Goal: Task Accomplishment & Management: Manage account settings

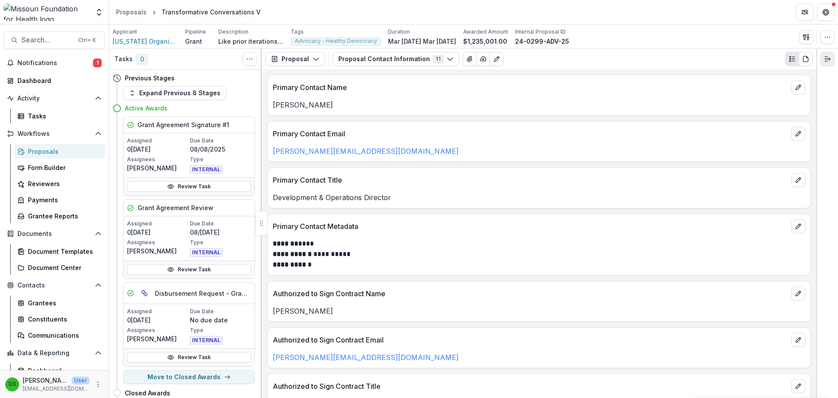
click at [828, 61] on line "Expand right" at bounding box center [826, 61] width 3 height 0
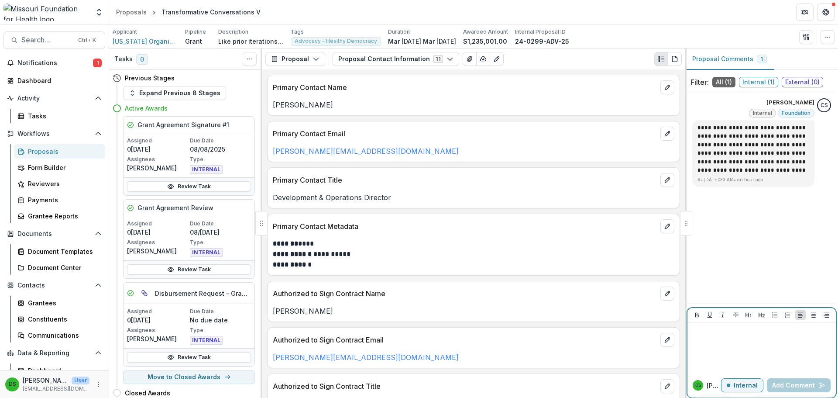
click at [750, 344] on div at bounding box center [761, 348] width 141 height 44
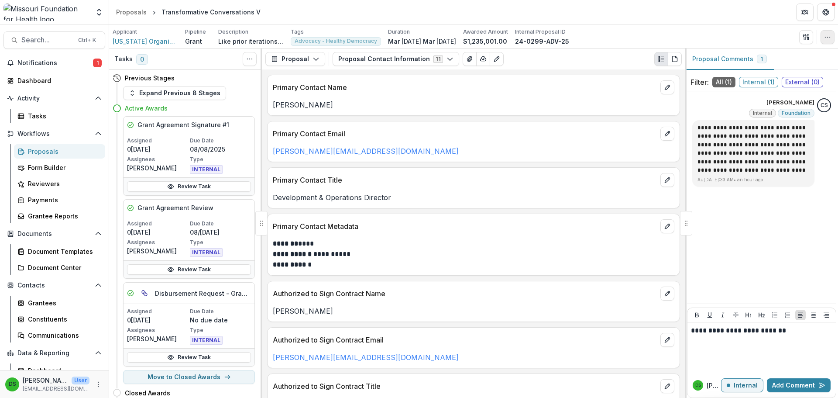
click at [826, 37] on icon "button" at bounding box center [827, 37] width 7 height 7
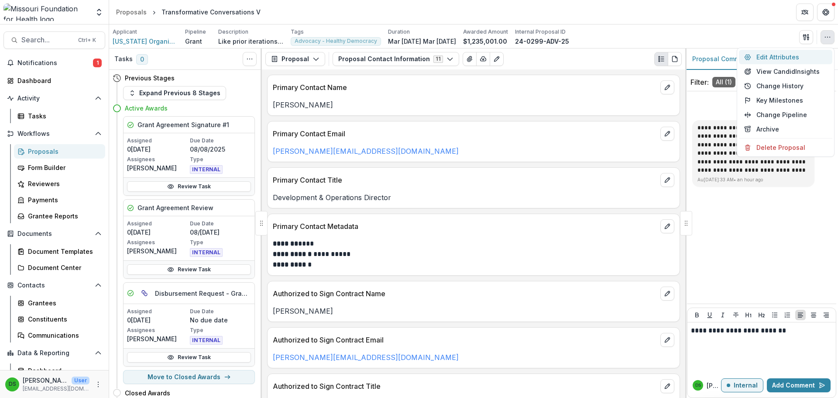
click at [784, 58] on button "Edit Attributes" at bounding box center [785, 57] width 93 height 14
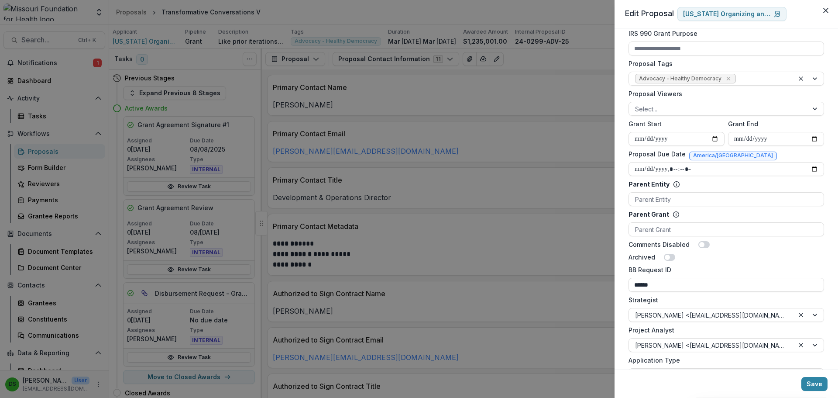
scroll to position [306, 0]
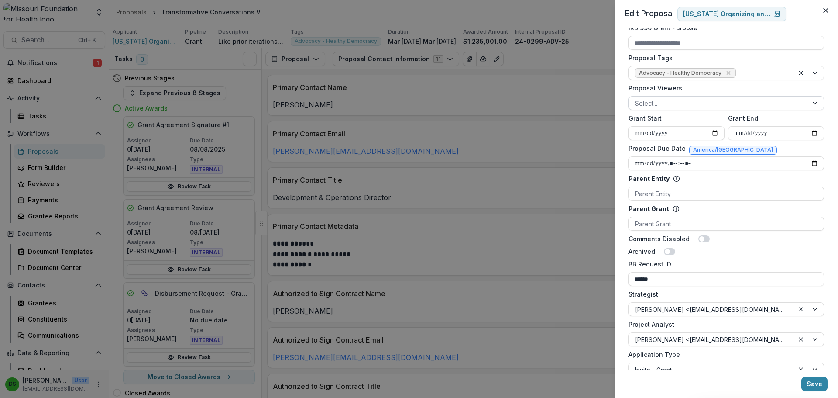
click at [688, 100] on div at bounding box center [718, 103] width 167 height 11
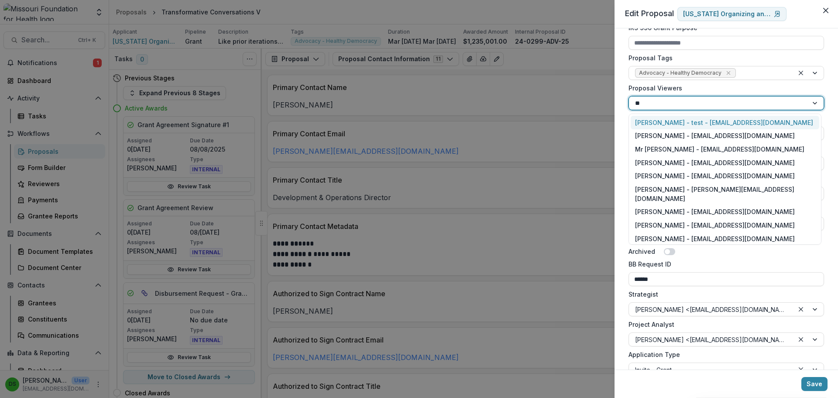
type input "***"
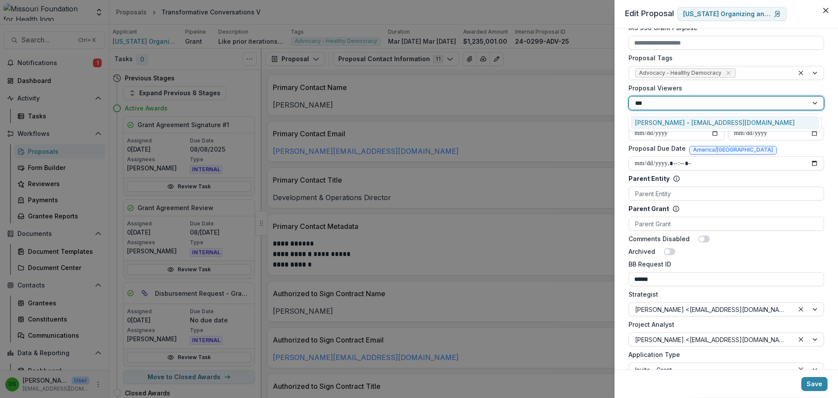
click at [685, 120] on div "[PERSON_NAME] - [EMAIL_ADDRESS][DOMAIN_NAME]" at bounding box center [725, 123] width 189 height 14
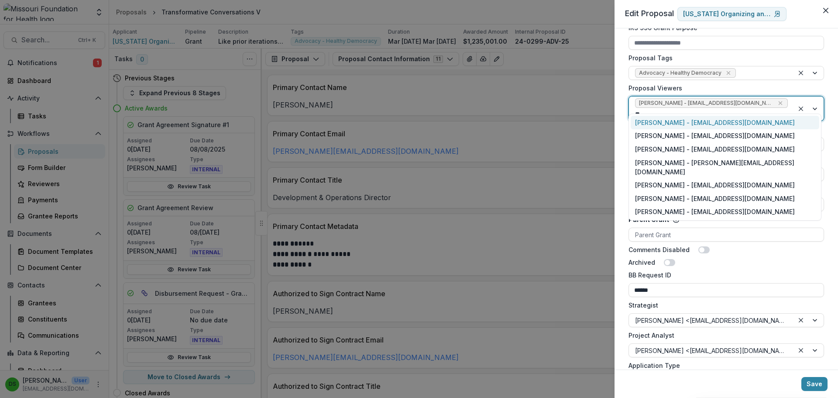
type input "***"
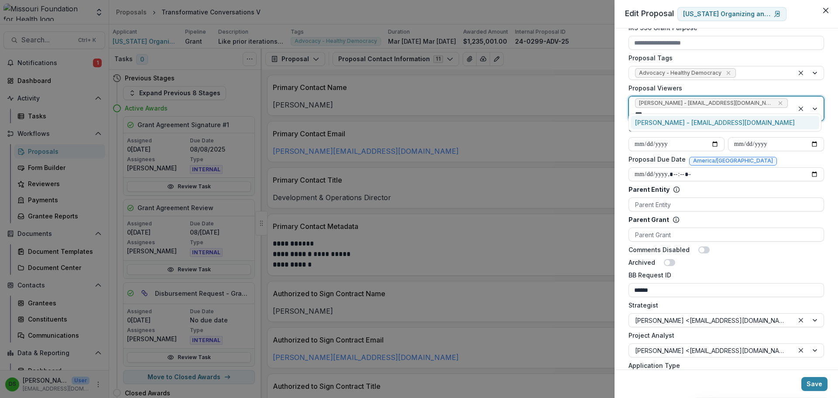
click at [685, 120] on div "[PERSON_NAME] - [EMAIL_ADDRESS][DOMAIN_NAME]" at bounding box center [725, 123] width 189 height 14
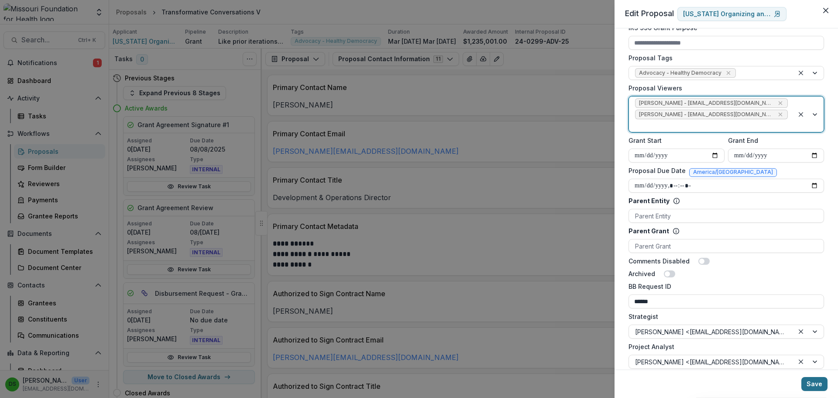
click at [820, 388] on button "Save" at bounding box center [815, 384] width 26 height 14
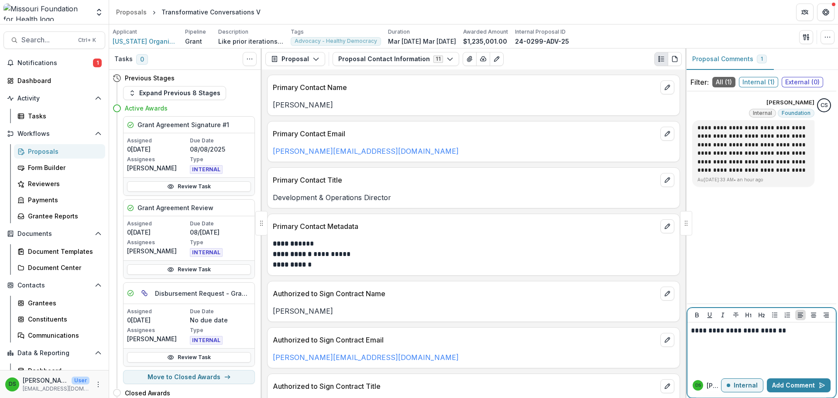
click at [786, 336] on div "**********" at bounding box center [761, 348] width 141 height 44
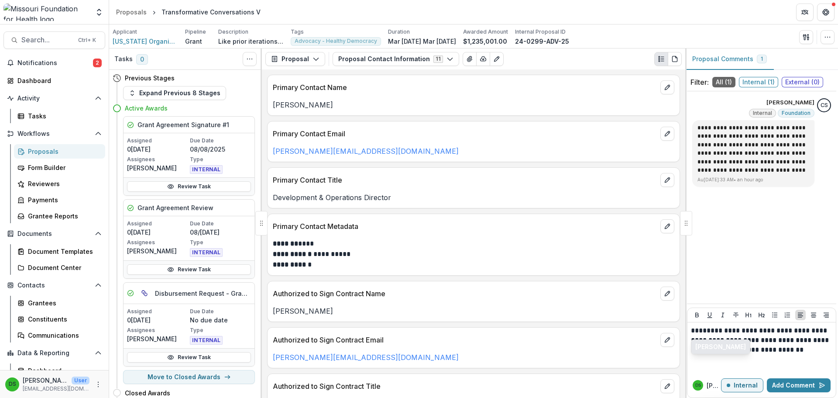
click at [717, 348] on button "Chase Shiflet" at bounding box center [721, 347] width 58 height 14
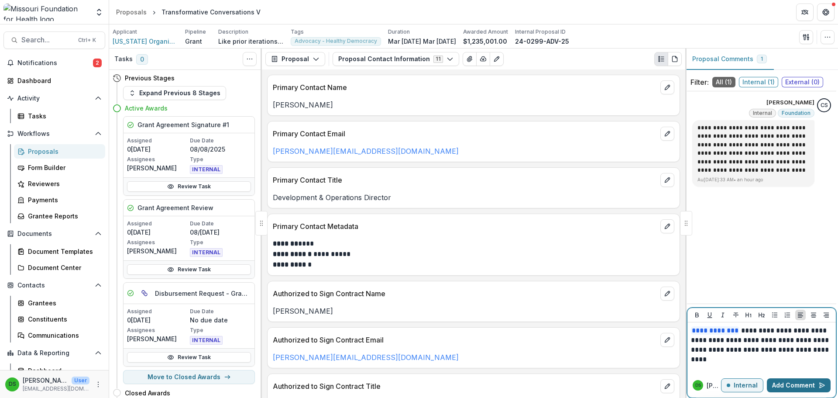
click at [802, 383] on button "Add Comment" at bounding box center [799, 385] width 64 height 14
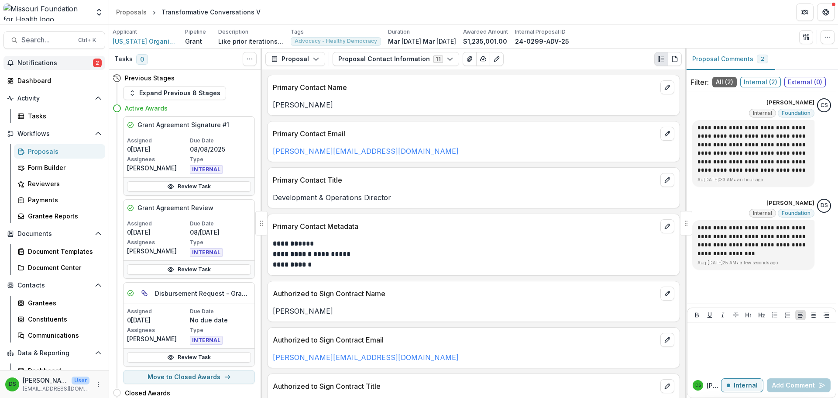
click at [48, 66] on span "Notifications" at bounding box center [55, 62] width 76 height 7
click at [44, 153] on div "Proposals" at bounding box center [63, 151] width 70 height 9
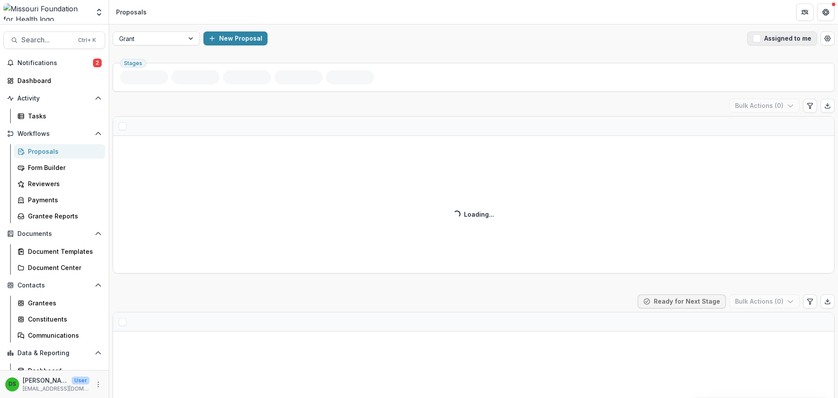
click at [781, 44] on button "Assigned to me" at bounding box center [782, 38] width 70 height 14
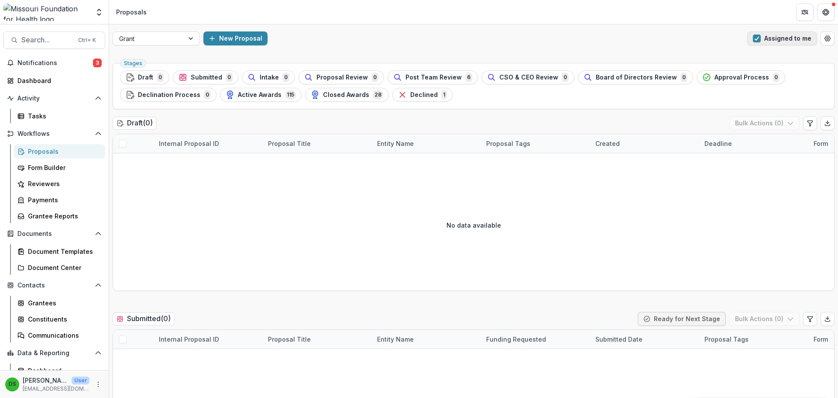
click at [773, 34] on button "Assigned to me" at bounding box center [782, 38] width 70 height 14
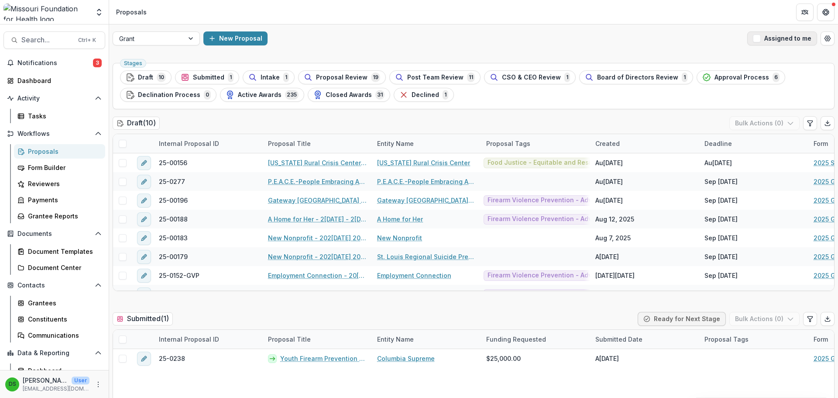
click at [781, 42] on button "Assigned to me" at bounding box center [782, 38] width 70 height 14
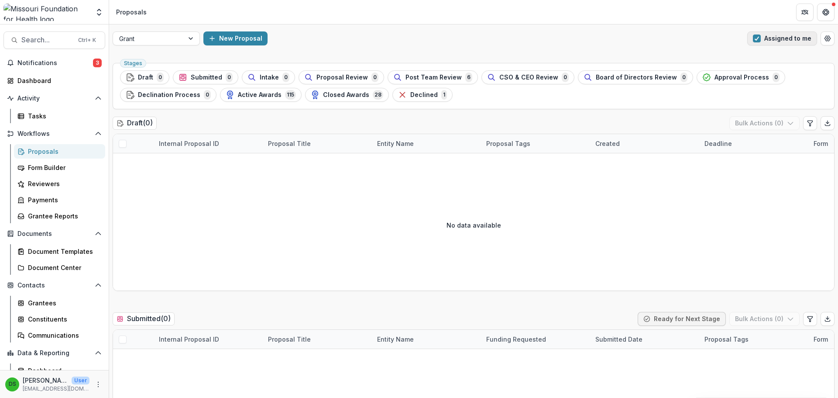
click at [781, 42] on button "Assigned to me" at bounding box center [782, 38] width 70 height 14
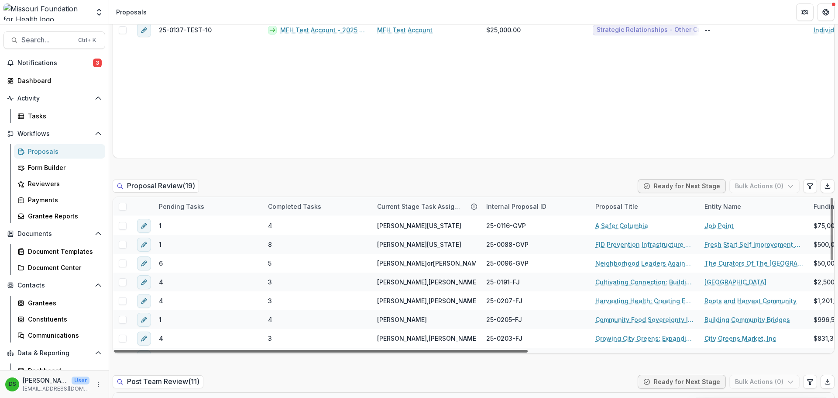
drag, startPoint x: 447, startPoint y: 350, endPoint x: 330, endPoint y: 338, distance: 117.2
click at [330, 350] on div at bounding box center [321, 351] width 414 height 3
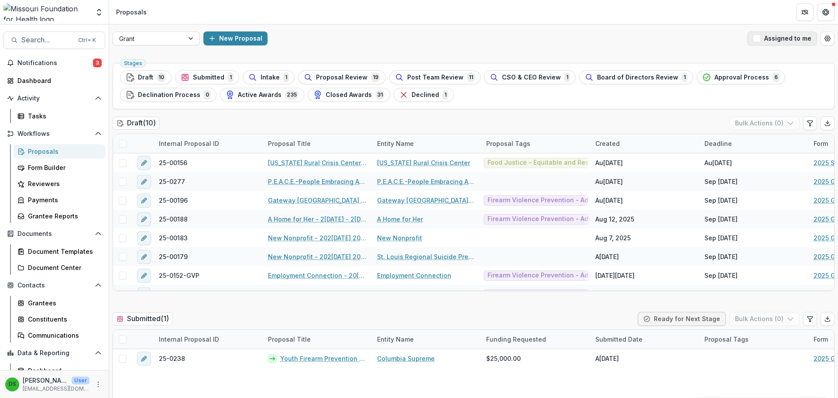
click at [799, 41] on button "Assigned to me" at bounding box center [782, 38] width 70 height 14
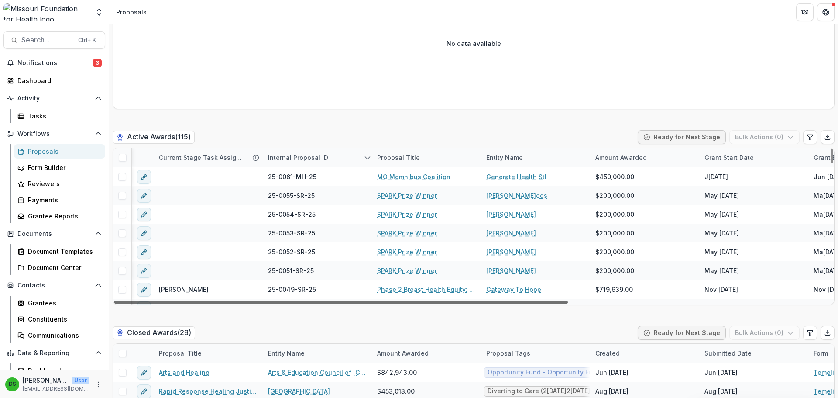
scroll to position [0, 413]
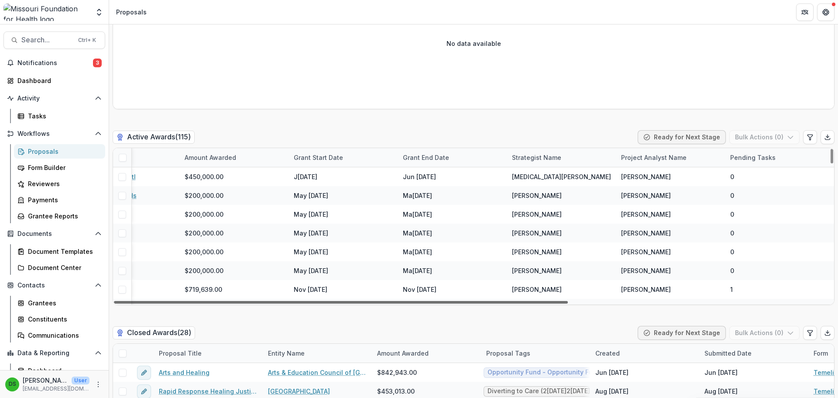
drag, startPoint x: 464, startPoint y: 302, endPoint x: 817, endPoint y: 300, distance: 353.2
click at [568, 301] on div at bounding box center [341, 302] width 454 height 3
click at [535, 156] on div "Strategist Name" at bounding box center [537, 157] width 60 height 9
click at [542, 199] on button "Sort Ascending" at bounding box center [558, 195] width 105 height 14
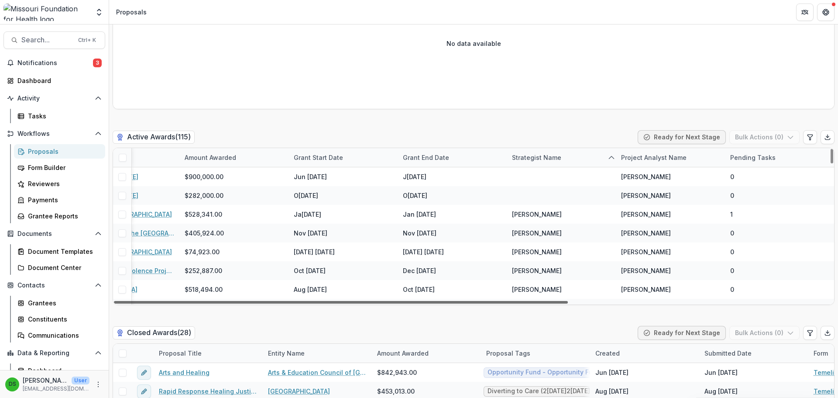
click at [516, 302] on div at bounding box center [341, 302] width 454 height 3
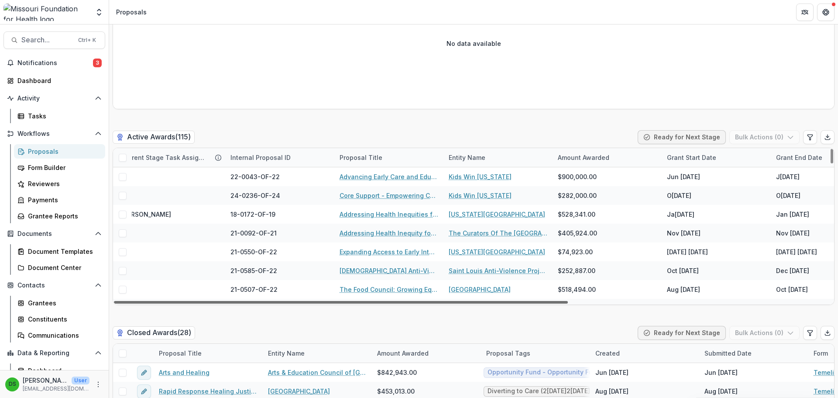
scroll to position [0, 0]
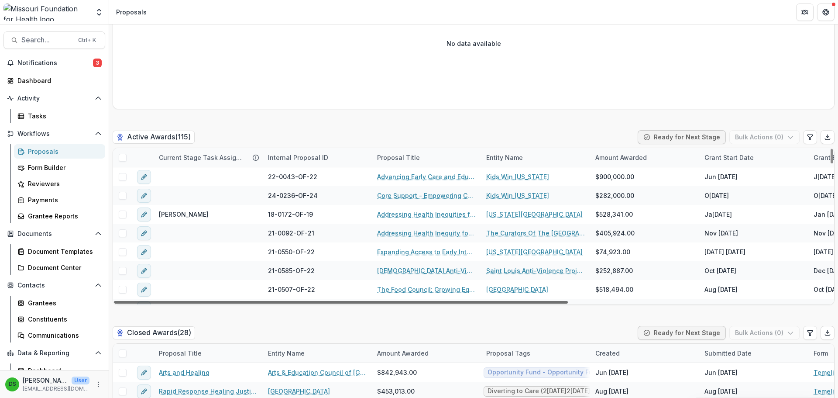
drag, startPoint x: 515, startPoint y: 302, endPoint x: 221, endPoint y: 301, distance: 293.8
click at [221, 301] on div at bounding box center [341, 302] width 454 height 3
drag, startPoint x: 211, startPoint y: 303, endPoint x: 124, endPoint y: 294, distance: 88.2
click at [124, 301] on div at bounding box center [341, 302] width 454 height 3
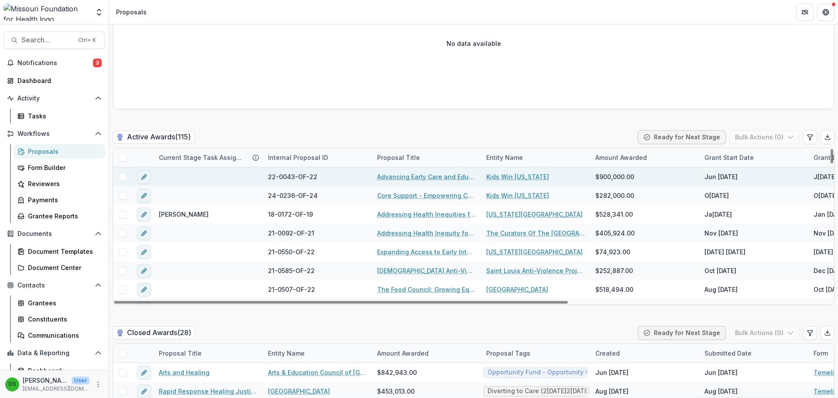
click at [123, 177] on span at bounding box center [123, 177] width 8 height 8
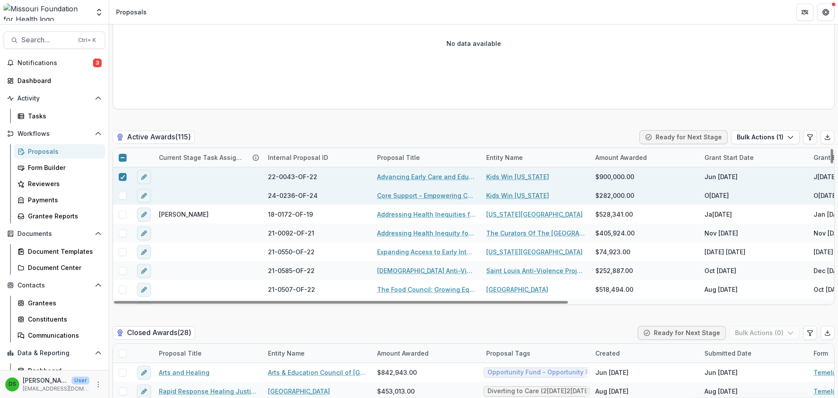
click at [122, 195] on span at bounding box center [123, 196] width 8 height 8
click at [771, 136] on button "Bulk Actions ( 2 )" at bounding box center [765, 137] width 70 height 14
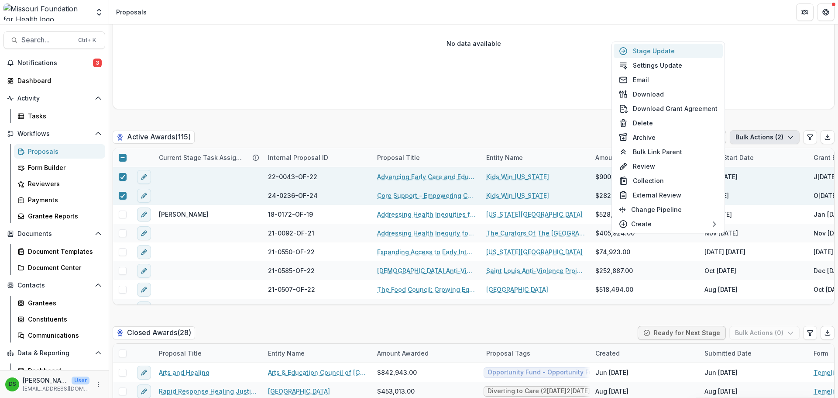
click at [651, 51] on button "Stage Update" at bounding box center [668, 51] width 109 height 14
select select "**********"
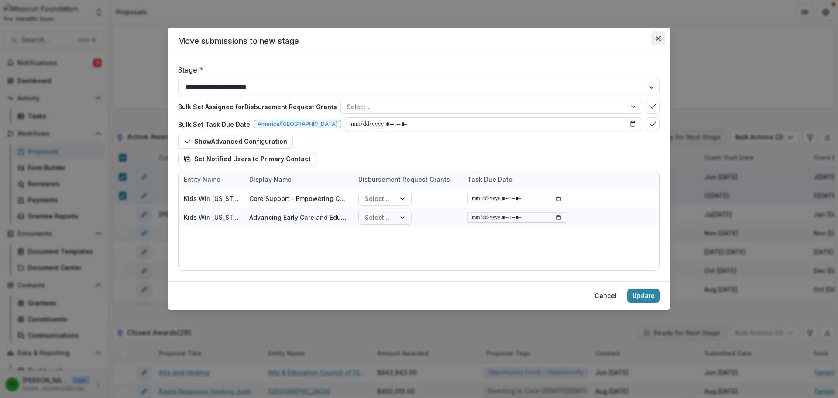
click at [655, 39] on button "Close" at bounding box center [658, 38] width 14 height 14
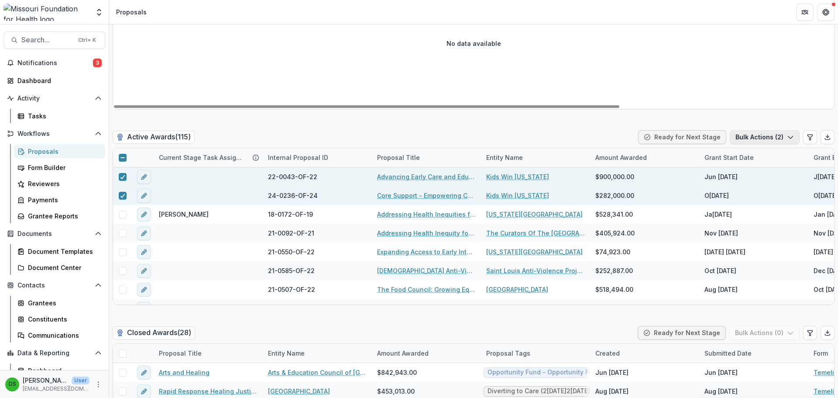
click at [753, 140] on button "Bulk Actions ( 2 )" at bounding box center [765, 137] width 70 height 14
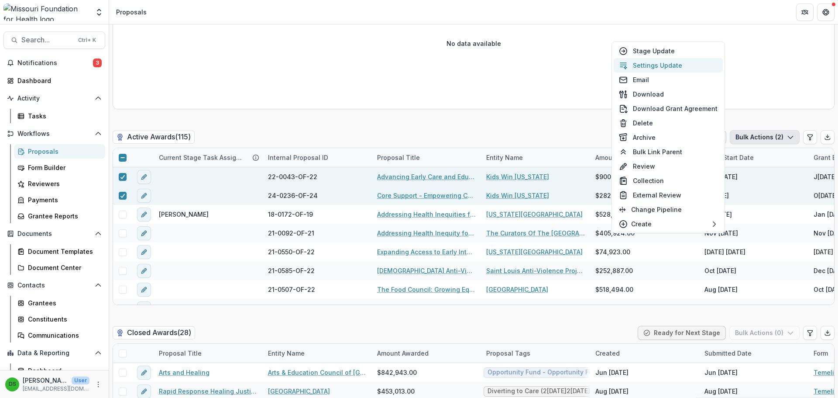
click at [656, 59] on button "Settings Update" at bounding box center [668, 65] width 109 height 14
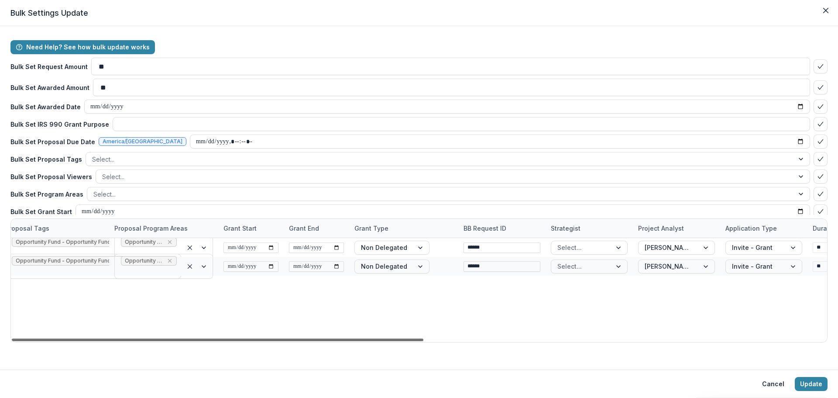
scroll to position [0, 712]
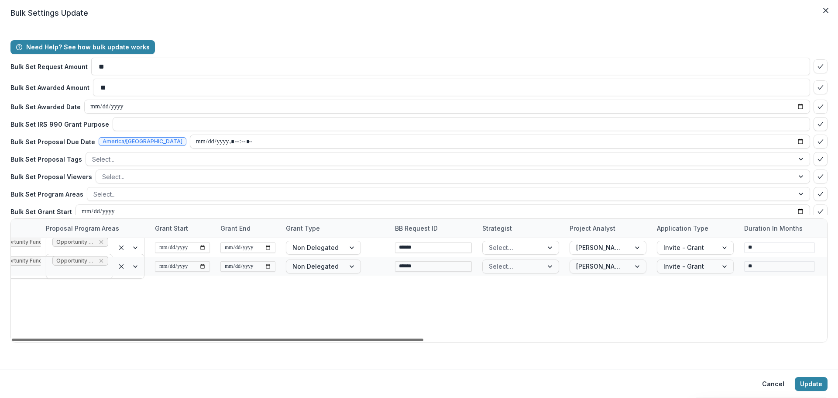
drag, startPoint x: 419, startPoint y: 339, endPoint x: 778, endPoint y: 348, distance: 359.4
click at [423, 341] on div at bounding box center [218, 339] width 412 height 3
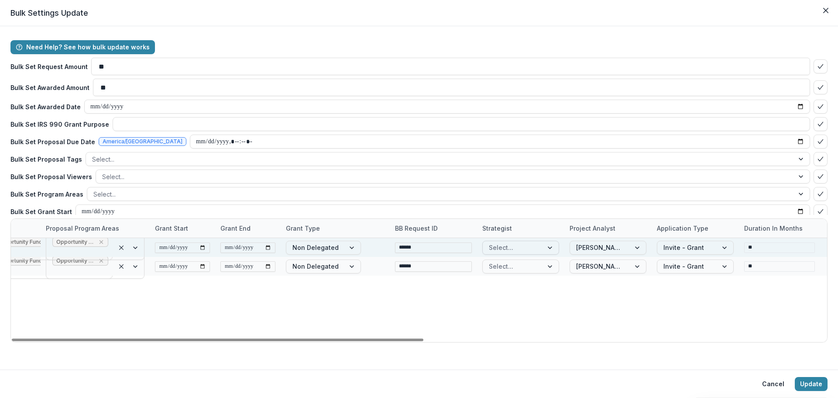
click at [529, 248] on div at bounding box center [513, 247] width 48 height 11
type input "****"
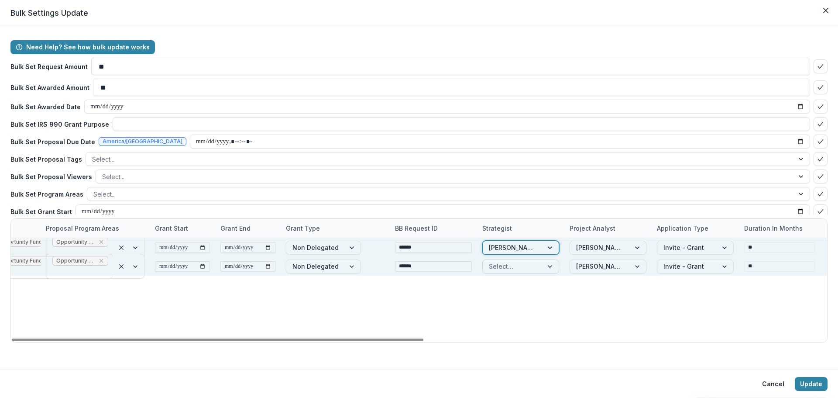
click at [526, 270] on div at bounding box center [513, 266] width 48 height 11
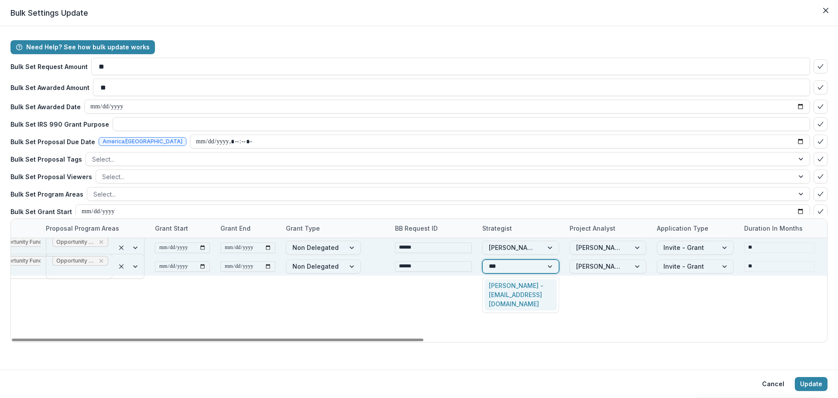
type input "****"
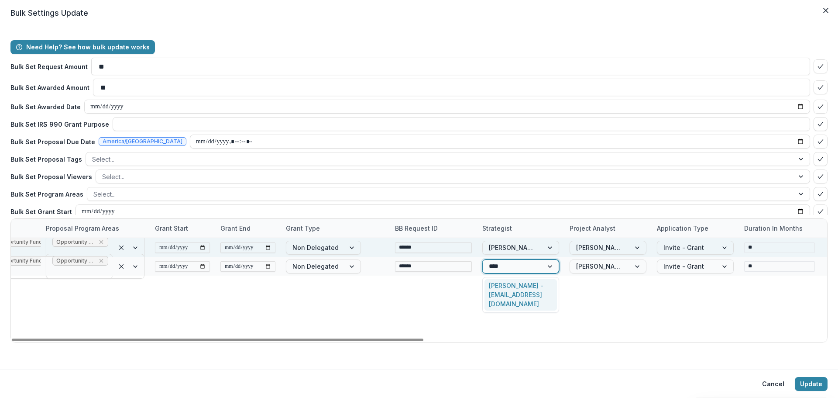
click at [512, 294] on div "[PERSON_NAME] - [EMAIL_ADDRESS][DOMAIN_NAME]" at bounding box center [521, 295] width 72 height 32
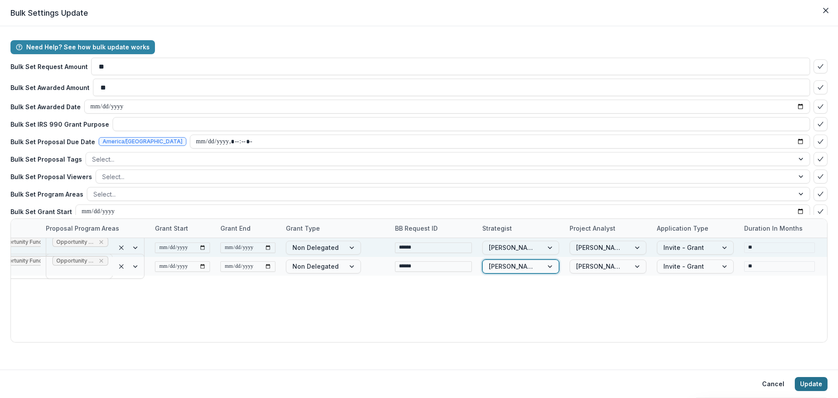
click at [814, 385] on button "Update" at bounding box center [811, 384] width 33 height 14
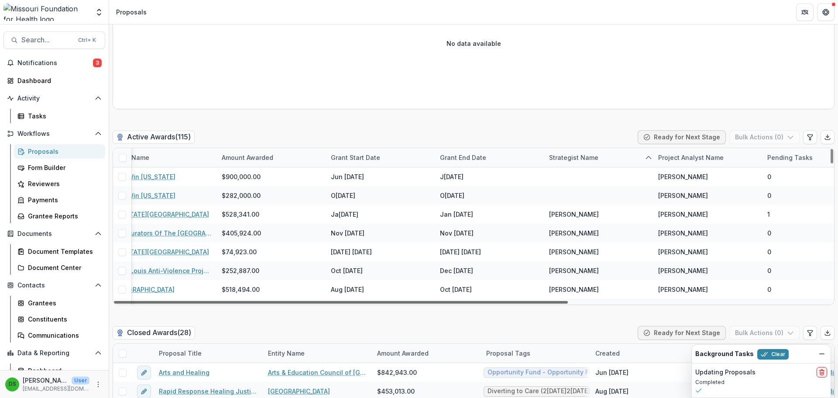
scroll to position [0, 375]
drag, startPoint x: 155, startPoint y: 303, endPoint x: 391, endPoint y: 317, distance: 236.2
click at [391, 303] on div at bounding box center [341, 302] width 454 height 3
click at [561, 154] on div "Strategist Name" at bounding box center [573, 157] width 60 height 9
click at [567, 177] on input at bounding box center [597, 177] width 105 height 14
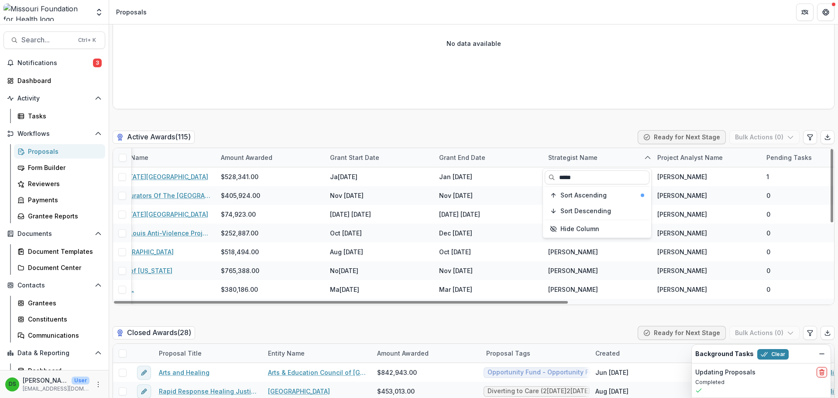
type input "*****"
click at [561, 137] on div "Active Awards ( 115 ) Ready for Next Stage Bulk Actions ( 0 )" at bounding box center [474, 138] width 722 height 17
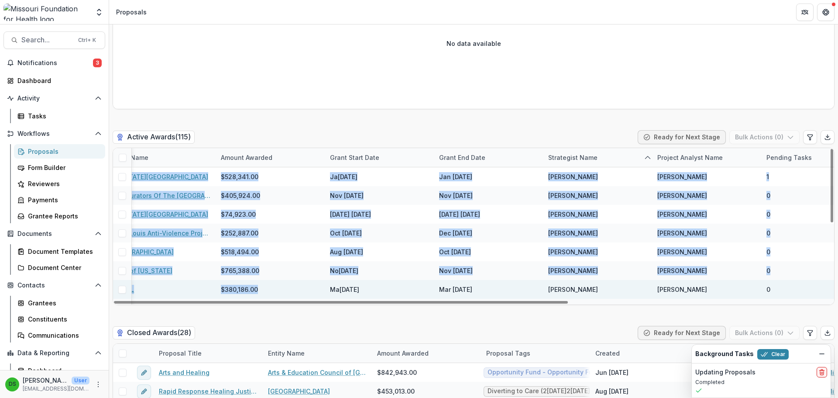
drag, startPoint x: 542, startPoint y: 304, endPoint x: 289, endPoint y: 289, distance: 253.6
click at [289, 289] on div "Current Stage Task Assignees Internal Proposal ID Proposal Title Entity Name Am…" at bounding box center [474, 226] width 722 height 157
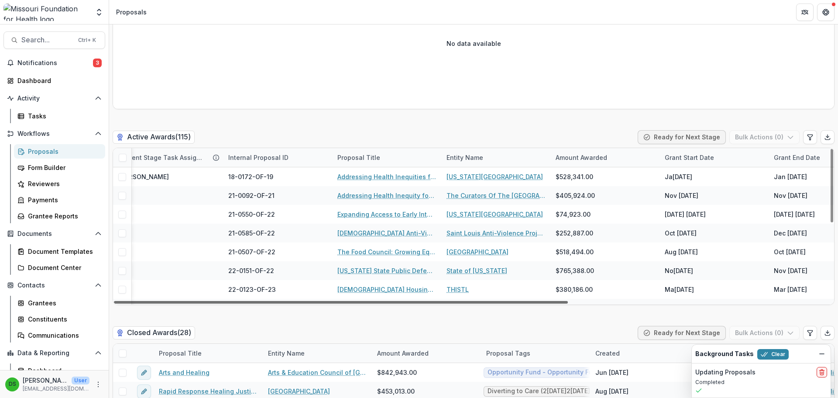
scroll to position [0, 0]
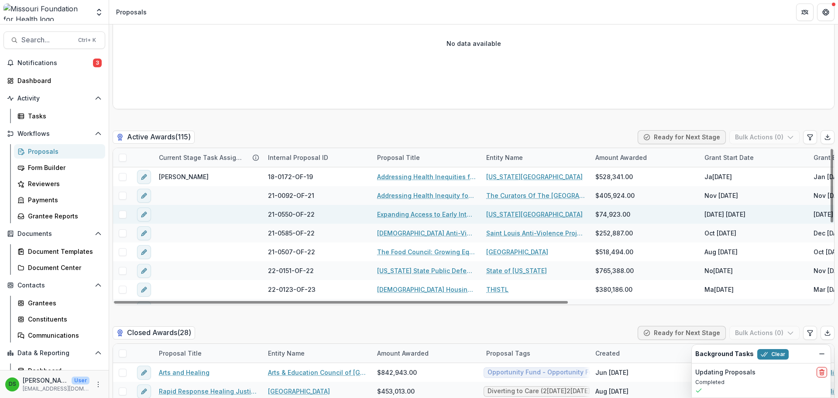
drag, startPoint x: 414, startPoint y: 302, endPoint x: 133, endPoint y: 217, distance: 293.5
click at [141, 301] on div at bounding box center [341, 302] width 454 height 3
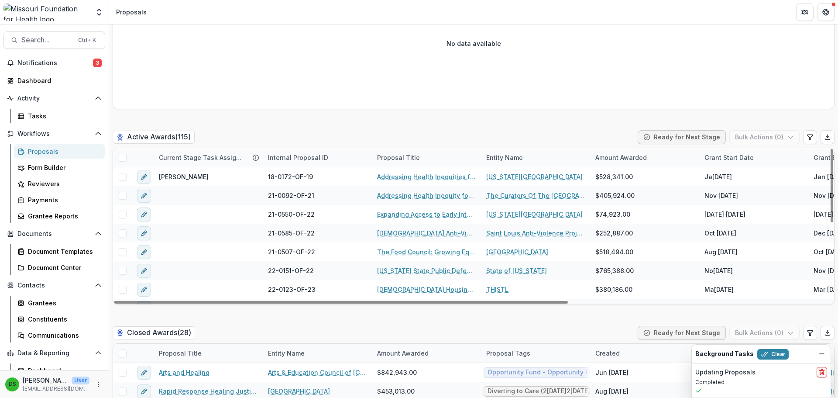
click at [122, 159] on span at bounding box center [123, 158] width 8 height 8
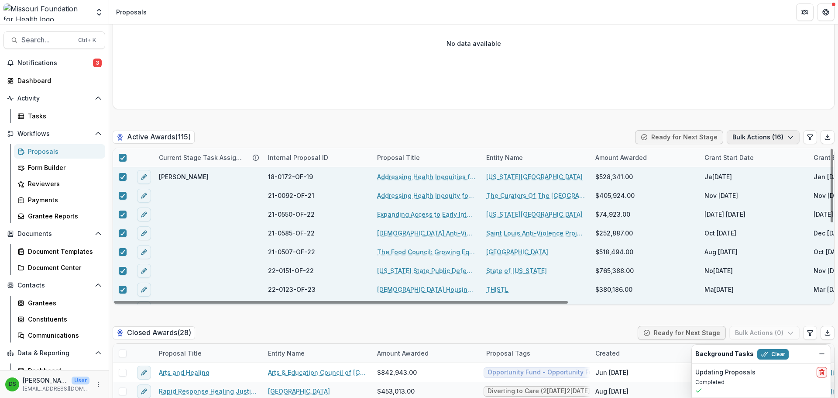
click at [787, 138] on icon "button" at bounding box center [790, 137] width 7 height 7
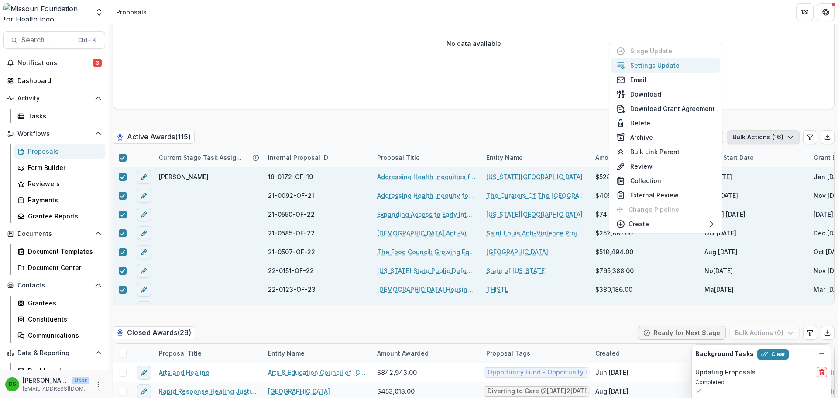
click at [674, 66] on button "Settings Update" at bounding box center [665, 65] width 109 height 14
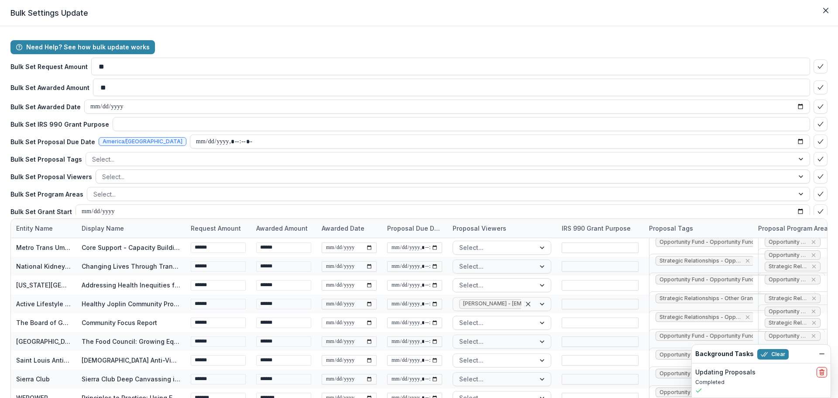
click at [146, 178] on div at bounding box center [445, 176] width 686 height 11
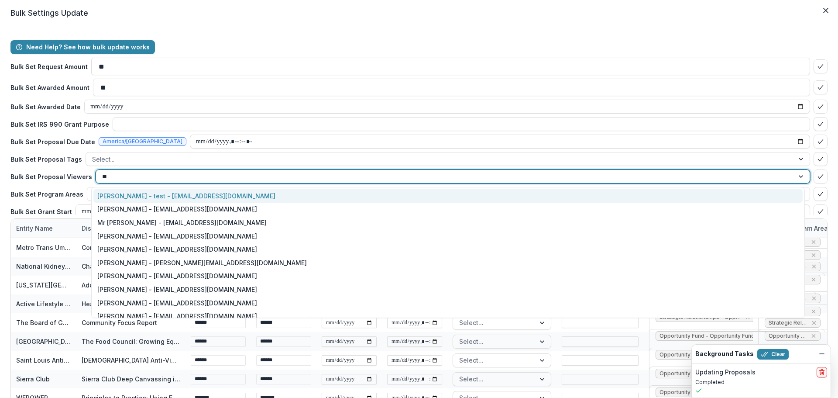
type input "***"
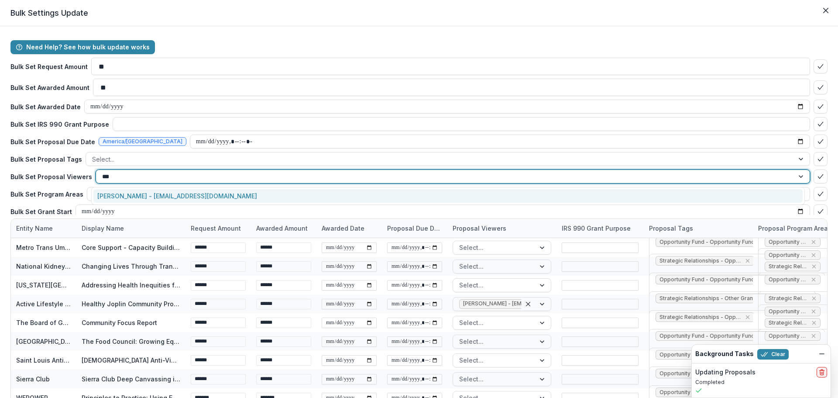
click at [145, 190] on div "[PERSON_NAME] - [EMAIL_ADDRESS][DOMAIN_NAME]" at bounding box center [447, 196] width 709 height 14
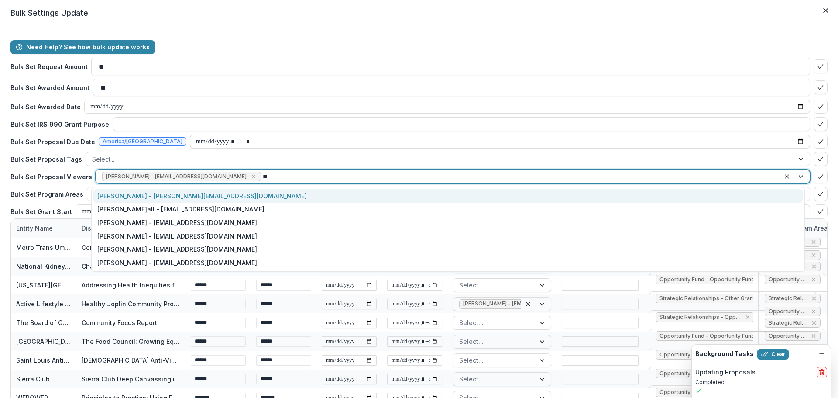
type input "***"
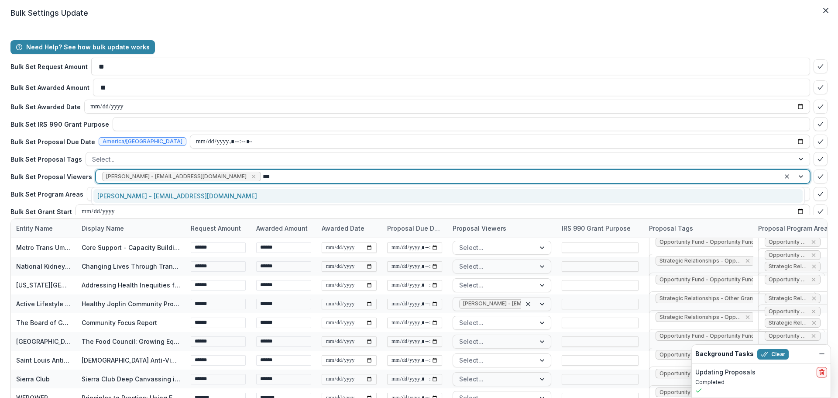
click at [145, 190] on div "Alyssa Curran - acurran@mffh.org" at bounding box center [447, 196] width 709 height 14
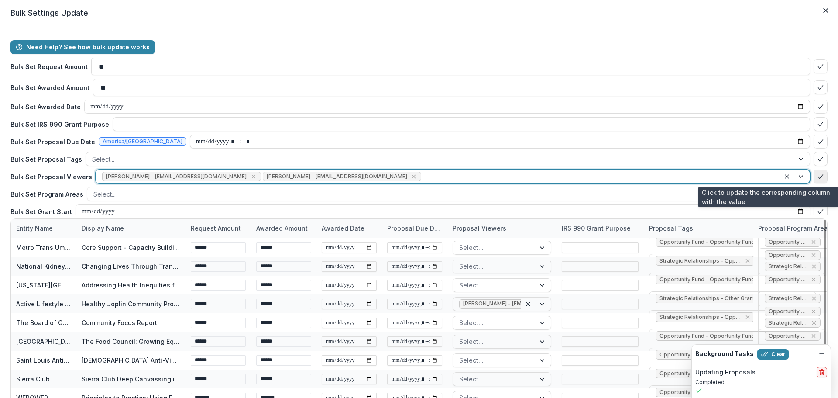
click at [817, 174] on icon "bulk-confirm-option" at bounding box center [820, 176] width 7 height 7
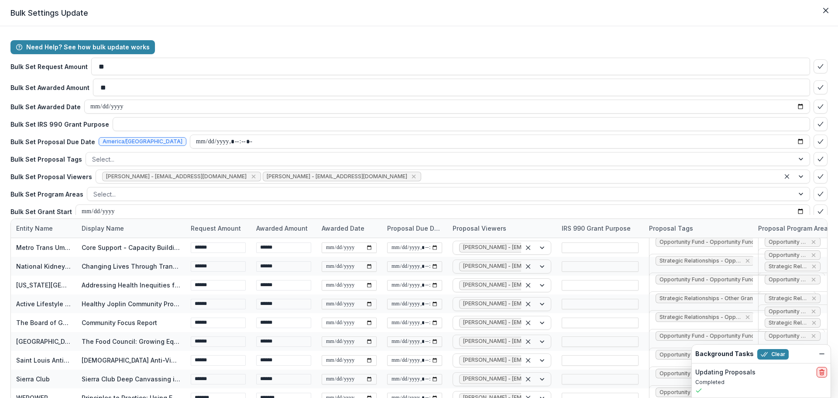
click at [822, 369] on icon "delete" at bounding box center [822, 369] width 2 height 1
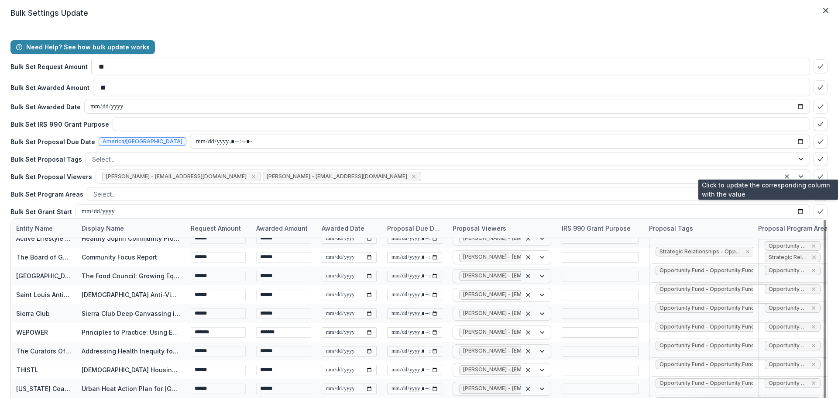
scroll to position [114, 0]
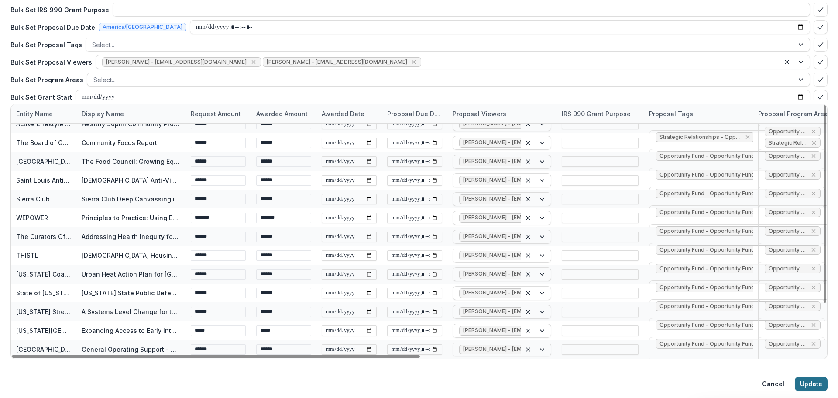
click at [809, 382] on button "Update" at bounding box center [811, 384] width 33 height 14
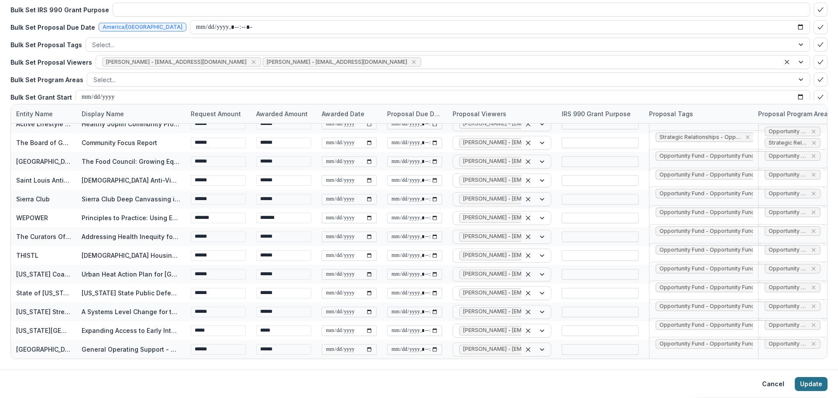
click at [808, 384] on button "Update" at bounding box center [811, 384] width 33 height 14
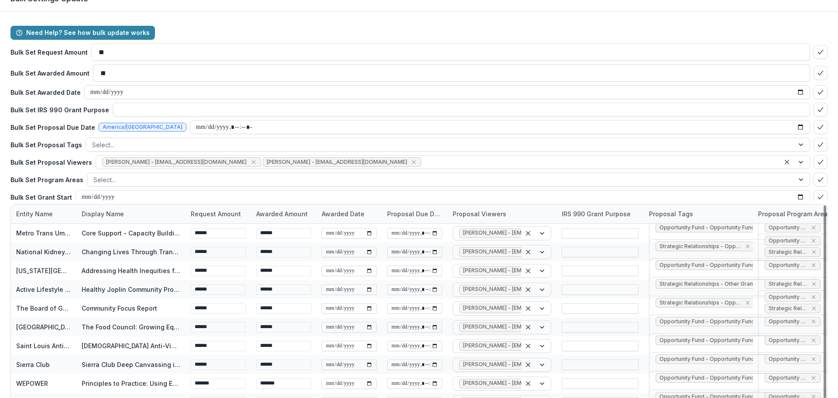
scroll to position [0, 0]
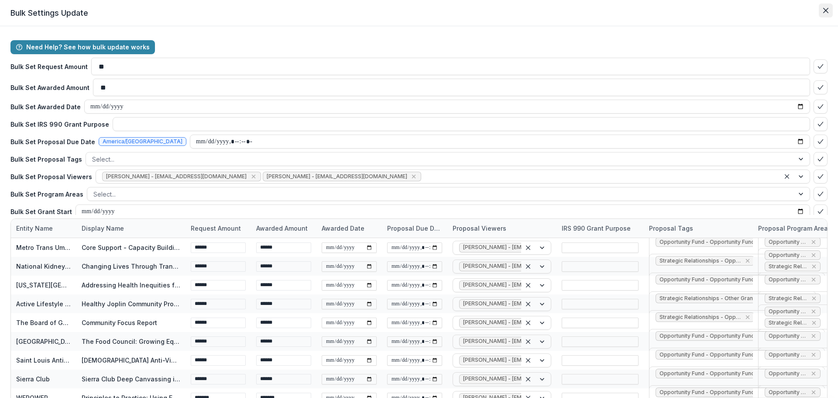
click at [823, 13] on icon "Close" at bounding box center [825, 10] width 5 height 5
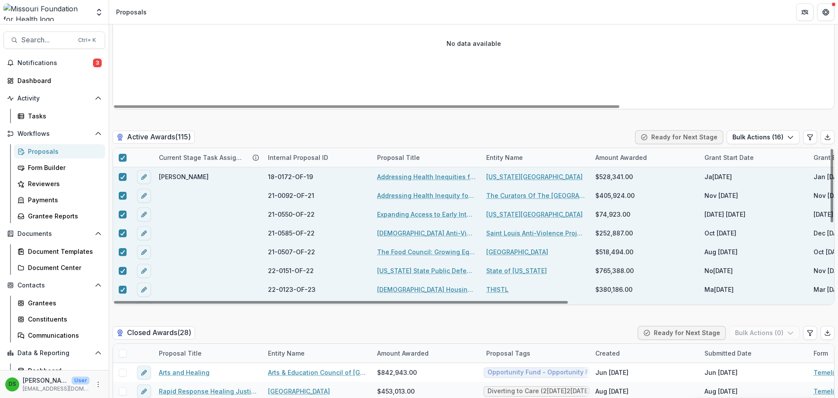
click at [399, 176] on link "Addressing Health Inequities for Patients with Sickle Cell Disease by Providing…" at bounding box center [426, 176] width 99 height 9
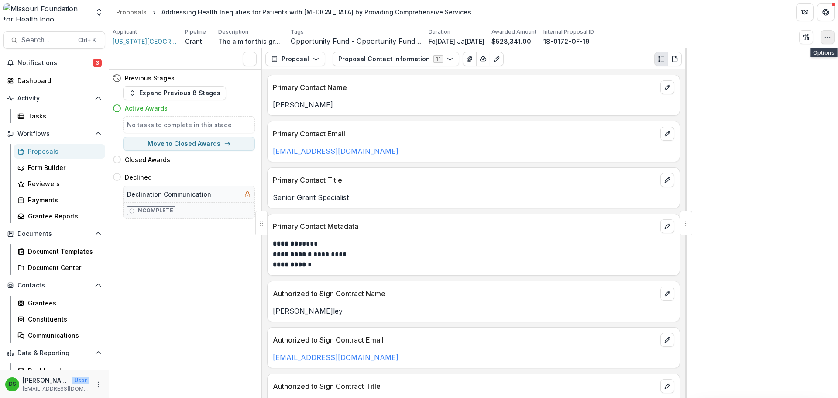
click at [826, 36] on icon "button" at bounding box center [827, 37] width 7 height 7
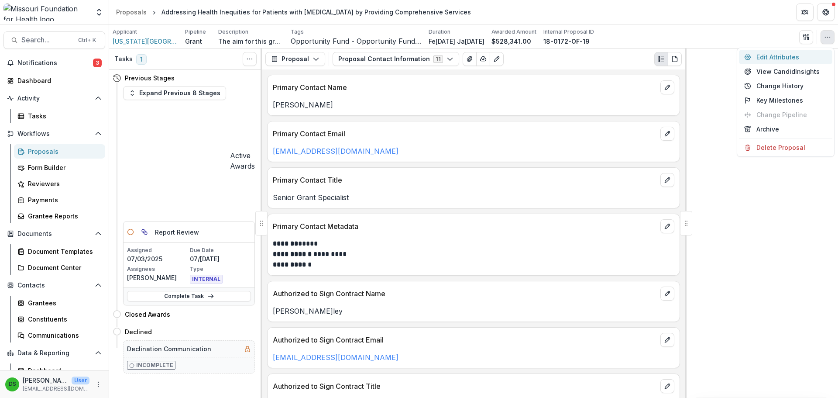
click at [774, 55] on button "Edit Attributes" at bounding box center [785, 57] width 93 height 14
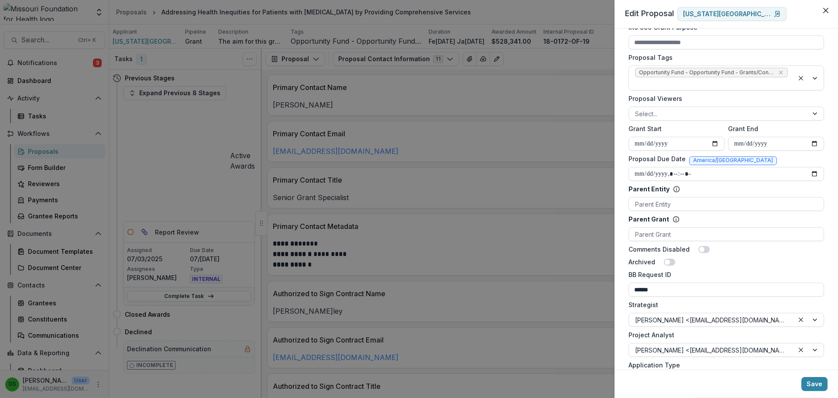
scroll to position [349, 0]
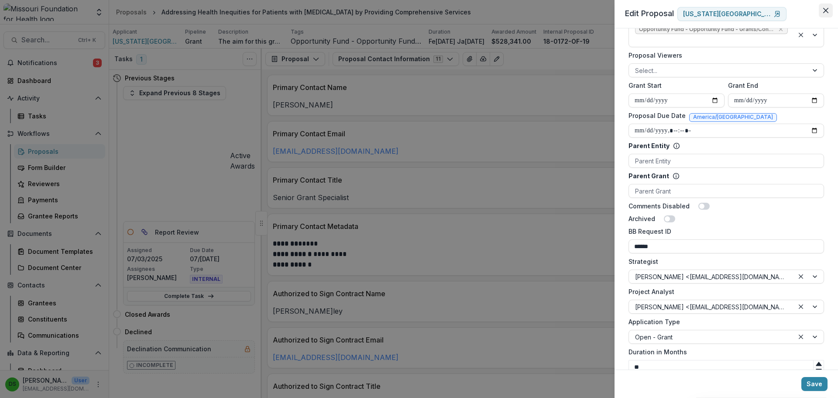
click at [825, 10] on icon "Close" at bounding box center [825, 10] width 5 height 5
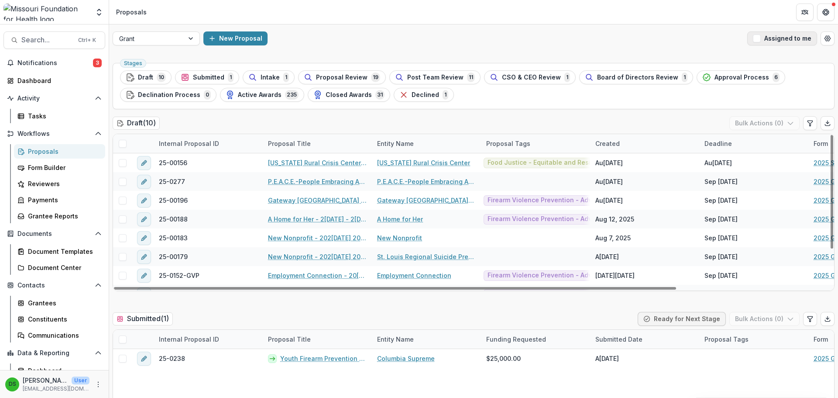
click at [783, 45] on button "Assigned to me" at bounding box center [782, 38] width 70 height 14
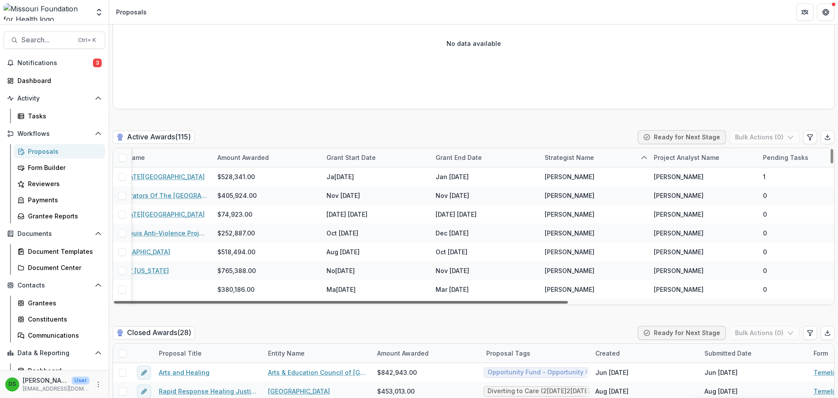
scroll to position [0, 379]
drag, startPoint x: 564, startPoint y: 303, endPoint x: 803, endPoint y: 314, distance: 238.7
click at [568, 303] on div at bounding box center [341, 302] width 454 height 3
click at [555, 161] on div "Strategist Name" at bounding box center [569, 157] width 60 height 9
click at [561, 179] on input at bounding box center [592, 177] width 105 height 14
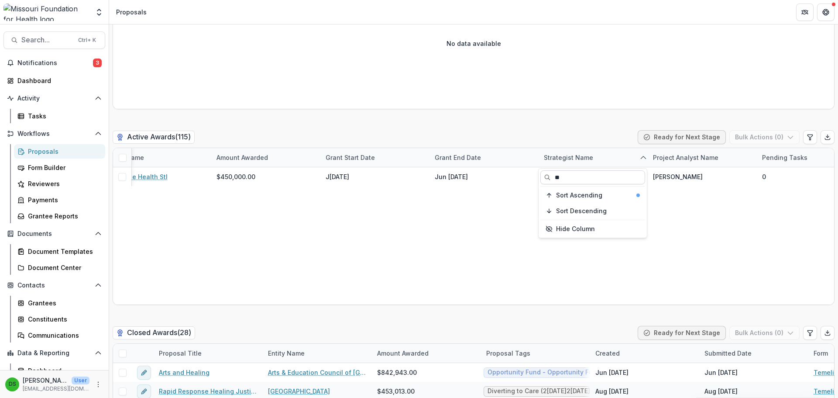
type input "*"
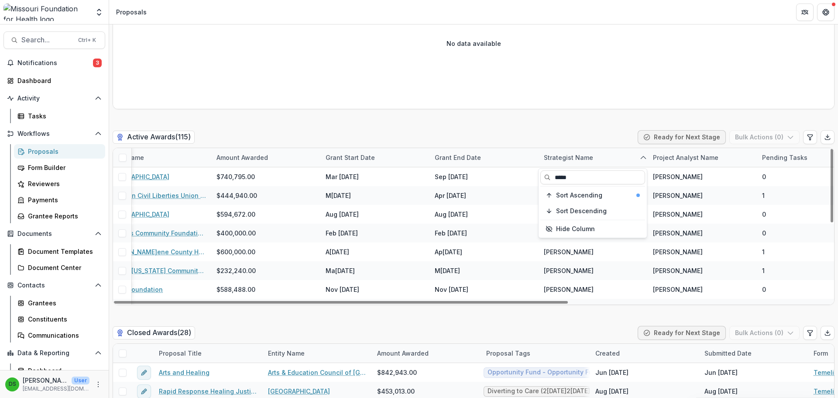
type input "*****"
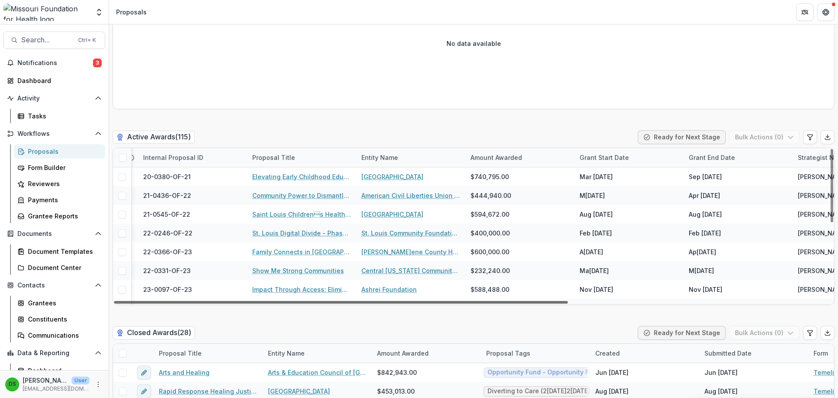
scroll to position [0, 0]
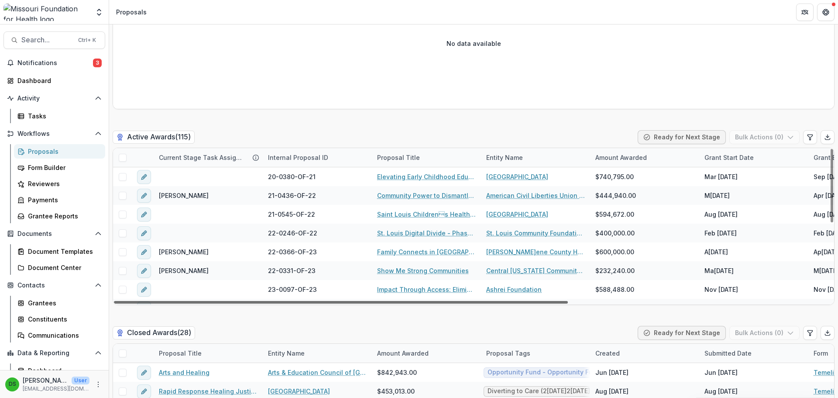
drag, startPoint x: 496, startPoint y: 301, endPoint x: 242, endPoint y: 297, distance: 254.5
click at [242, 301] on div at bounding box center [341, 302] width 454 height 3
click at [124, 160] on span at bounding box center [123, 158] width 8 height 8
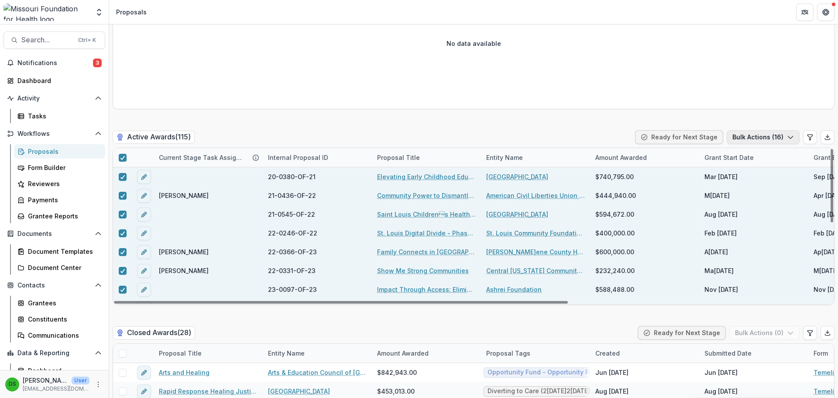
click at [767, 141] on button "Bulk Actions ( 16 )" at bounding box center [763, 137] width 73 height 14
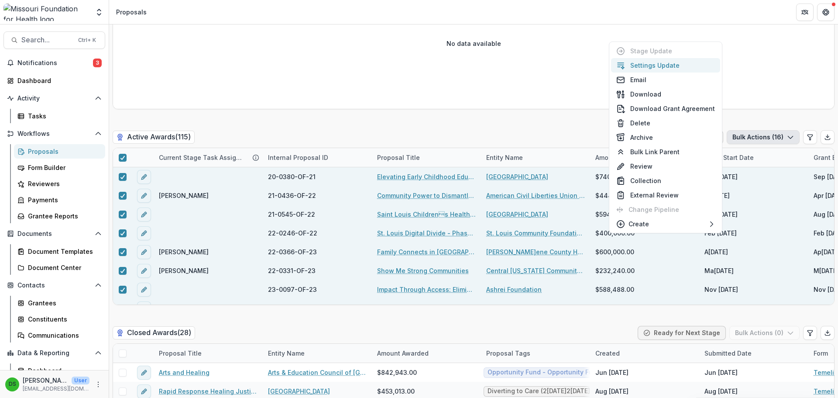
click at [647, 64] on button "Settings Update" at bounding box center [665, 65] width 109 height 14
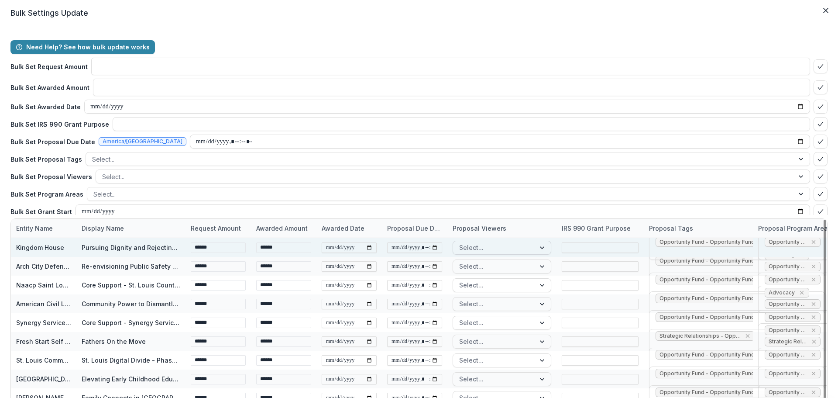
click at [499, 248] on div at bounding box center [494, 247] width 70 height 11
type input "***"
type input "****"
click at [116, 178] on div at bounding box center [445, 176] width 686 height 11
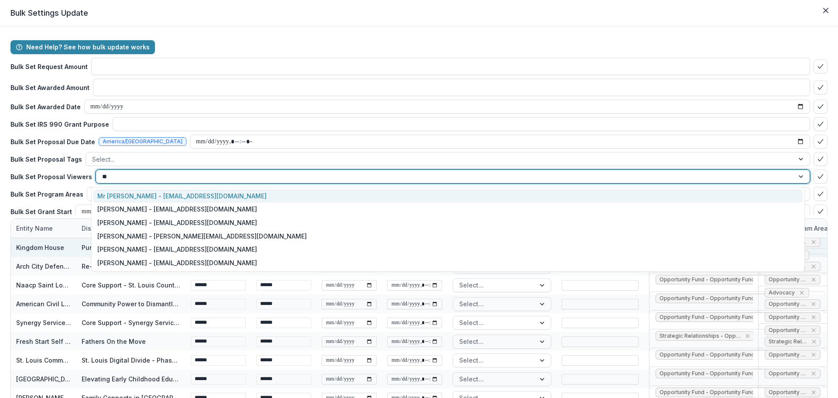
type input "***"
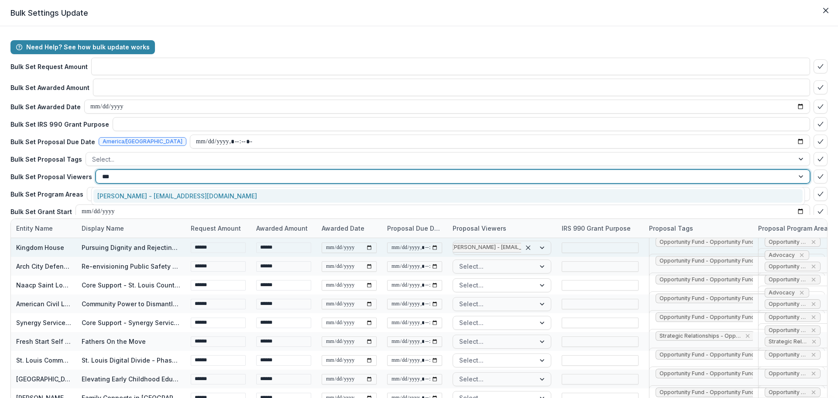
click at [128, 200] on div "[PERSON_NAME] - [EMAIL_ADDRESS][DOMAIN_NAME]" at bounding box center [447, 196] width 709 height 14
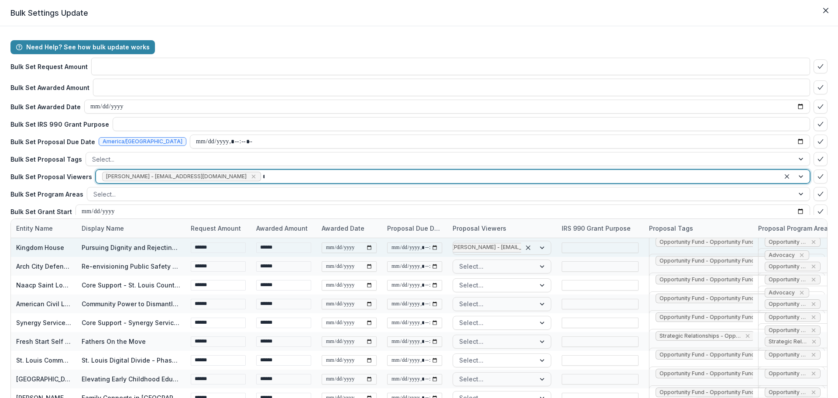
type input "***"
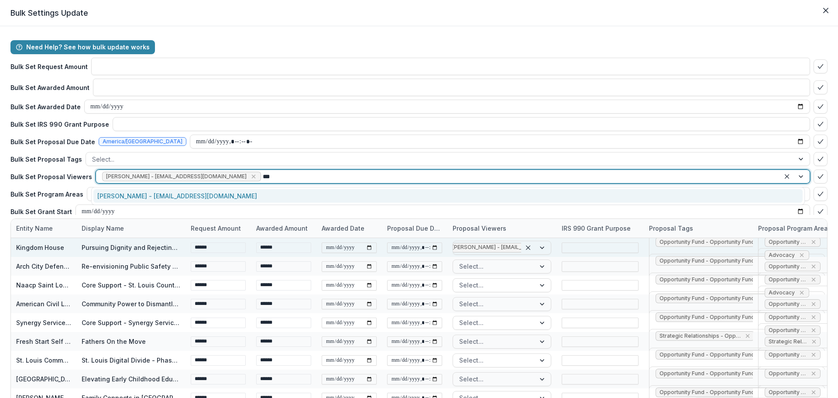
click at [140, 194] on div "Reana Thomas - rthomas@mffh.org" at bounding box center [447, 196] width 709 height 14
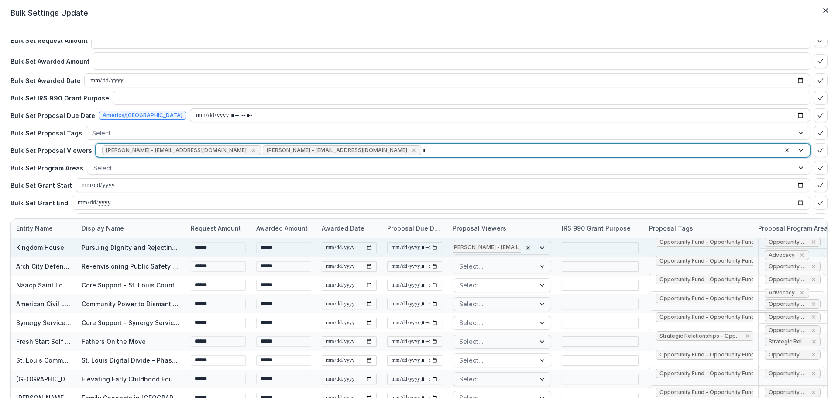
scroll to position [0, 0]
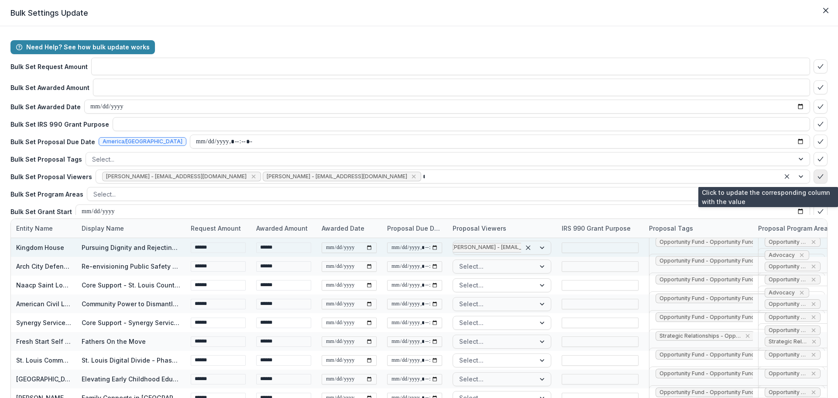
click at [814, 180] on button "bulk-confirm-option" at bounding box center [821, 176] width 14 height 14
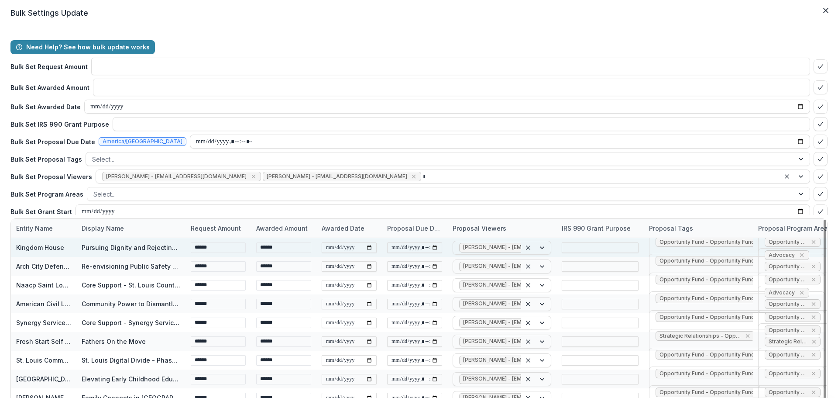
scroll to position [114, 0]
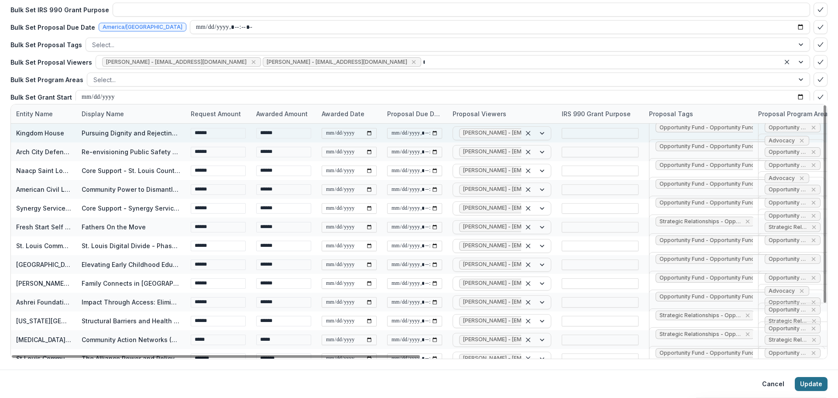
click at [815, 387] on button "Update" at bounding box center [811, 384] width 33 height 14
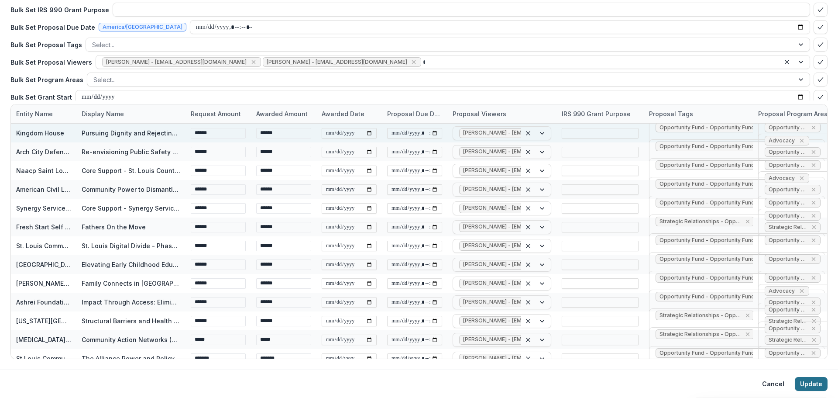
click at [809, 384] on button "Update" at bounding box center [811, 384] width 33 height 14
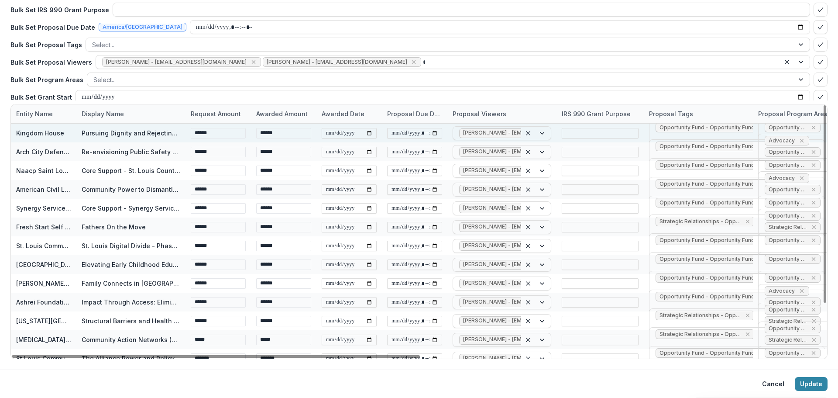
scroll to position [0, 0]
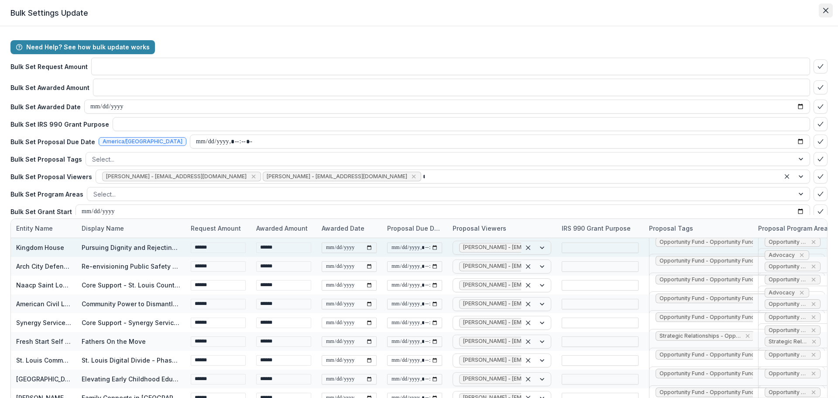
click at [823, 14] on button "Close" at bounding box center [826, 10] width 14 height 14
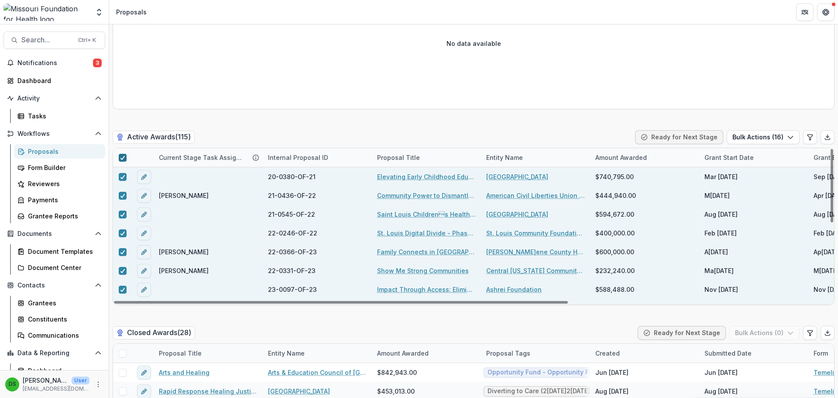
click at [124, 155] on div at bounding box center [122, 157] width 5 height 7
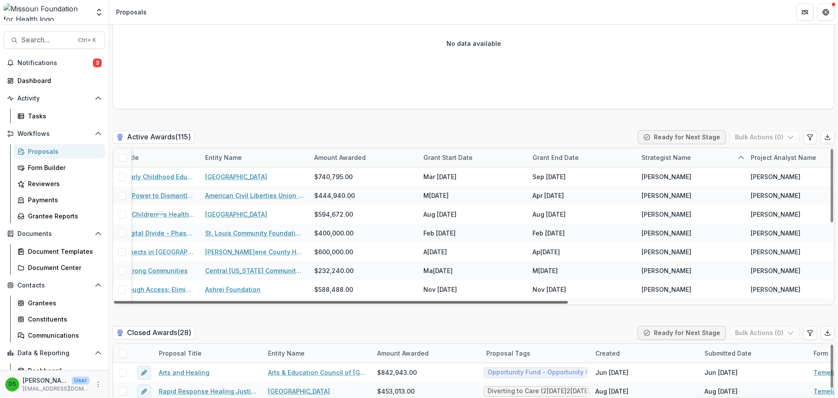
scroll to position [0, 294]
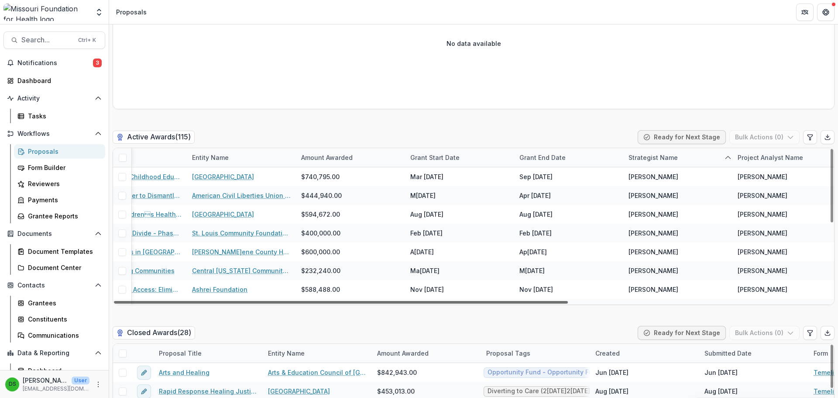
drag, startPoint x: 560, startPoint y: 302, endPoint x: 745, endPoint y: 300, distance: 185.1
click at [568, 301] on div at bounding box center [341, 302] width 454 height 3
click at [643, 152] on div "Strategist Name" at bounding box center [677, 157] width 109 height 19
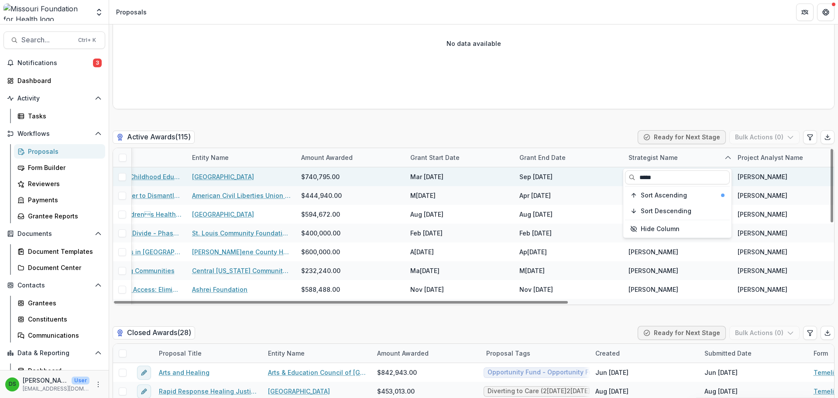
drag, startPoint x: 678, startPoint y: 182, endPoint x: 599, endPoint y: 181, distance: 79.0
click at [599, 181] on body "Skip to content Team Settings Admin Settings Proposals Search... Ctrl + K Notif…" at bounding box center [419, 199] width 838 height 398
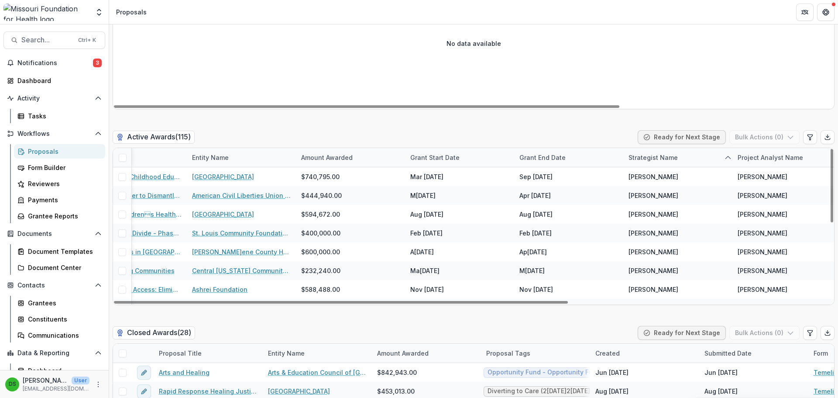
click at [543, 131] on div "Active Awards ( 115 ) Ready for Next Stage Bulk Actions ( 0 )" at bounding box center [474, 138] width 722 height 17
click at [671, 160] on div "Strategist Name" at bounding box center [653, 157] width 60 height 9
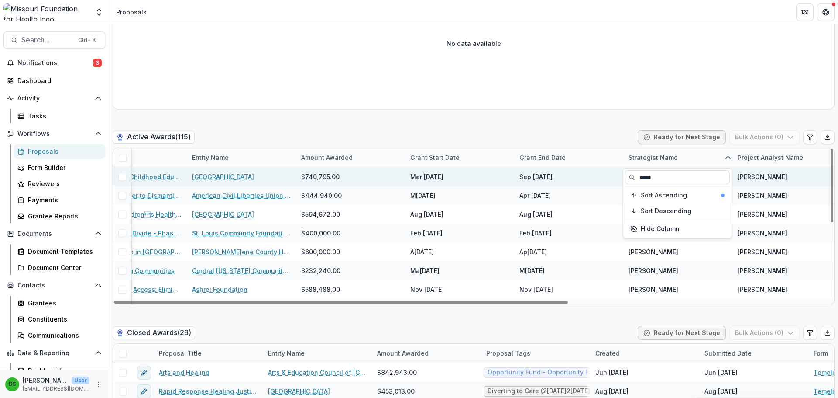
drag, startPoint x: 670, startPoint y: 174, endPoint x: 604, endPoint y: 173, distance: 66.4
click at [604, 173] on body "Skip to content Team Settings Admin Settings Proposals Search... Ctrl + K Notif…" at bounding box center [419, 199] width 838 height 398
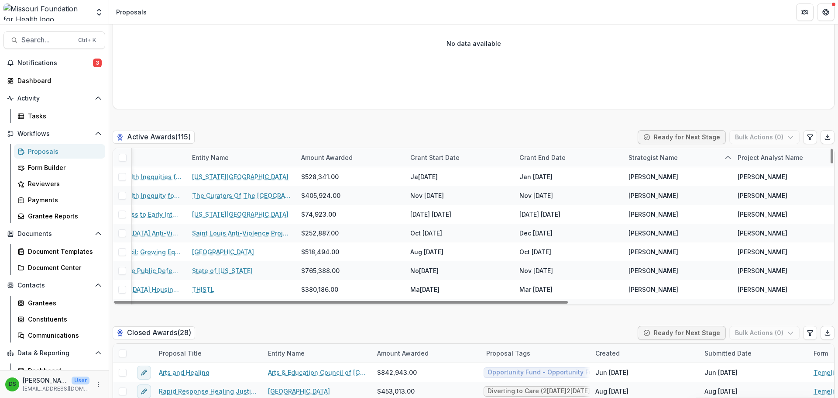
click at [590, 139] on div "Active Awards ( 115 ) Ready for Next Stage Bulk Actions ( 0 )" at bounding box center [474, 138] width 722 height 17
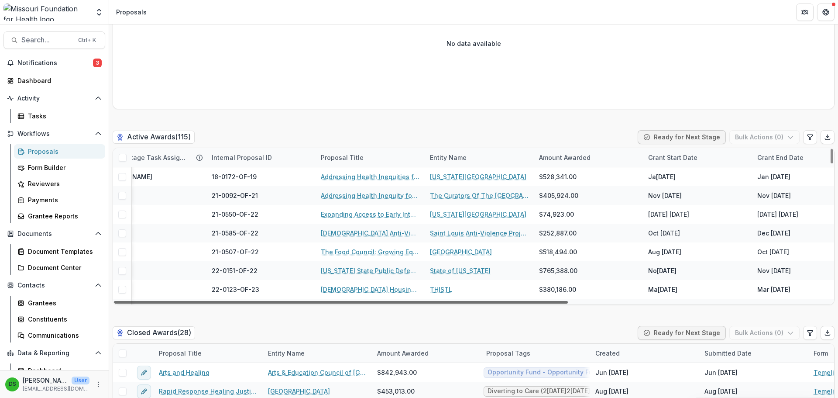
scroll to position [0, 0]
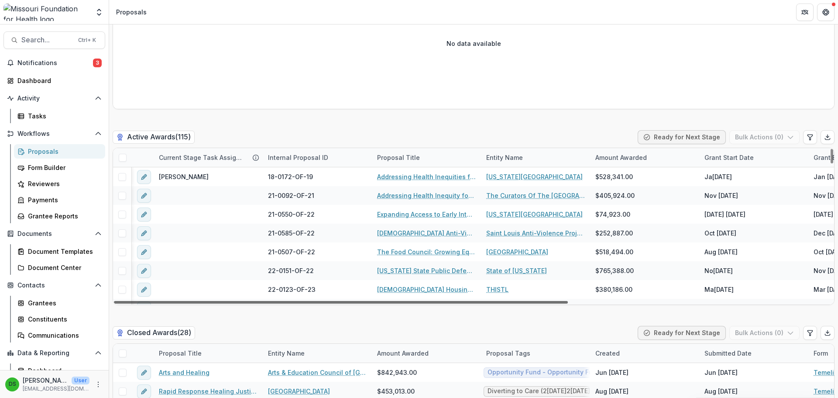
drag, startPoint x: 369, startPoint y: 302, endPoint x: 183, endPoint y: 286, distance: 186.7
click at [183, 301] on div at bounding box center [341, 302] width 454 height 3
click at [124, 161] on span at bounding box center [123, 158] width 8 height 8
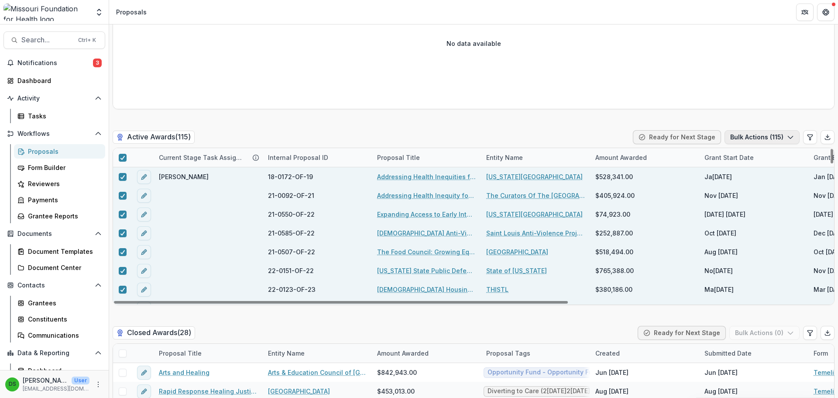
click at [758, 134] on button "Bulk Actions ( 115 )" at bounding box center [762, 137] width 75 height 14
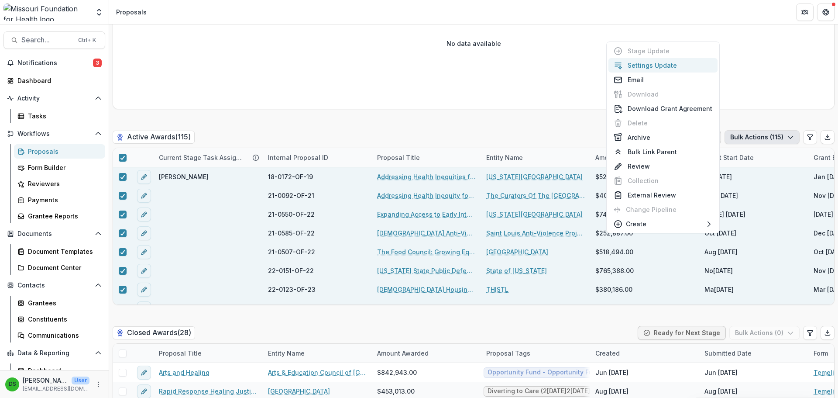
click at [645, 66] on button "Settings Update" at bounding box center [663, 65] width 109 height 14
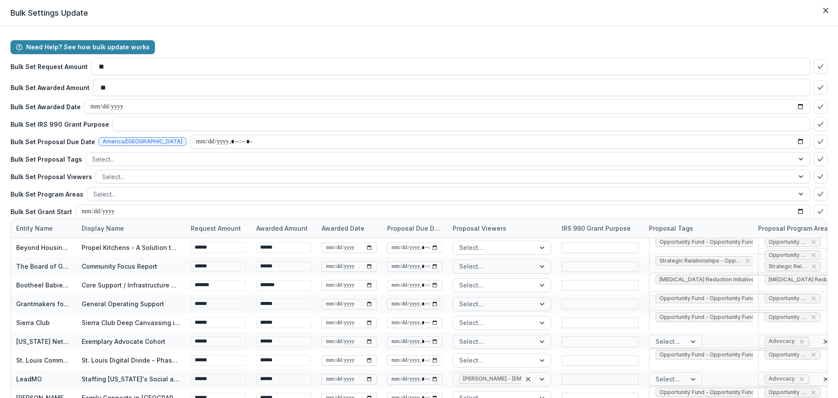
click at [203, 179] on div at bounding box center [445, 176] width 686 height 11
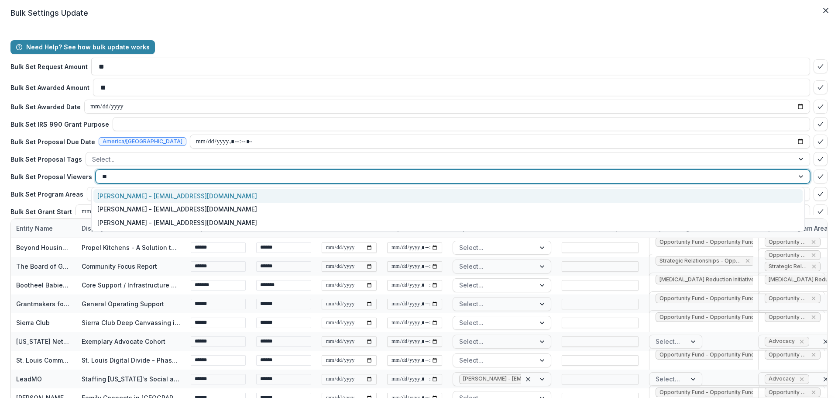
type input "*"
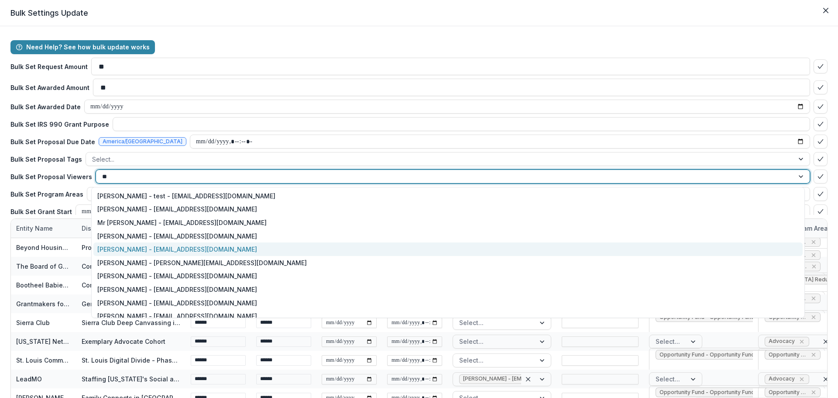
type input "***"
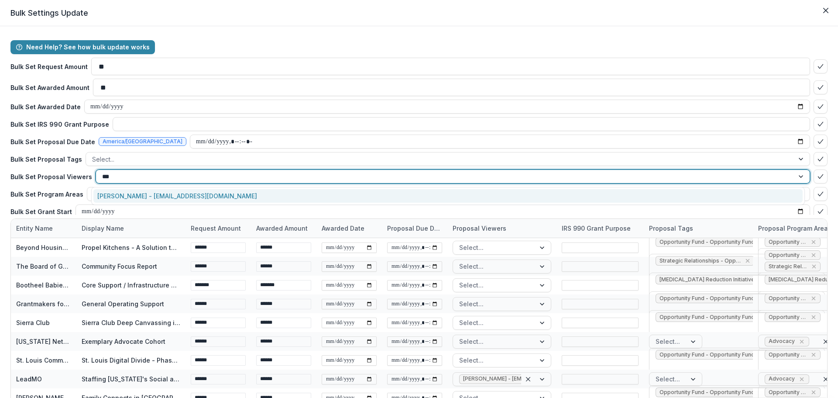
click at [196, 196] on div "[PERSON_NAME] - [EMAIL_ADDRESS][DOMAIN_NAME]" at bounding box center [447, 196] width 709 height 14
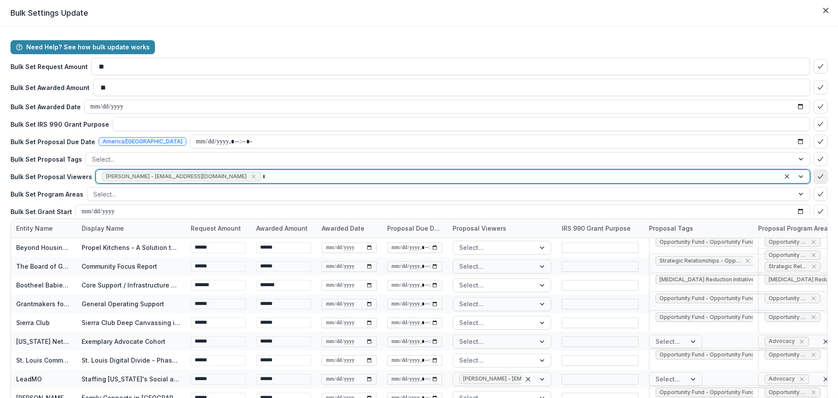
click at [817, 178] on icon "bulk-confirm-option" at bounding box center [820, 176] width 7 height 7
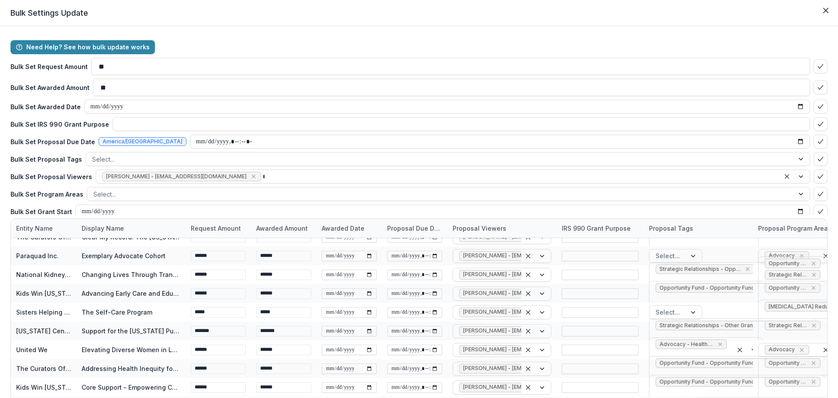
scroll to position [114, 0]
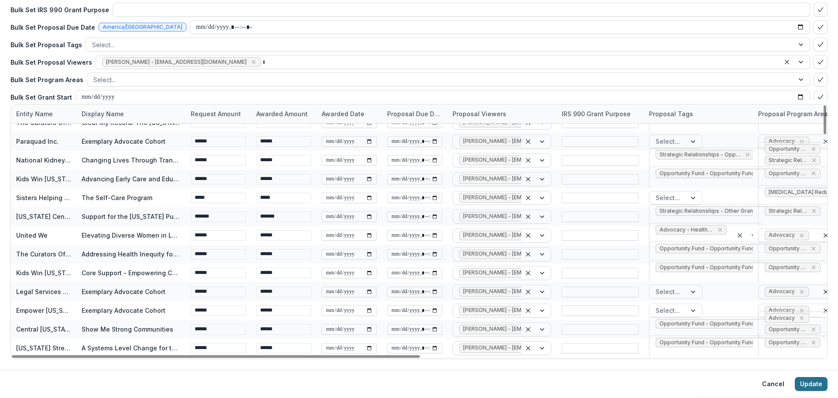
click at [795, 386] on button "Update" at bounding box center [811, 384] width 33 height 14
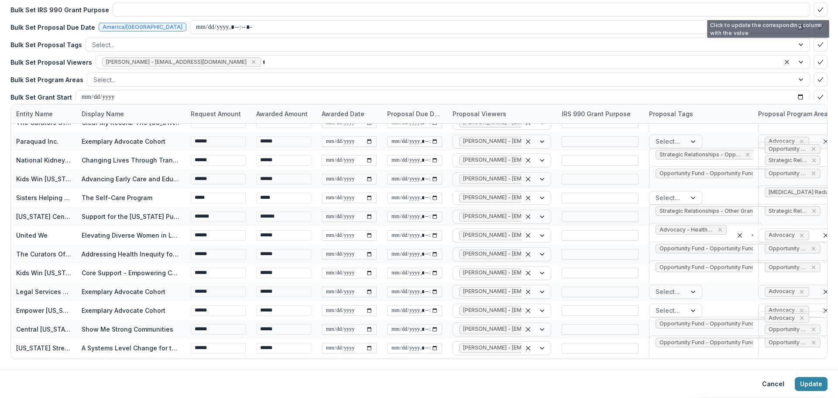
scroll to position [0, 0]
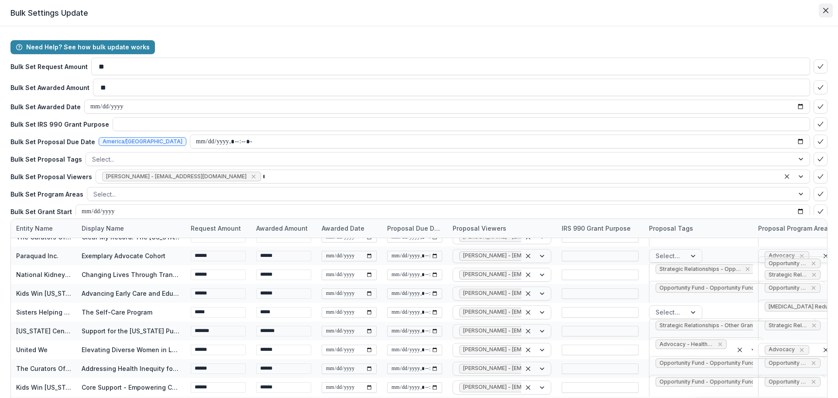
click at [823, 13] on icon "Close" at bounding box center [825, 10] width 5 height 5
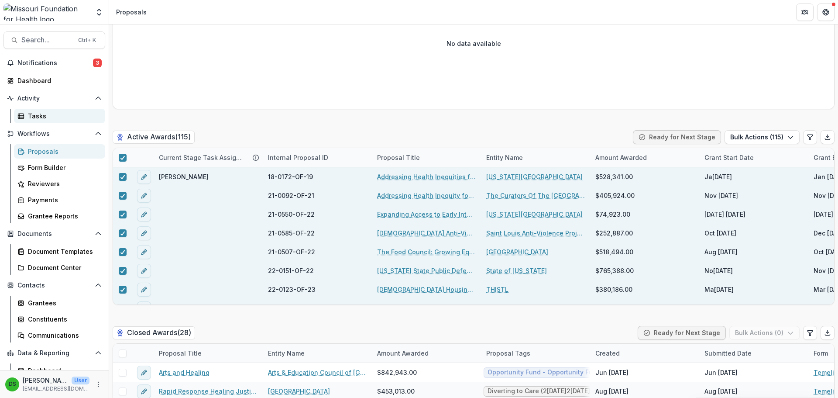
click at [42, 117] on div "Tasks" at bounding box center [63, 115] width 70 height 9
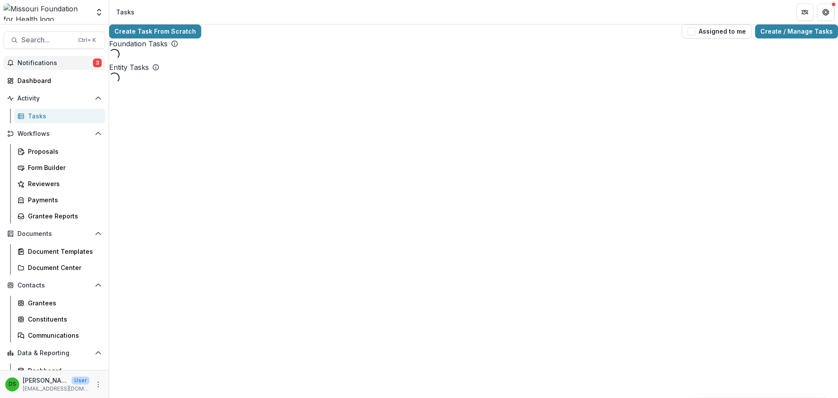
click at [40, 56] on button "Notifications 3" at bounding box center [54, 63] width 102 height 14
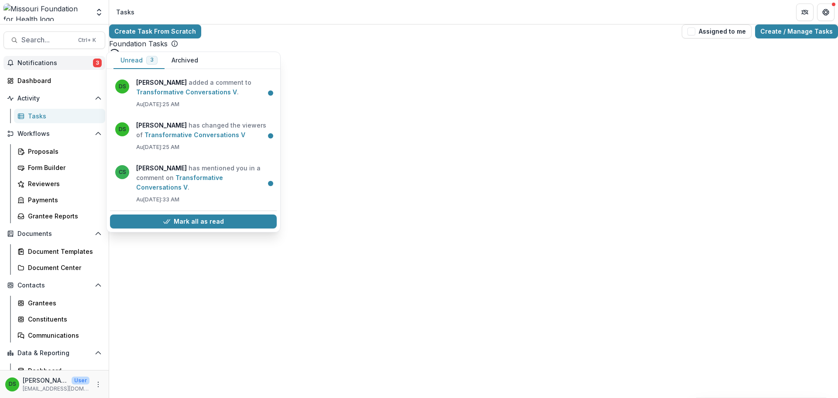
click at [40, 56] on button "Notifications 3" at bounding box center [54, 63] width 102 height 14
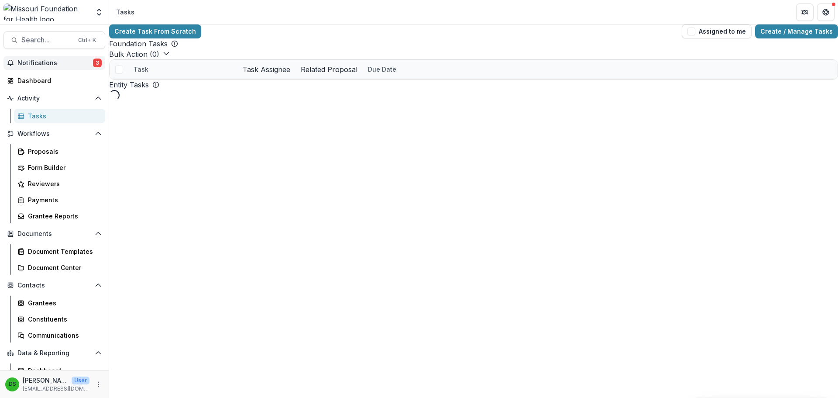
click at [44, 62] on span "Notifications" at bounding box center [55, 62] width 76 height 7
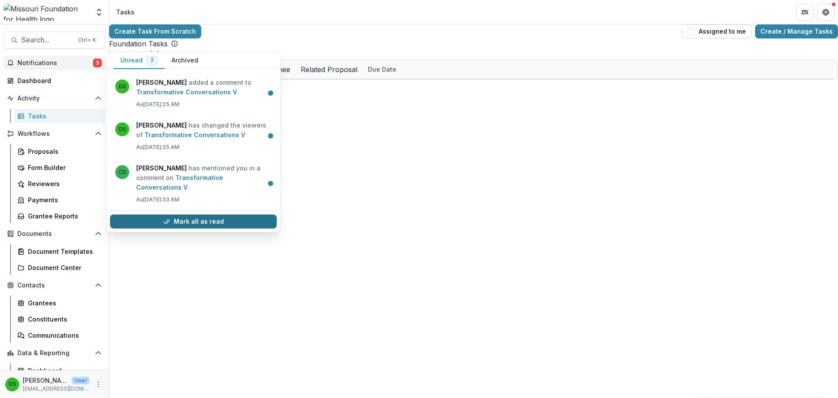
click at [151, 224] on button "Mark all as read" at bounding box center [193, 221] width 167 height 14
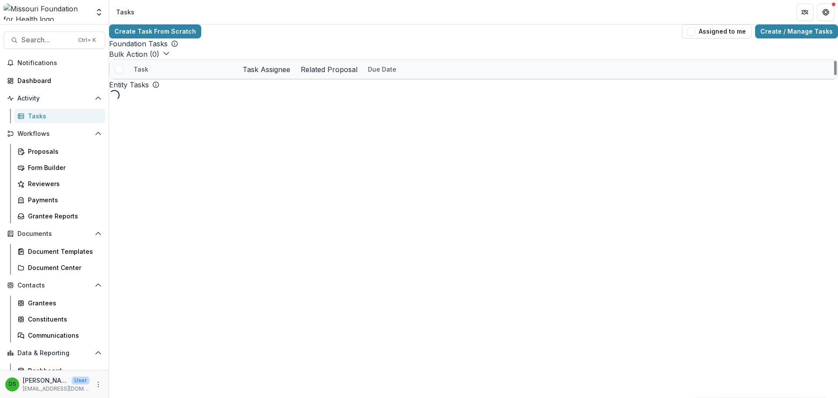
click at [290, 38] on div "Create Task From Scratch Assigned to me Create / Manage Tasks" at bounding box center [473, 31] width 729 height 14
click at [794, 32] on link "Create / Manage Tasks" at bounding box center [796, 31] width 83 height 14
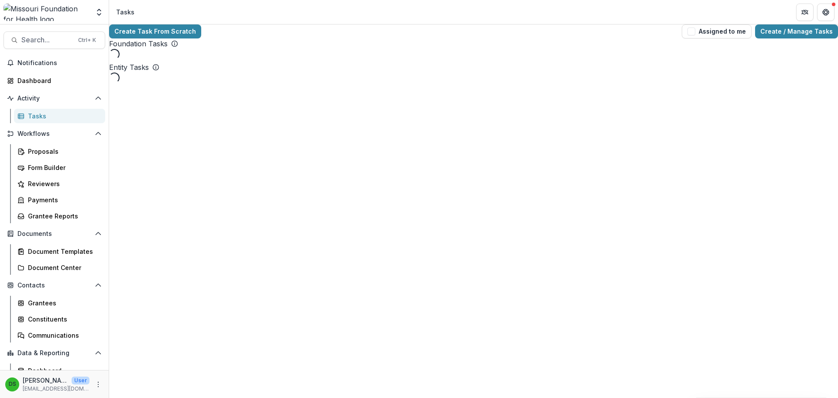
click at [710, 36] on button "Assigned to me" at bounding box center [717, 31] width 70 height 14
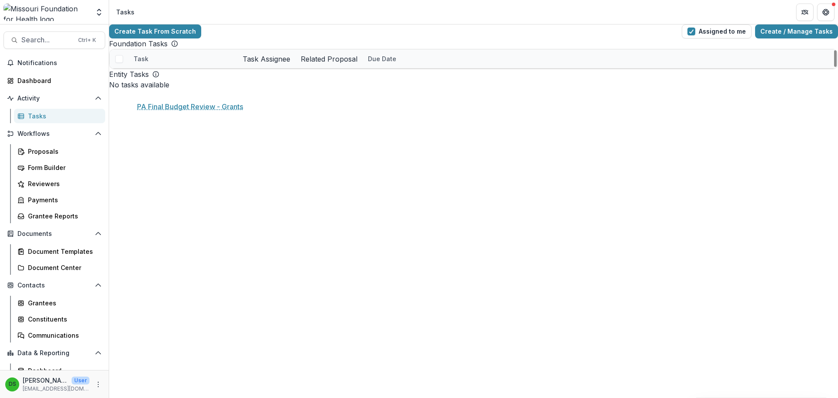
click at [186, 83] on link "PA Final Budget Review - Grants" at bounding box center [183, 77] width 99 height 9
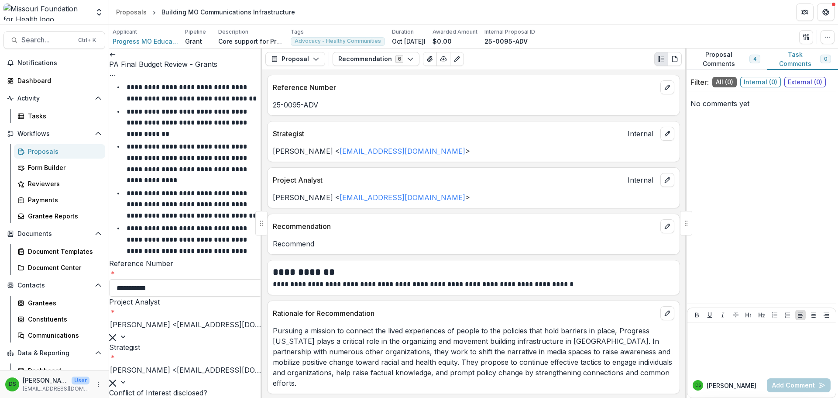
click at [116, 58] on icon at bounding box center [112, 54] width 7 height 7
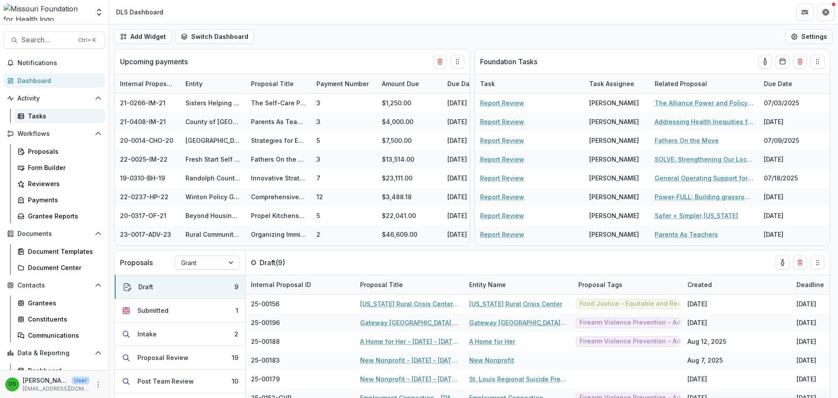
click at [54, 111] on div "Tasks" at bounding box center [63, 115] width 70 height 9
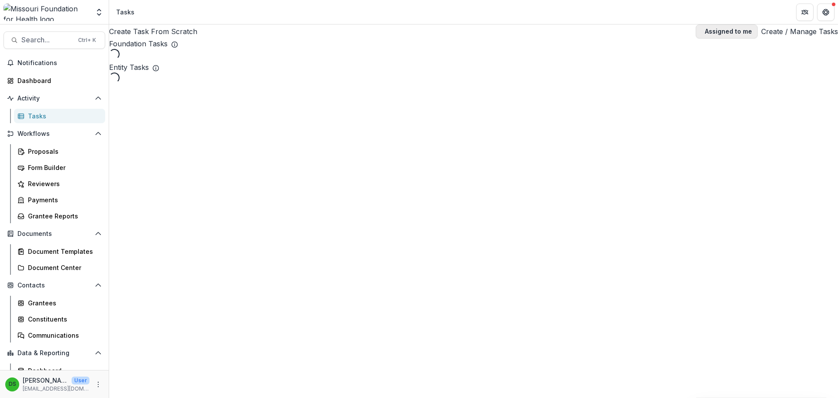
click at [715, 31] on button "Assigned to me" at bounding box center [727, 31] width 62 height 14
click at [743, 29] on button "Assigned to me" at bounding box center [727, 31] width 62 height 14
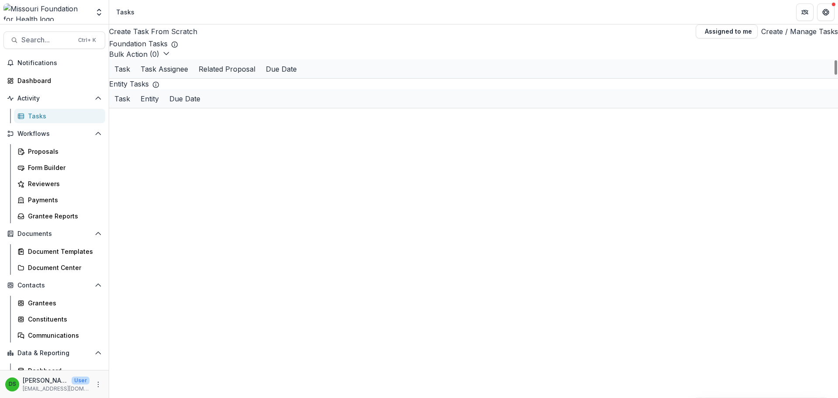
click at [193, 74] on div "Task Assignee" at bounding box center [164, 69] width 58 height 10
click at [274, 113] on input at bounding box center [276, 118] width 70 height 10
type input "*****"
click at [289, 56] on div "Foundation Tasks Bulk Action ( 0 ) Reporting Schedule Tasks Task Task Assignee …" at bounding box center [473, 58] width 729 height 40
click at [219, 58] on div "Foundation Tasks Bulk Action ( 0 ) Reporting Schedule Tasks Task Task Assignee …" at bounding box center [473, 58] width 729 height 40
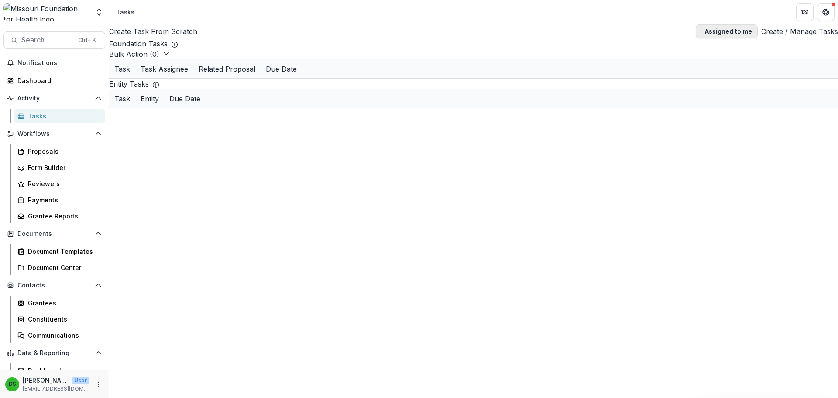
click at [711, 32] on button "Assigned to me" at bounding box center [727, 31] width 62 height 14
click at [261, 64] on div "Related Proposal" at bounding box center [226, 58] width 67 height 10
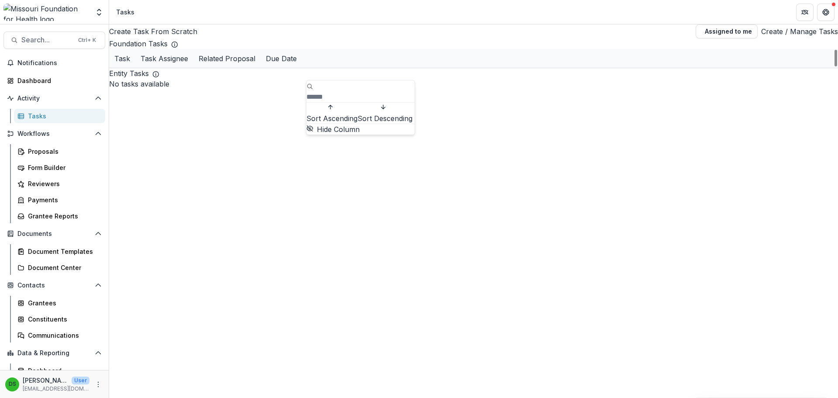
click at [342, 114] on span "Sort Ascending" at bounding box center [331, 118] width 51 height 9
click at [348, 38] on div "Create Task From Scratch Assigned to me Create / Manage Tasks" at bounding box center [473, 31] width 729 height 14
click at [32, 40] on span "Search..." at bounding box center [47, 40] width 52 height 8
type input "*********"
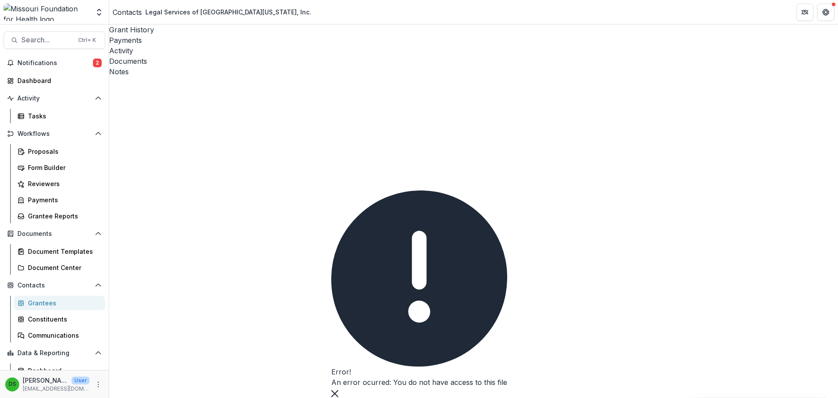
click at [338, 390] on icon "Close" at bounding box center [334, 393] width 7 height 7
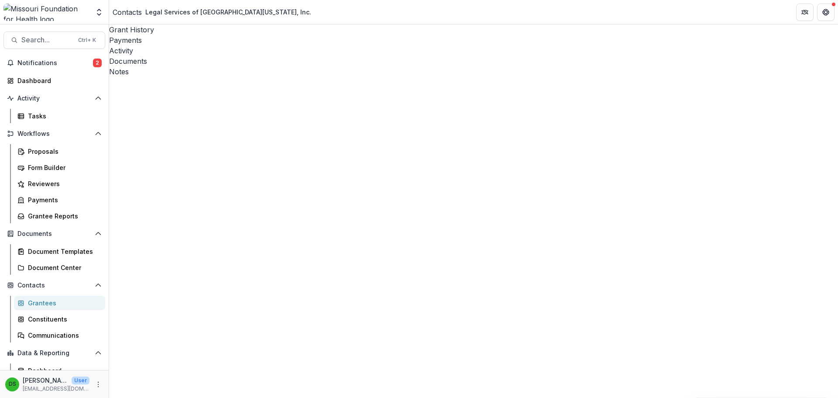
click at [226, 45] on div "Activity" at bounding box center [473, 50] width 729 height 10
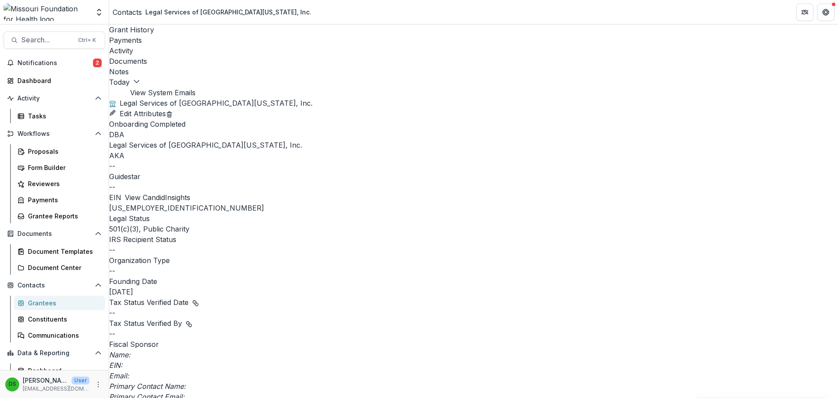
click at [137, 35] on div "Grant History" at bounding box center [473, 29] width 729 height 10
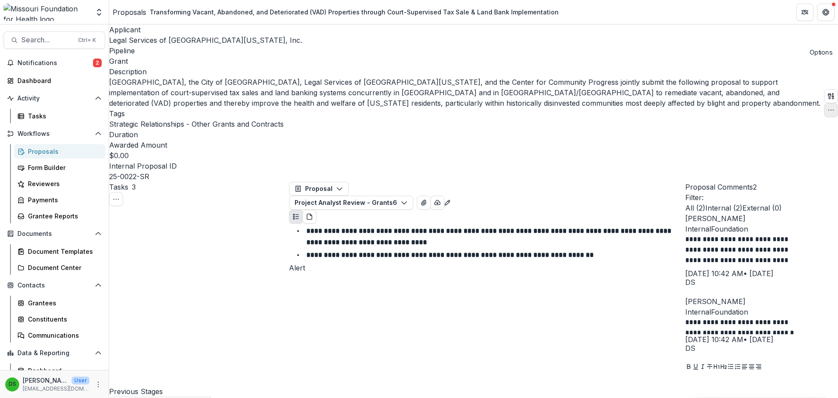
click at [828, 107] on icon "button" at bounding box center [831, 110] width 7 height 7
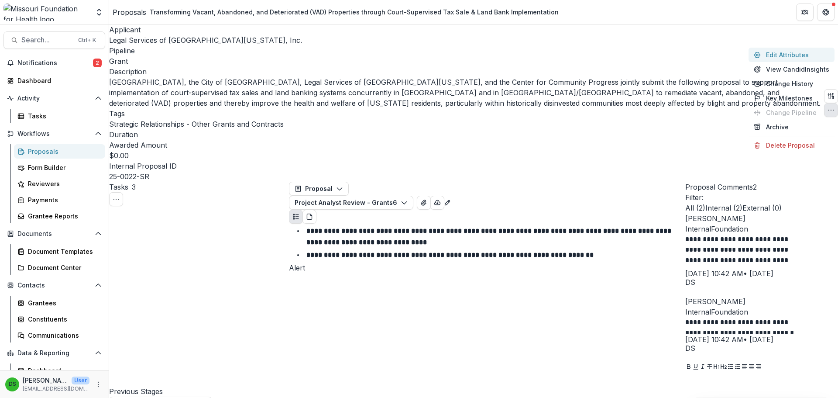
click at [803, 54] on button "Edit Attributes" at bounding box center [792, 55] width 86 height 14
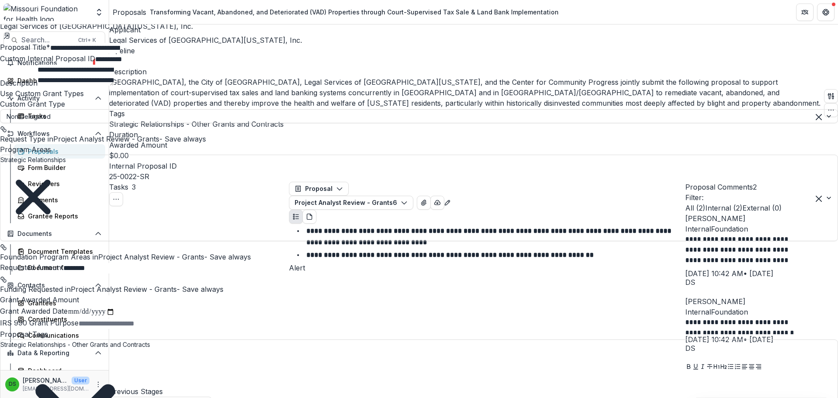
click at [114, 86] on textarea "**********" at bounding box center [76, 75] width 76 height 21
type textarea "**********"
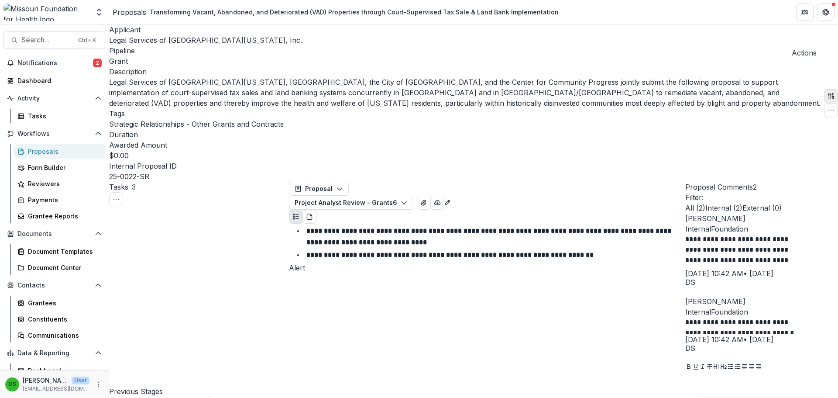
click at [828, 93] on icon "button" at bounding box center [829, 96] width 3 height 6
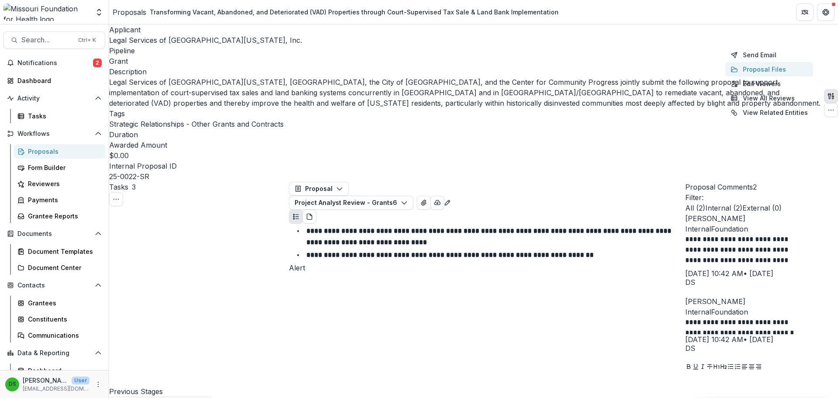
click at [761, 69] on button "Proposal Files" at bounding box center [770, 69] width 88 height 14
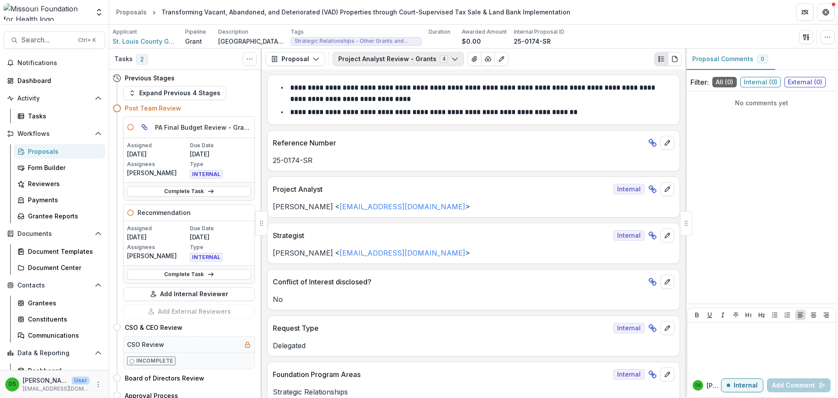
click at [407, 59] on button "Project Analyst Review - Grants 4" at bounding box center [398, 59] width 131 height 14
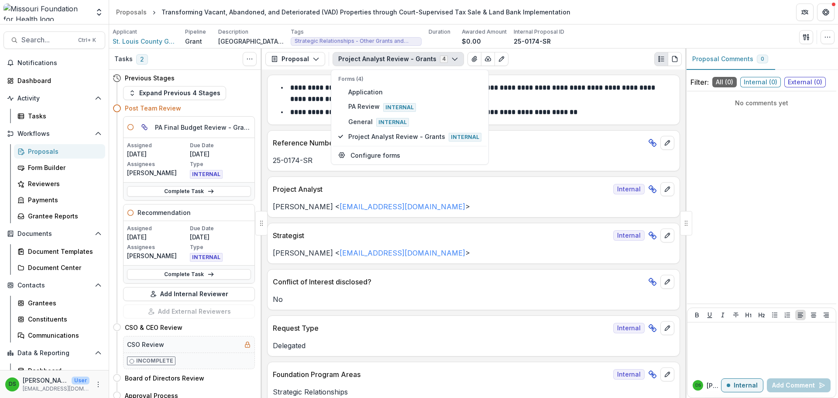
click at [407, 59] on button "Project Analyst Review - Grants 4" at bounding box center [398, 59] width 131 height 14
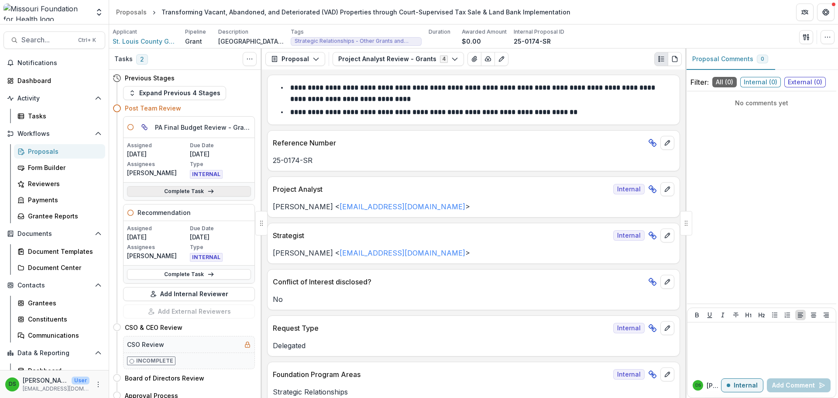
click at [181, 189] on link "Complete Task" at bounding box center [189, 191] width 124 height 10
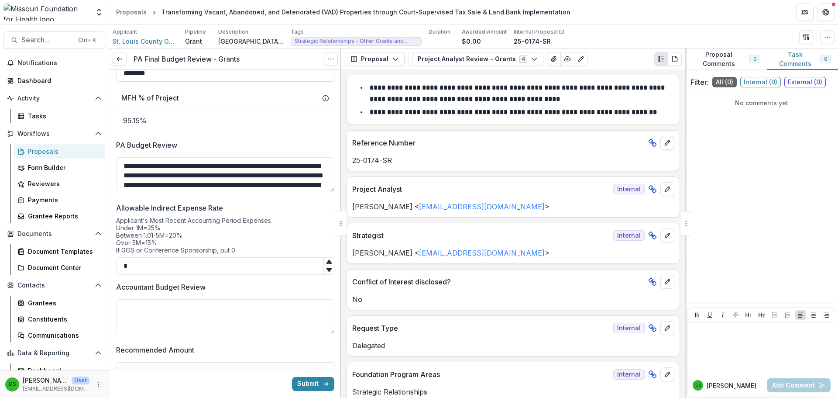
scroll to position [826, 0]
click at [199, 183] on textarea "PA Budget Review" at bounding box center [225, 175] width 218 height 35
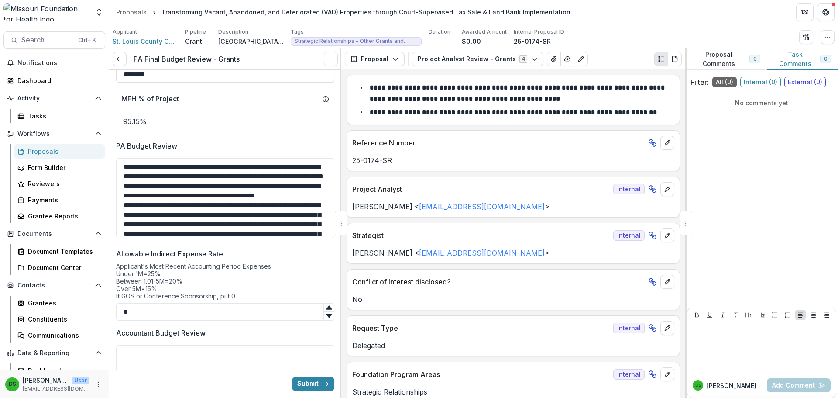
drag, startPoint x: 329, startPoint y: 192, endPoint x: 325, endPoint y: 237, distance: 45.1
click at [325, 237] on textarea "PA Budget Review" at bounding box center [225, 198] width 218 height 80
click at [174, 167] on textarea "PA Budget Review" at bounding box center [225, 198] width 218 height 80
click at [804, 37] on icon "button" at bounding box center [804, 37] width 3 height 6
click at [748, 73] on button "Proposal Files" at bounding box center [764, 71] width 93 height 14
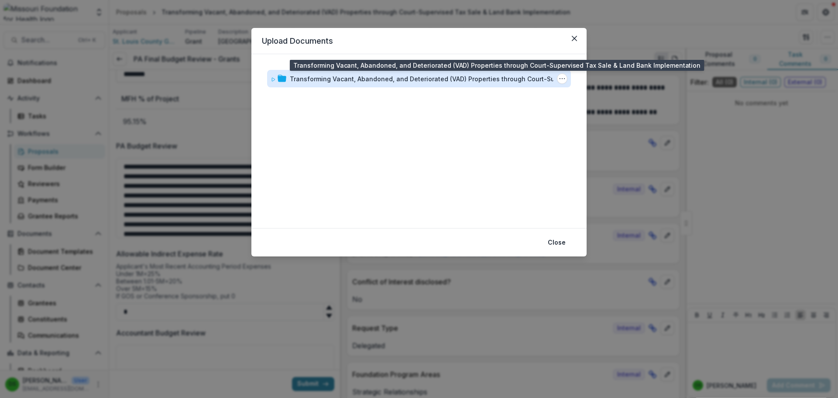
click at [368, 75] on div "Transforming Vacant, Abandoned, and Deteriorated (VAD) Properties through Court…" at bounding box center [434, 78] width 288 height 9
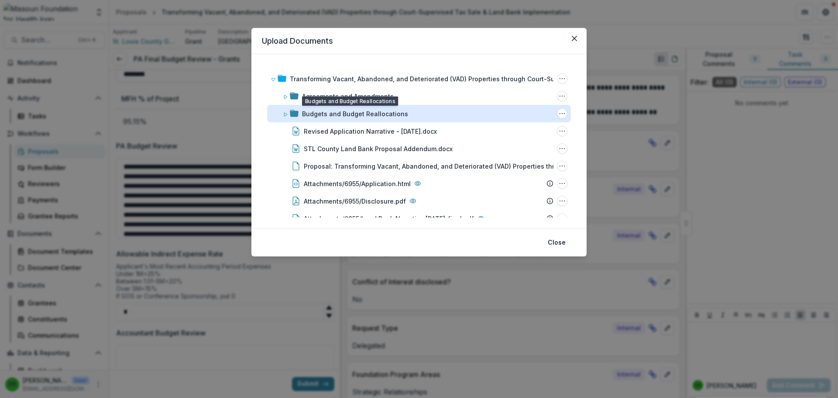
click at [331, 117] on div "Budgets and Budget Reallocations" at bounding box center [355, 113] width 106 height 9
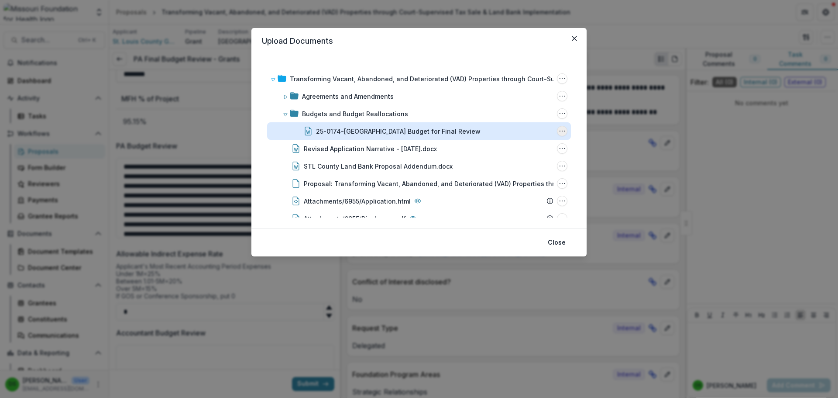
click at [562, 131] on circle "25-0174-SR St. Louis County Budget for Final Review Options" at bounding box center [562, 131] width 0 height 0
click at [508, 162] on button "Download" at bounding box center [518, 162] width 93 height 14
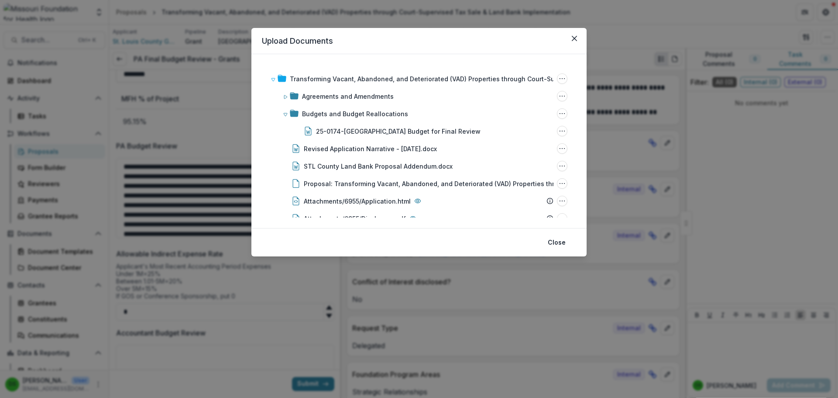
drag, startPoint x: 399, startPoint y: 80, endPoint x: 379, endPoint y: 37, distance: 47.5
click at [379, 37] on header "Upload Documents" at bounding box center [418, 41] width 335 height 26
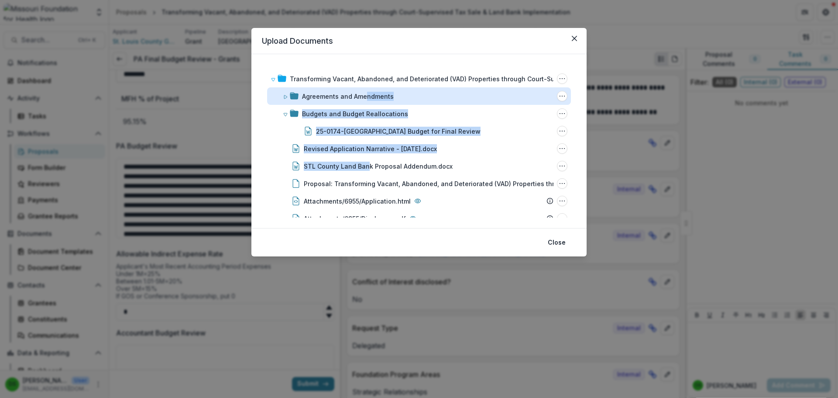
drag, startPoint x: 368, startPoint y: 165, endPoint x: 366, endPoint y: 90, distance: 75.5
click at [366, 90] on div "Transforming Vacant, Abandoned, and Deteriorated (VAD) Properties through Court…" at bounding box center [419, 201] width 304 height 262
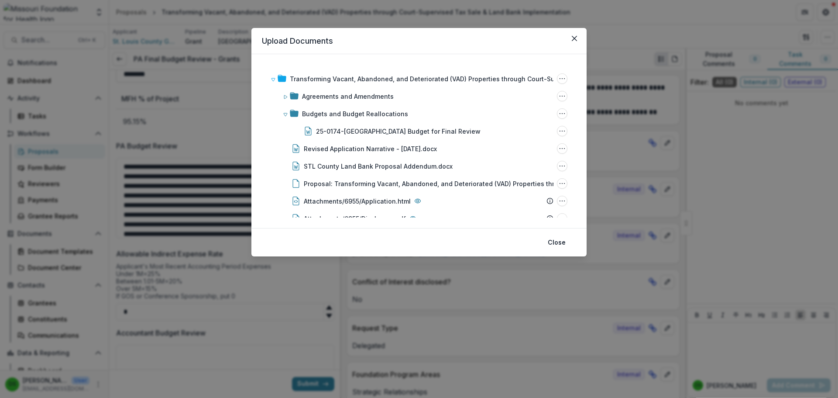
click at [364, 52] on header "Upload Documents" at bounding box center [418, 41] width 335 height 26
click at [530, 17] on div "Upload Documents Transforming Vacant, Abandoned, and Deteriorated (VAD) Propert…" at bounding box center [419, 199] width 838 height 398
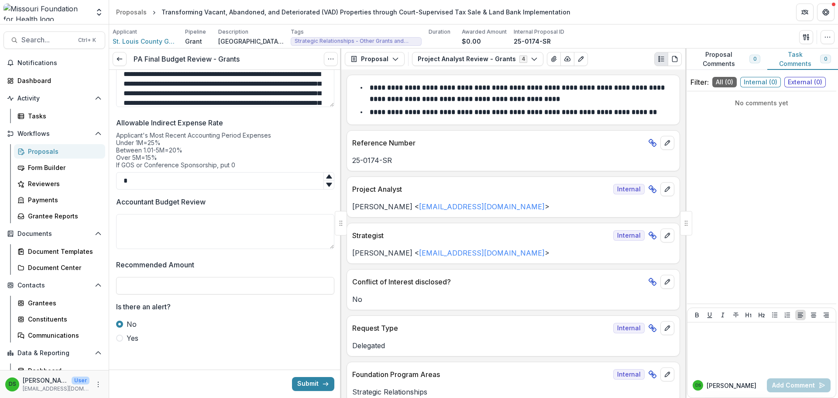
scroll to position [959, 0]
click at [186, 181] on input "*" at bounding box center [225, 179] width 218 height 17
type input "**"
click at [206, 141] on div "Applicant's Most Recent Accounting Period Expenses Under 1M=25% Between 1.01-5M…" at bounding box center [225, 150] width 218 height 41
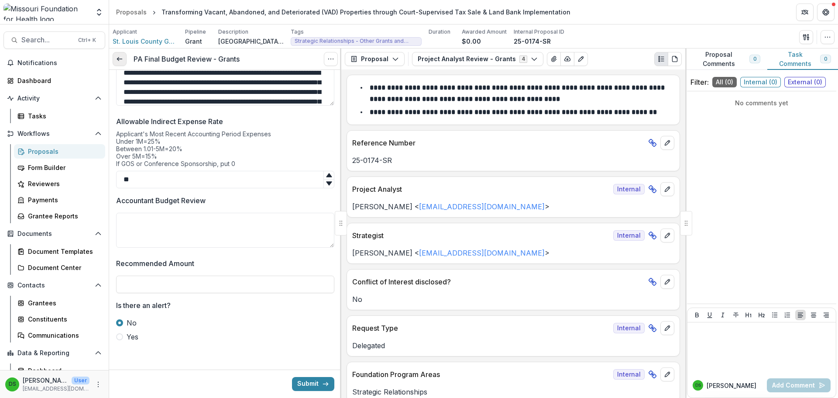
click at [122, 62] on icon at bounding box center [119, 58] width 7 height 7
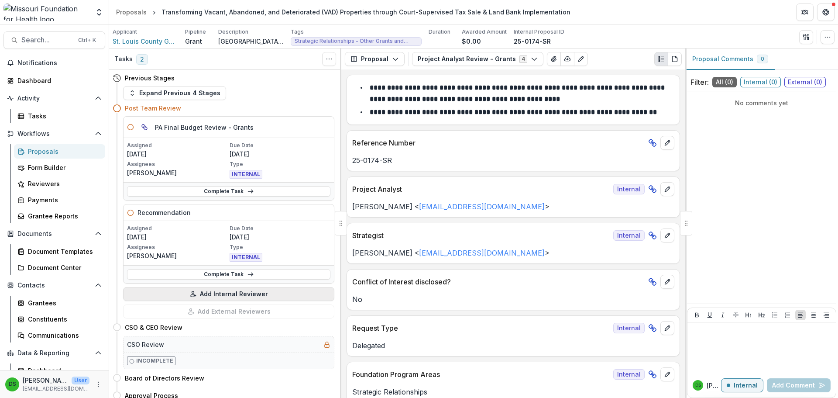
click at [226, 299] on button "Add Internal Reviewer" at bounding box center [228, 294] width 211 height 14
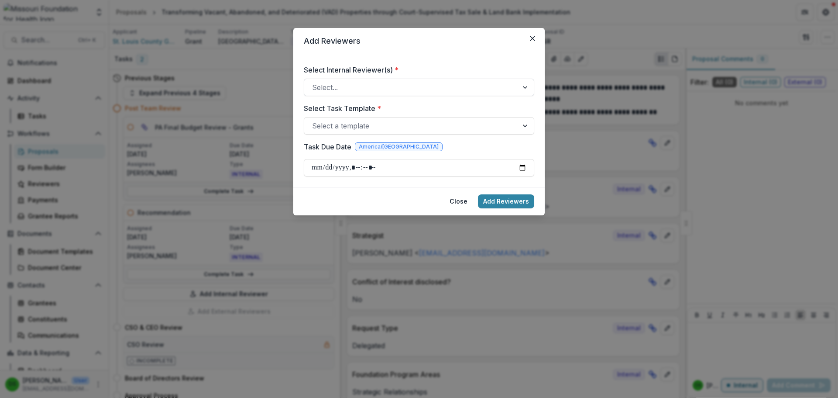
click at [370, 89] on div at bounding box center [411, 87] width 198 height 12
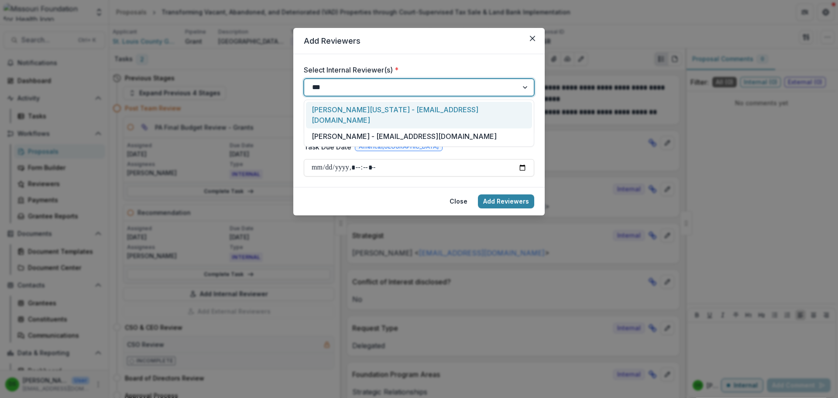
type input "****"
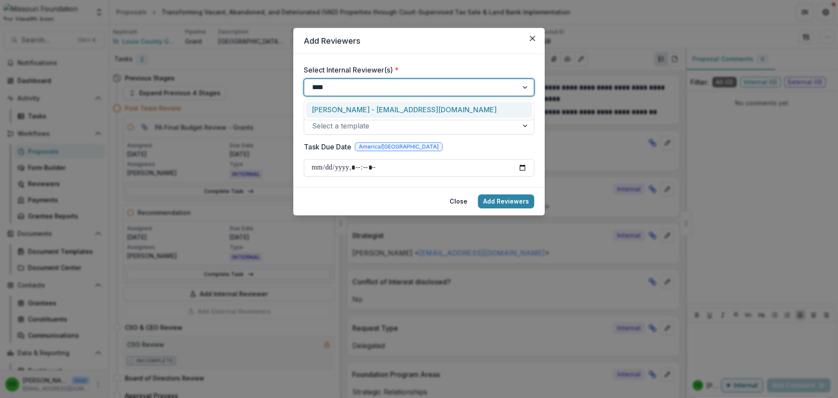
click at [361, 107] on div "[PERSON_NAME] - [EMAIL_ADDRESS][DOMAIN_NAME]" at bounding box center [419, 110] width 226 height 16
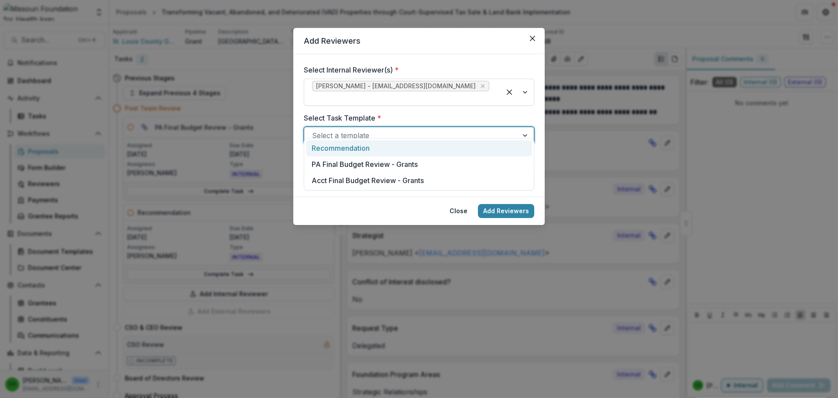
click at [357, 129] on div at bounding box center [411, 135] width 198 height 12
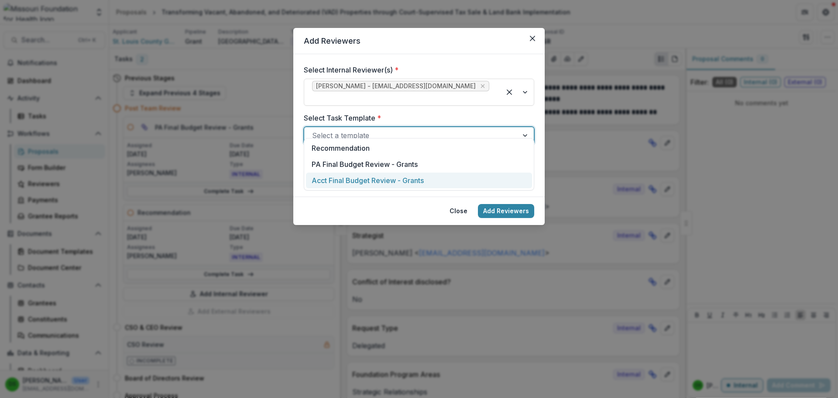
click at [355, 184] on div "Acct Final Budget Review - Grants" at bounding box center [419, 180] width 226 height 16
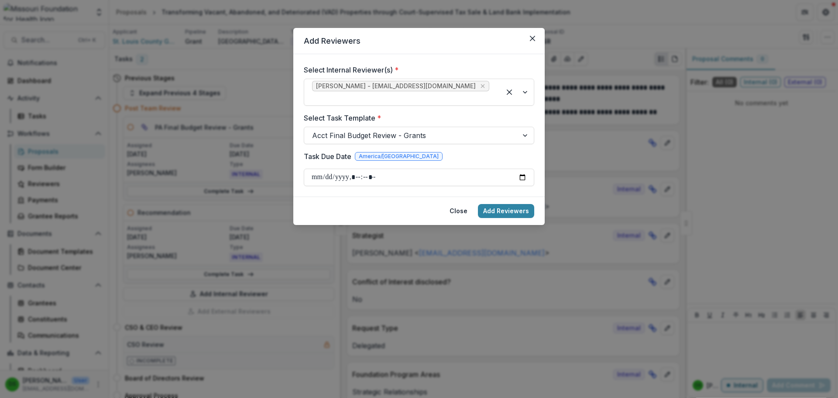
click at [518, 280] on div "Add Reviewers Select Internal Reviewer(s) * Brandy Boyer - bboyer@mffh.org Sele…" at bounding box center [419, 199] width 838 height 398
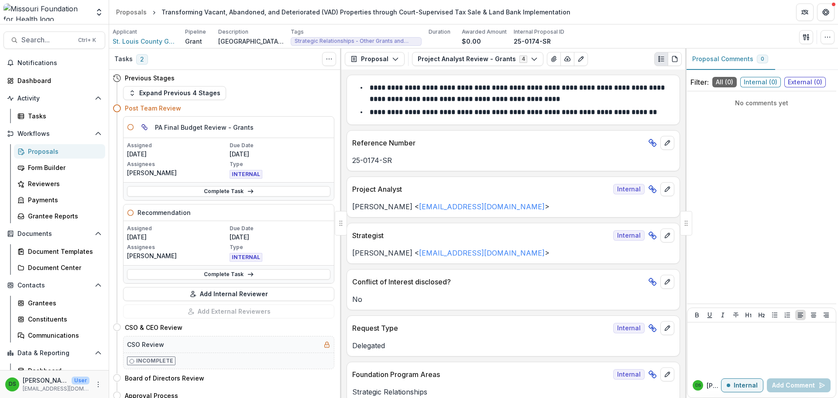
scroll to position [262, 0]
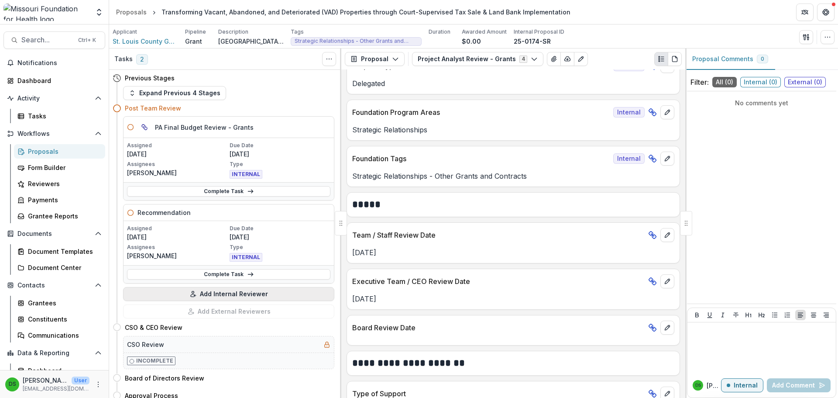
click at [243, 293] on button "Add Internal Reviewer" at bounding box center [228, 294] width 211 height 14
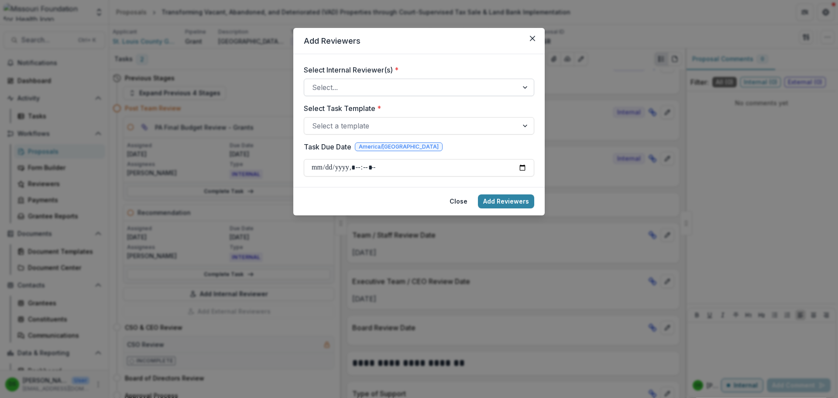
click at [369, 88] on div at bounding box center [411, 87] width 198 height 12
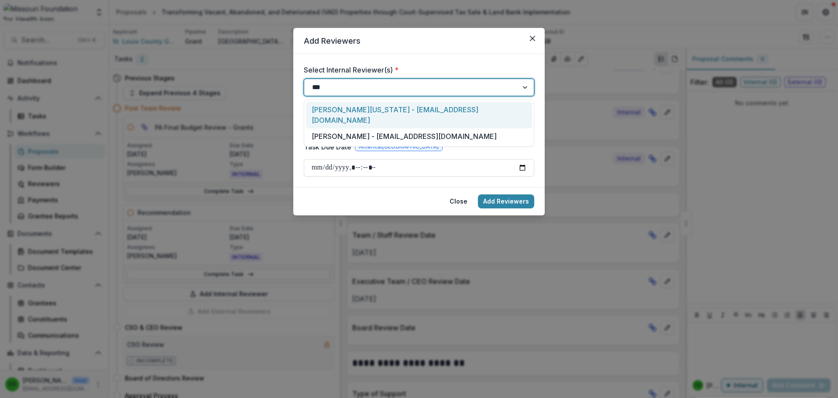
type input "****"
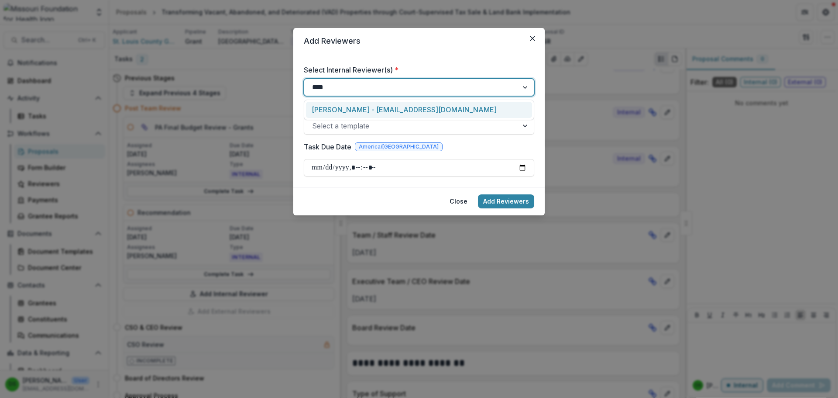
click at [354, 105] on div "Brandy Boyer - bboyer@mffh.org" at bounding box center [419, 110] width 226 height 16
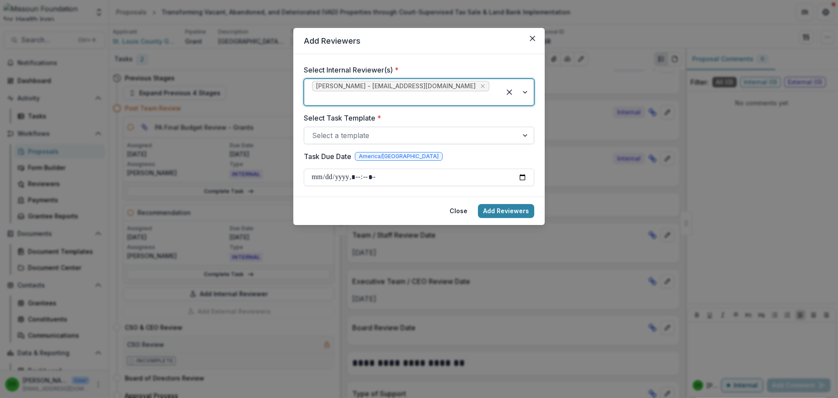
click at [355, 129] on div at bounding box center [411, 135] width 198 height 12
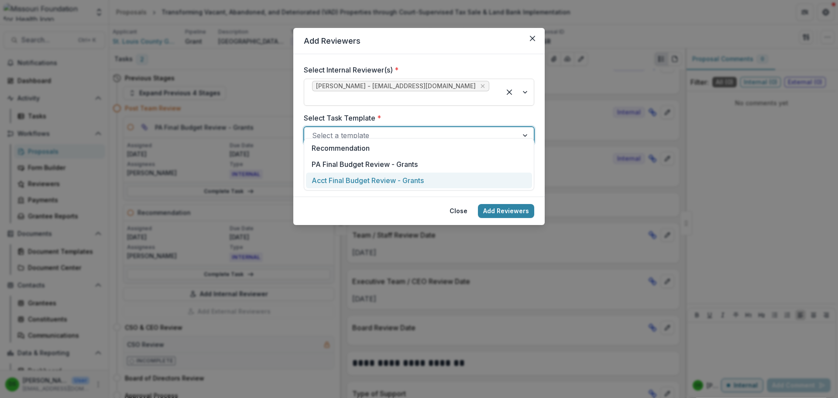
click at [368, 181] on div "Acct Final Budget Review - Grants" at bounding box center [419, 180] width 226 height 16
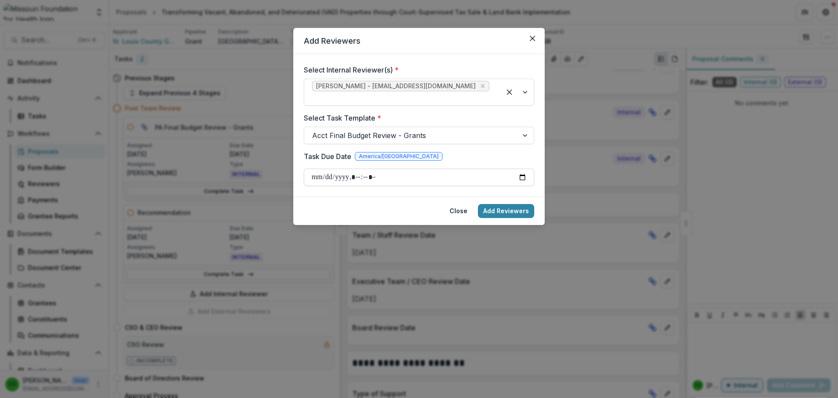
click at [315, 171] on input "Task Due Date" at bounding box center [419, 177] width 231 height 17
type input "**********"
click at [507, 204] on button "Add Reviewers" at bounding box center [506, 211] width 56 height 14
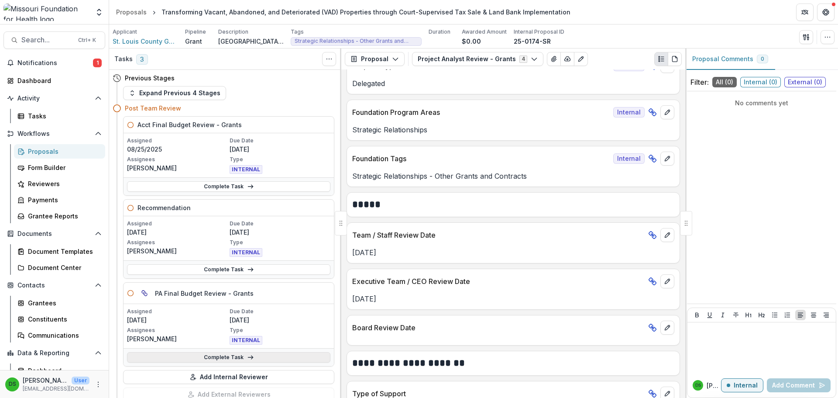
click at [201, 360] on link "Complete Task" at bounding box center [228, 357] width 203 height 10
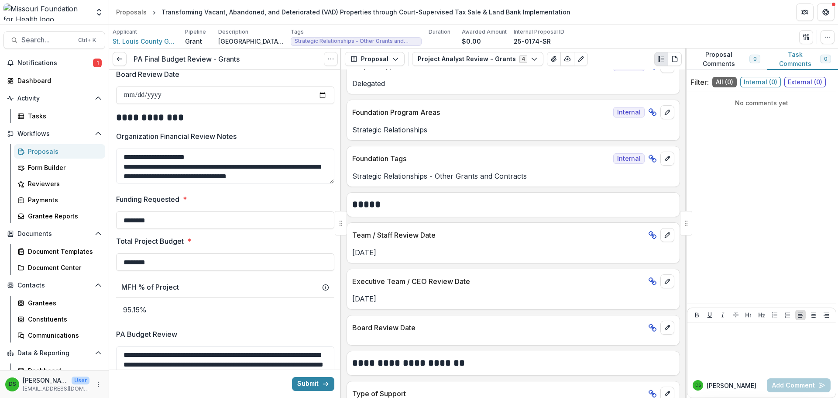
scroll to position [698, 0]
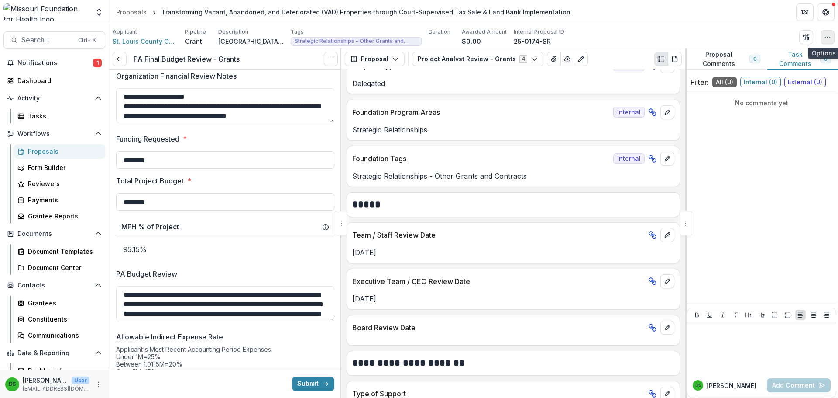
click at [829, 38] on icon "button" at bounding box center [827, 37] width 7 height 7
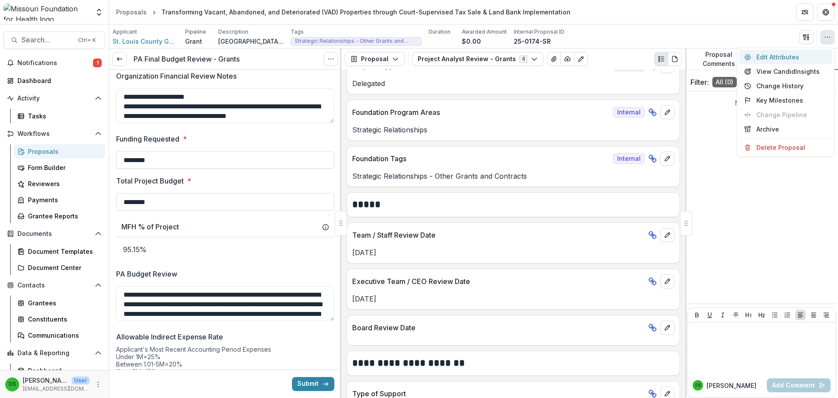
click at [798, 59] on button "Edit Attributes" at bounding box center [785, 57] width 93 height 14
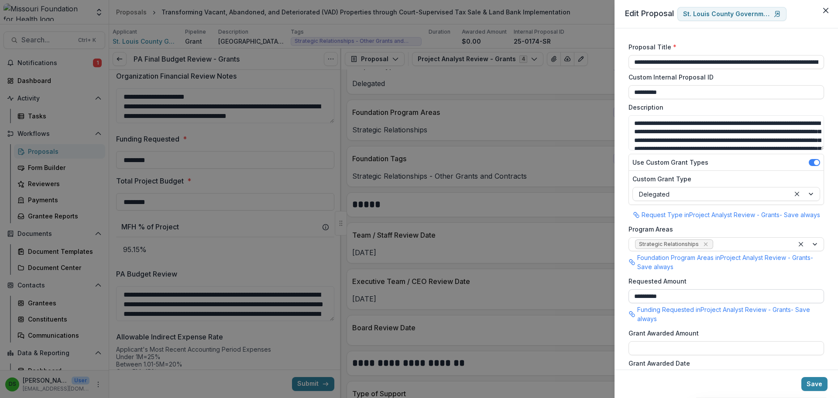
click at [657, 295] on input "**********" at bounding box center [727, 296] width 196 height 14
type input "********"
click at [809, 384] on button "Save" at bounding box center [815, 384] width 26 height 14
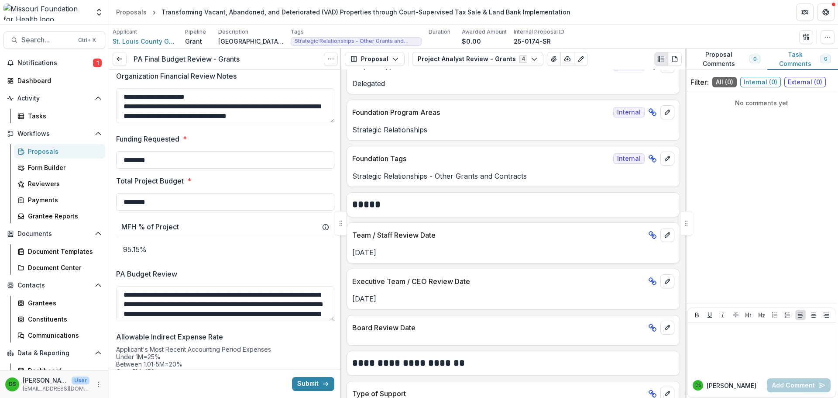
click at [497, 144] on div "**********" at bounding box center [513, 233] width 344 height 328
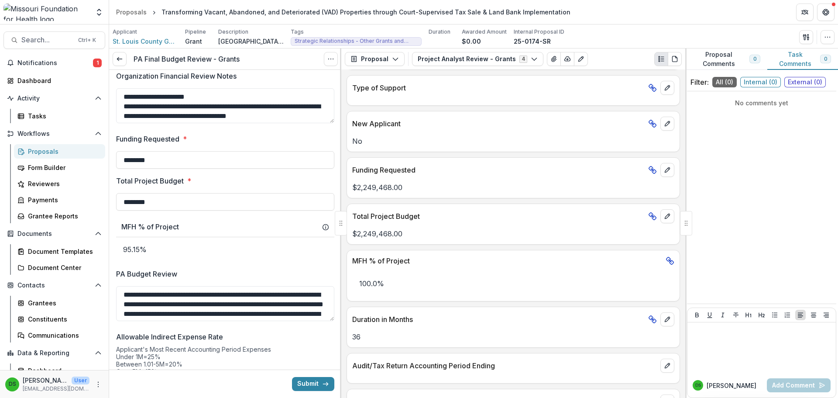
scroll to position [732, 0]
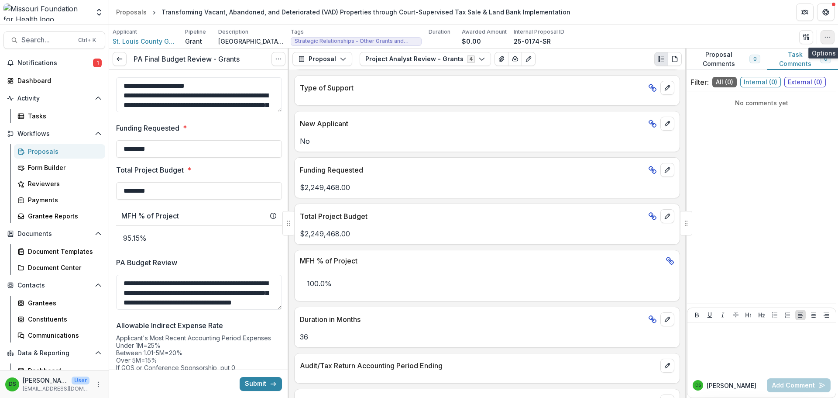
click at [827, 38] on icon "button" at bounding box center [827, 37] width 7 height 7
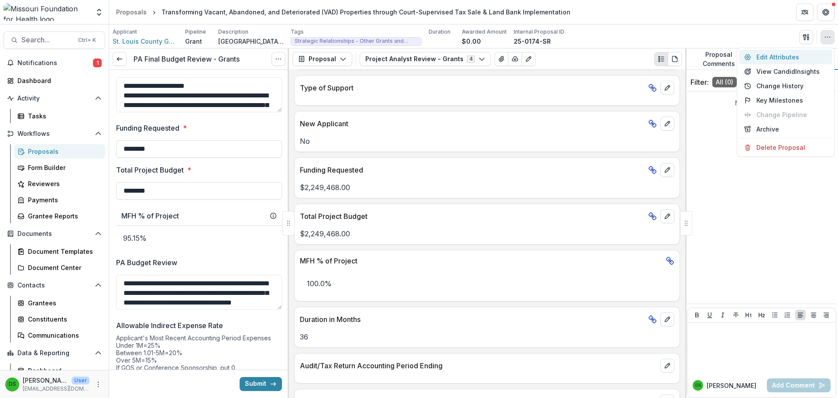
click at [809, 56] on button "Edit Attributes" at bounding box center [785, 57] width 93 height 14
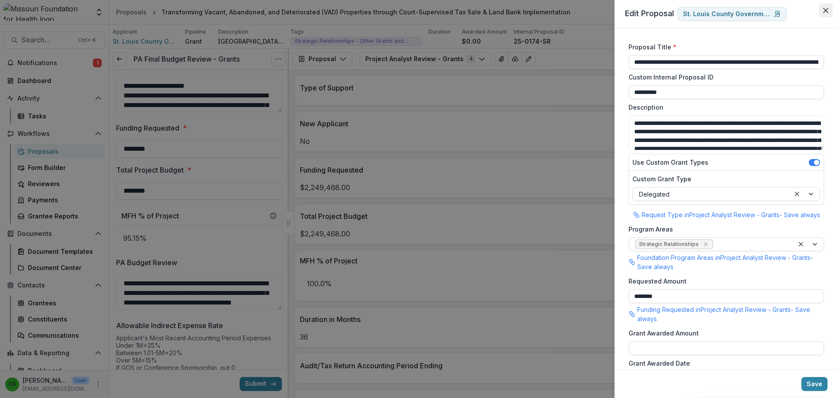
click at [831, 14] on button "Close" at bounding box center [826, 10] width 14 height 14
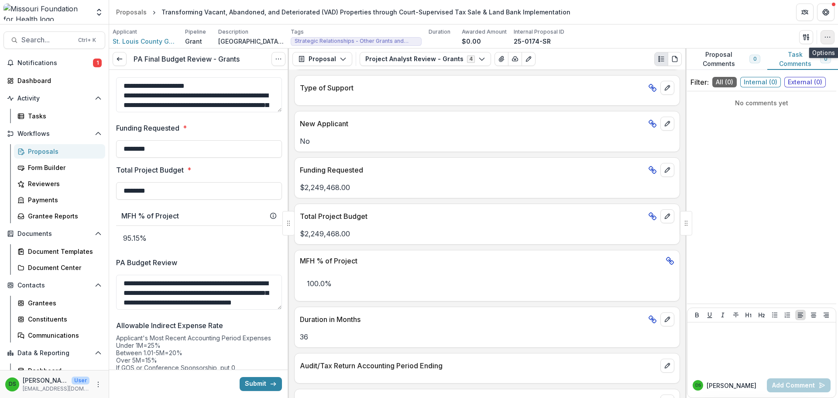
click at [829, 34] on icon "button" at bounding box center [827, 37] width 7 height 7
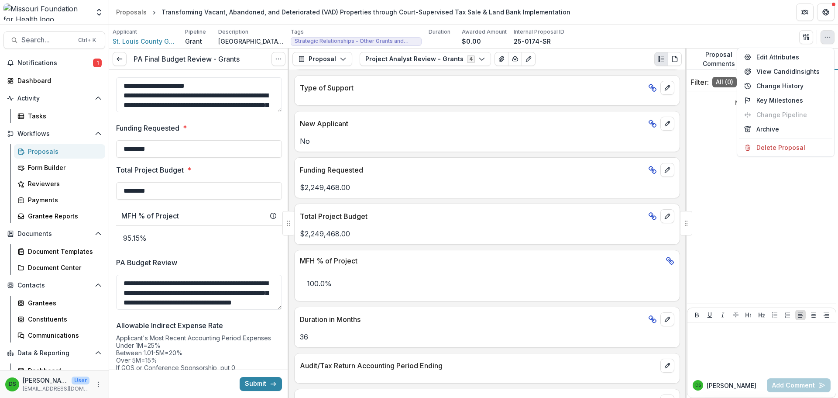
click at [829, 34] on icon "button" at bounding box center [827, 37] width 7 height 7
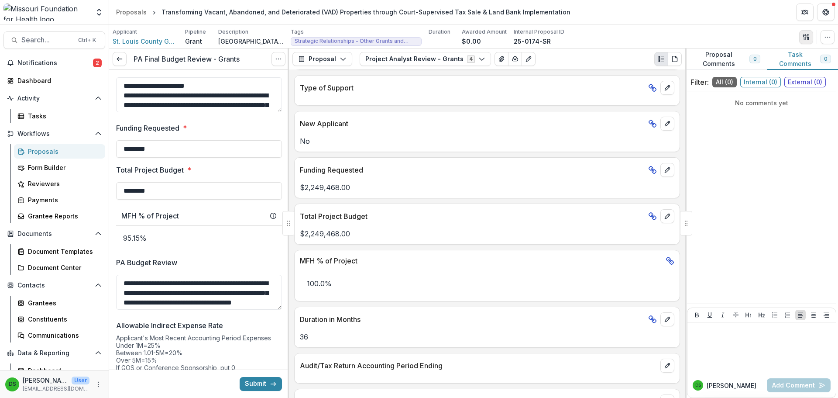
click at [804, 40] on icon "button" at bounding box center [806, 37] width 7 height 7
click at [756, 75] on button "Proposal Files" at bounding box center [764, 71] width 93 height 14
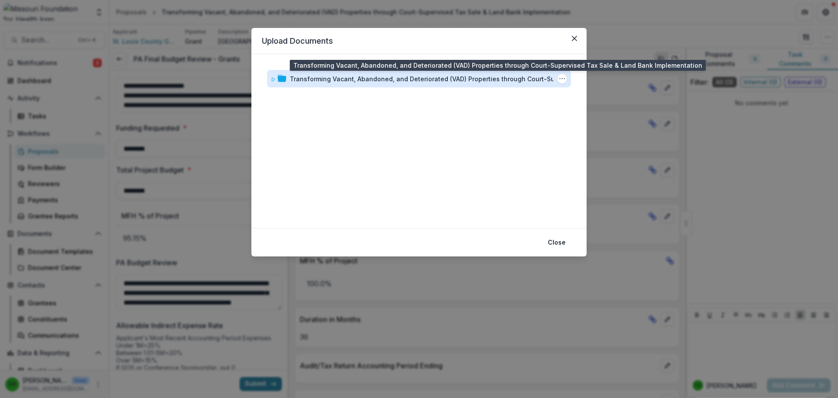
click at [461, 76] on div "Transforming Vacant, Abandoned, and Deteriorated (VAD) Properties through Court…" at bounding box center [434, 78] width 288 height 9
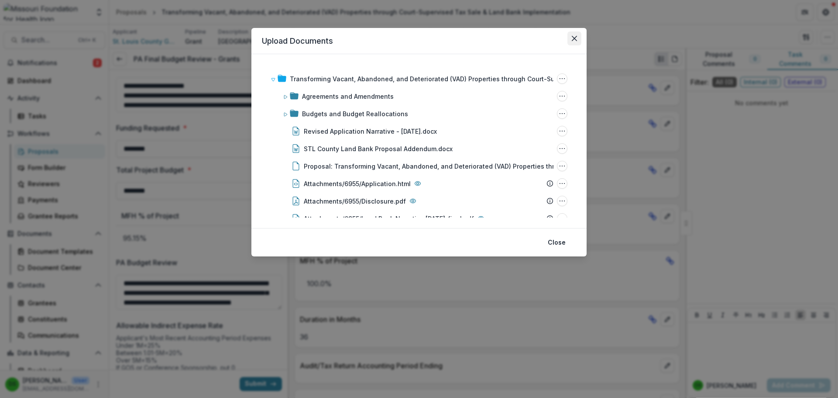
click at [573, 38] on icon "Close" at bounding box center [574, 38] width 5 height 5
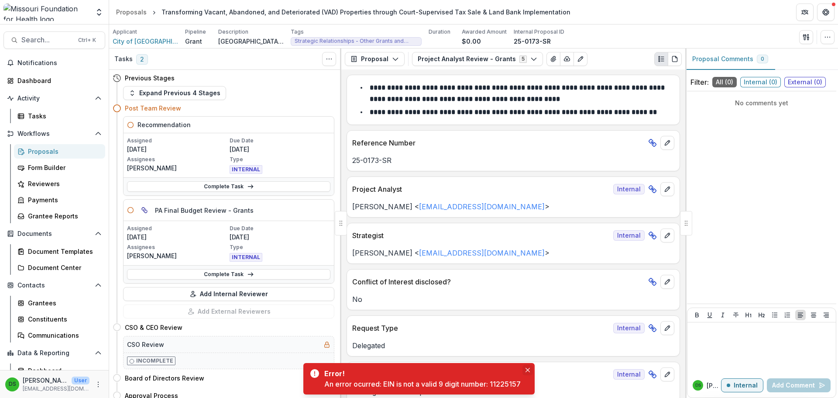
click at [529, 371] on icon "Close" at bounding box center [528, 370] width 4 height 4
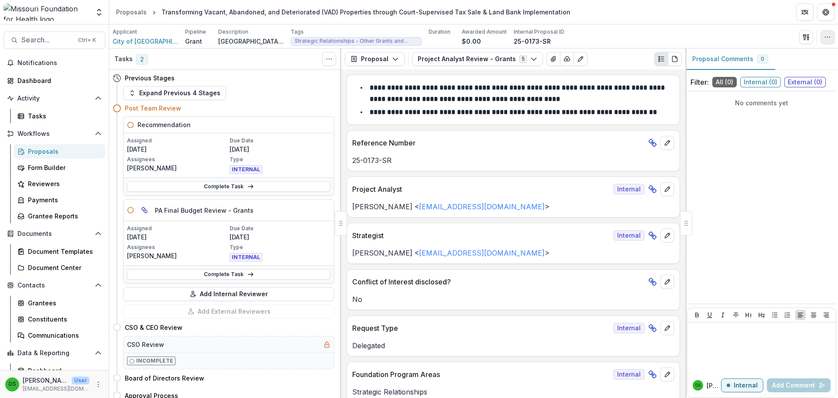
click at [830, 39] on icon "button" at bounding box center [827, 37] width 7 height 7
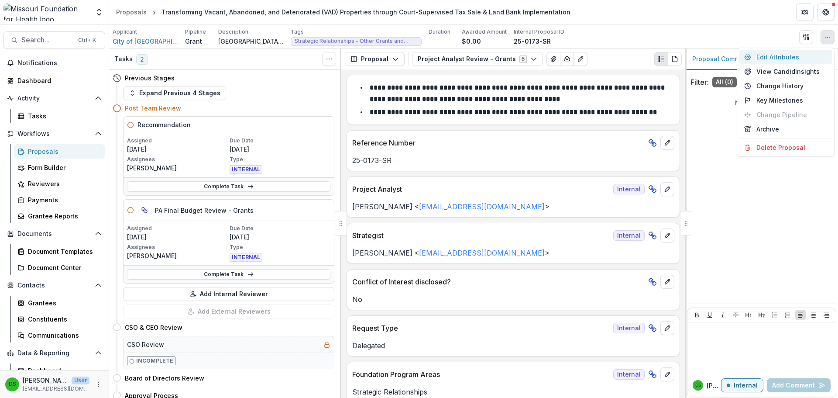
click at [800, 61] on button "Edit Attributes" at bounding box center [785, 57] width 93 height 14
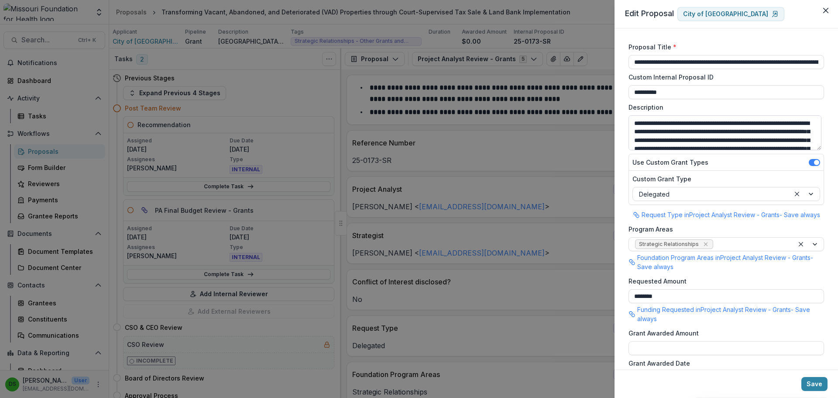
drag, startPoint x: 633, startPoint y: 123, endPoint x: 748, endPoint y: 141, distance: 116.1
click at [748, 141] on textarea "**********" at bounding box center [725, 132] width 193 height 35
click at [705, 136] on textarea "**********" at bounding box center [725, 132] width 193 height 35
drag, startPoint x: 695, startPoint y: 123, endPoint x: 622, endPoint y: 117, distance: 73.6
click at [622, 117] on div "**********" at bounding box center [727, 198] width 224 height 341
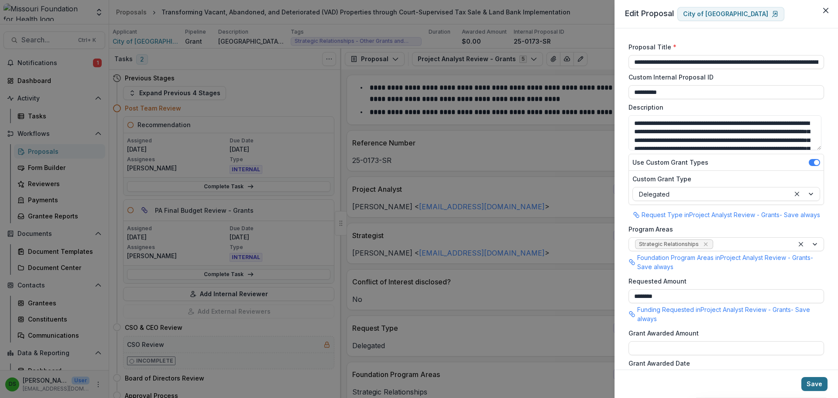
type textarea "**********"
click at [813, 383] on button "Save" at bounding box center [815, 384] width 26 height 14
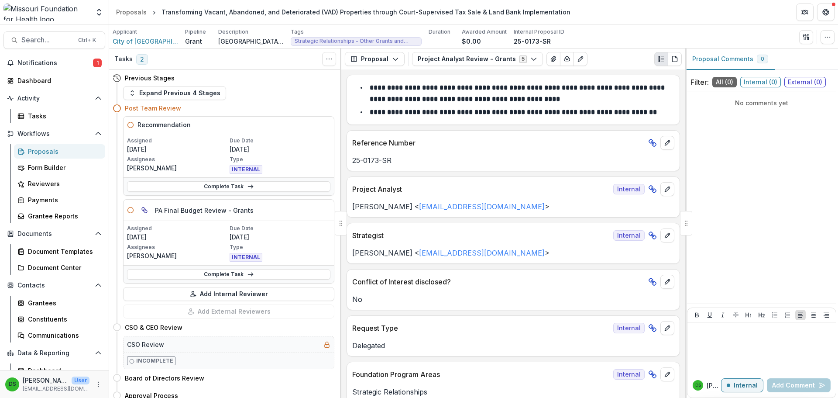
click at [664, 297] on p "No" at bounding box center [513, 299] width 322 height 10
click at [831, 35] on icon "button" at bounding box center [827, 37] width 7 height 7
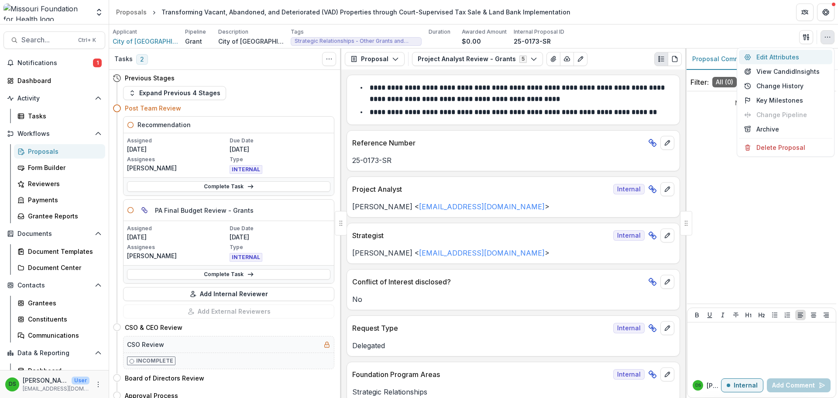
click at [800, 59] on button "Edit Attributes" at bounding box center [785, 57] width 93 height 14
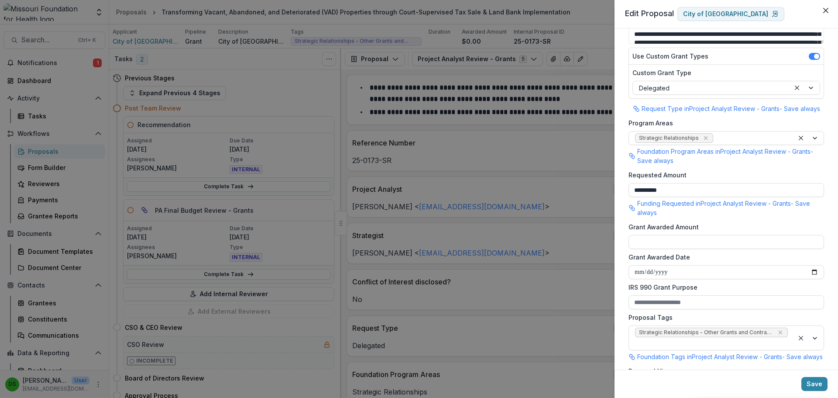
scroll to position [175, 0]
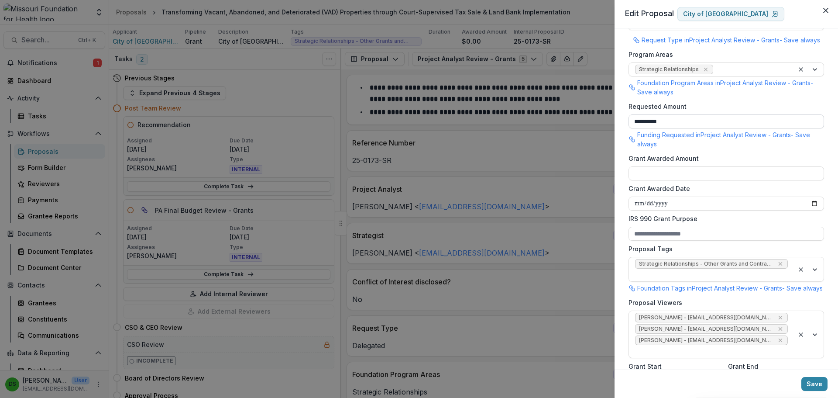
click at [661, 122] on input "**********" at bounding box center [727, 121] width 196 height 14
click at [196, 148] on div "**********" at bounding box center [419, 199] width 838 height 398
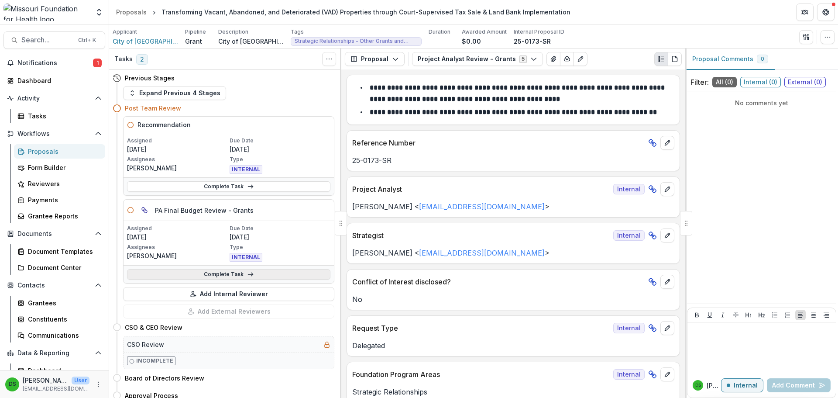
click at [224, 273] on link "Complete Task" at bounding box center [228, 274] width 203 height 10
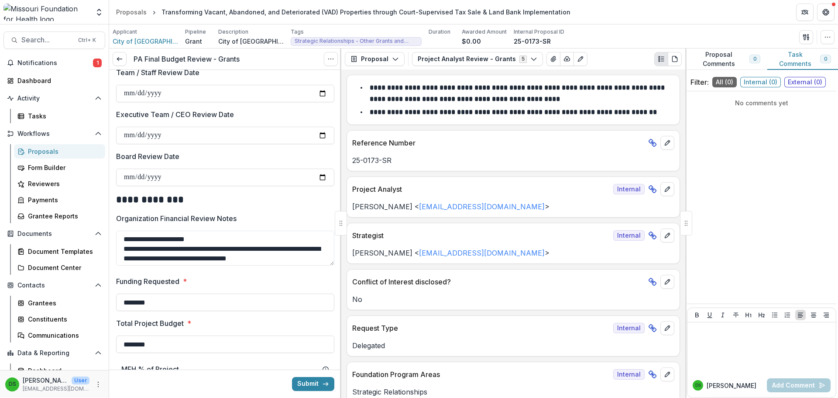
scroll to position [568, 0]
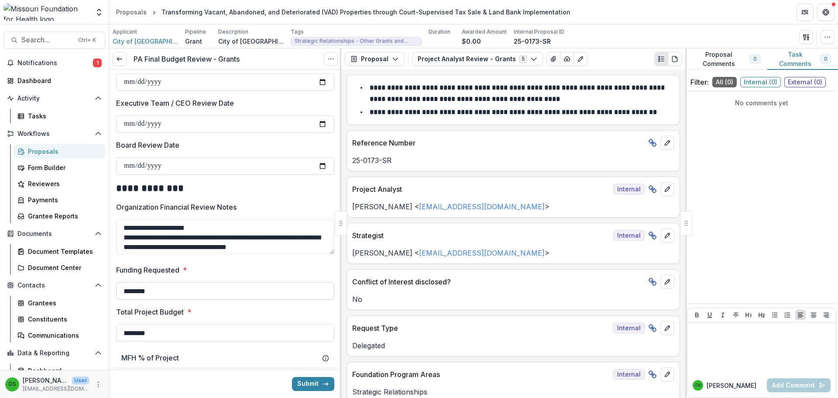
click at [142, 293] on input "********" at bounding box center [225, 290] width 218 height 17
click at [134, 283] on input "********" at bounding box center [225, 290] width 218 height 17
click at [160, 299] on input "********" at bounding box center [225, 290] width 218 height 17
click at [148, 290] on input "********" at bounding box center [225, 290] width 218 height 17
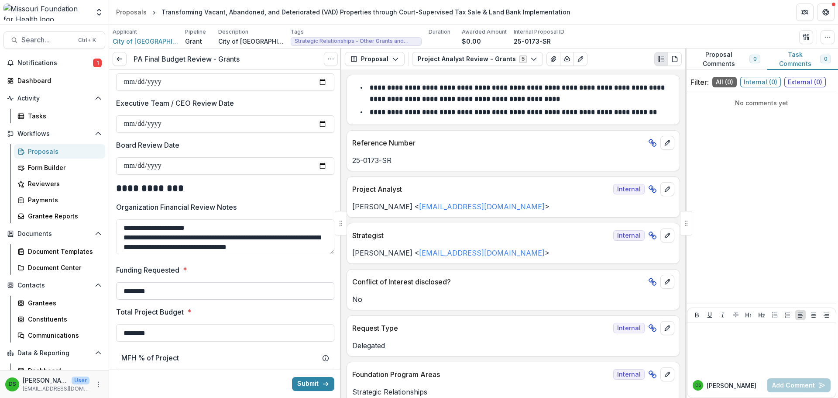
click at [148, 290] on input "********" at bounding box center [225, 290] width 218 height 17
type input "********"
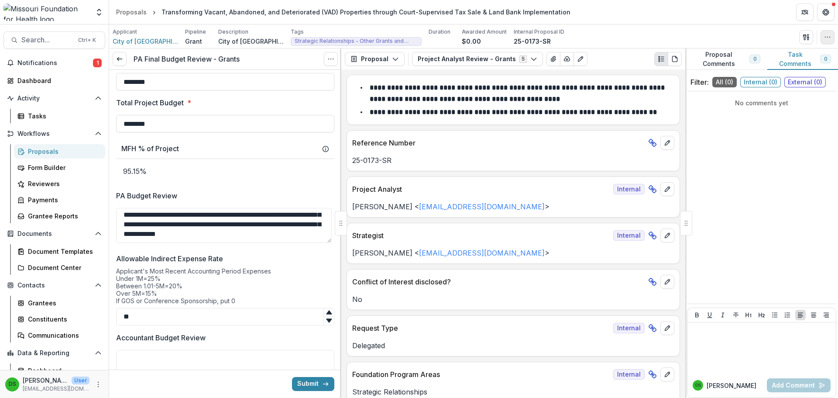
click at [832, 31] on button "button" at bounding box center [828, 37] width 14 height 14
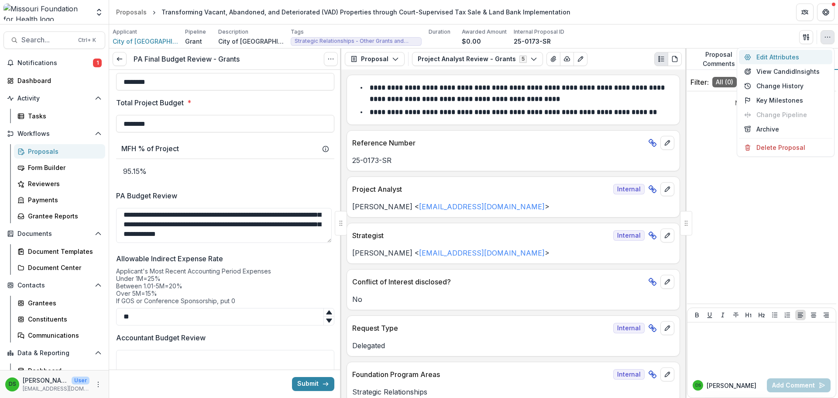
click at [785, 59] on button "Edit Attributes" at bounding box center [785, 57] width 93 height 14
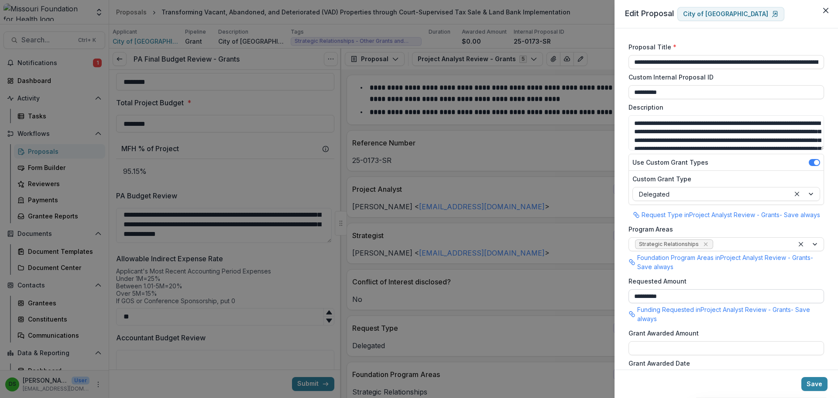
click at [661, 299] on input "**********" at bounding box center [727, 296] width 196 height 14
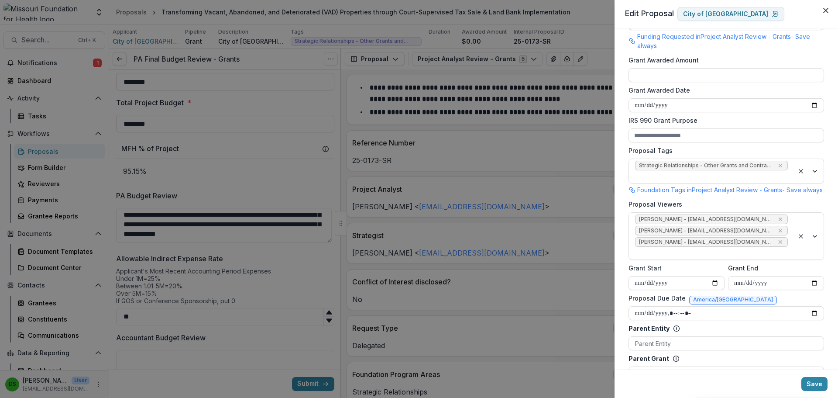
scroll to position [437, 0]
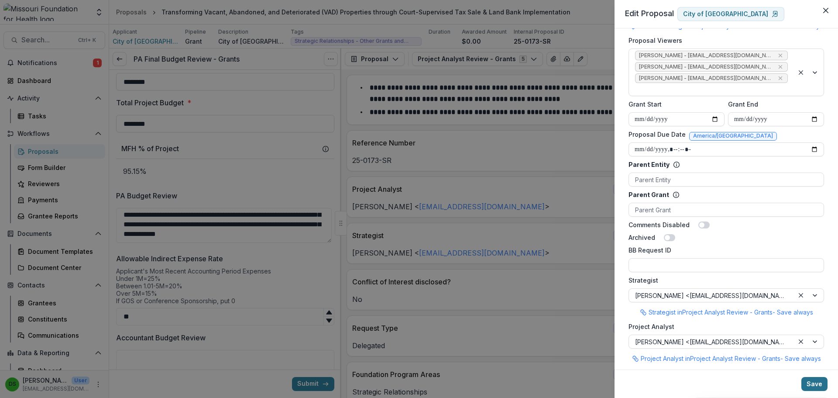
type input "********"
click at [822, 382] on button "Save" at bounding box center [815, 384] width 26 height 14
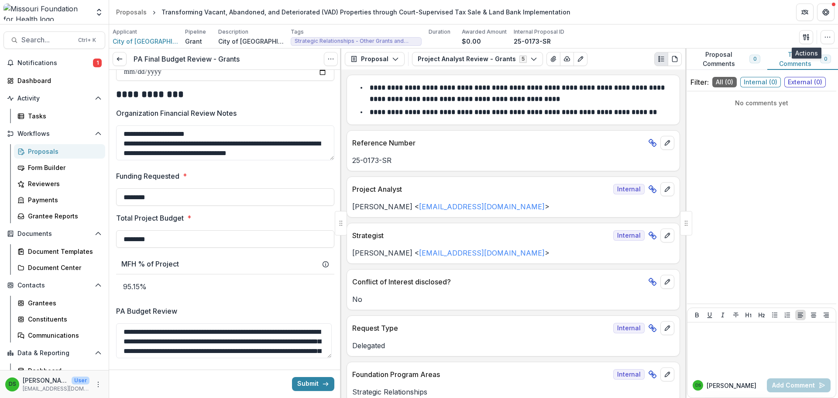
scroll to position [515, 0]
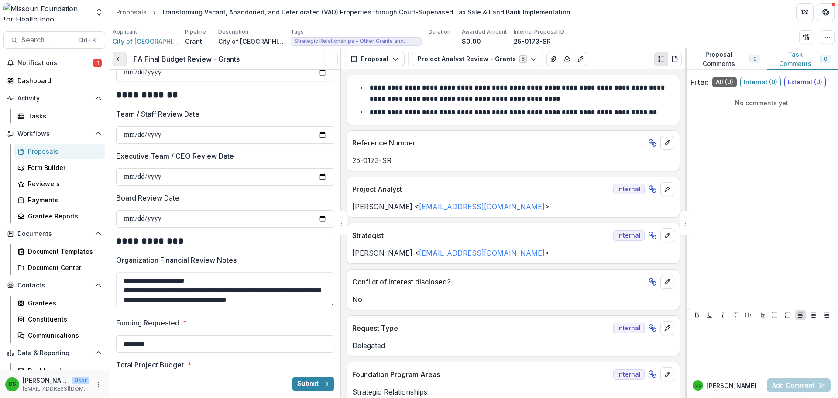
click at [120, 55] on link at bounding box center [120, 59] width 14 height 14
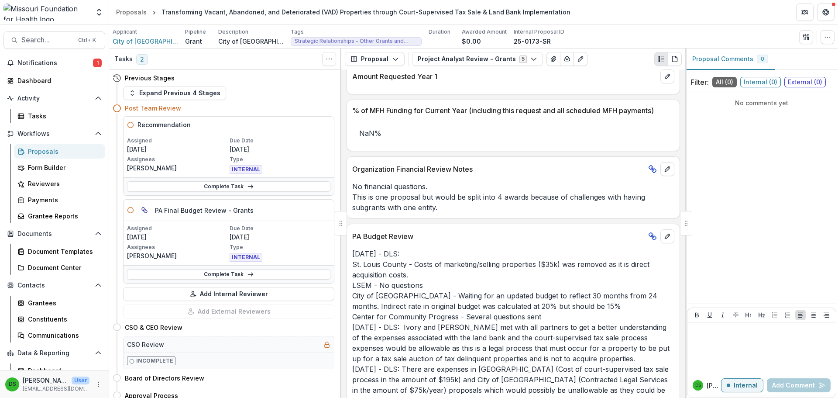
scroll to position [1397, 0]
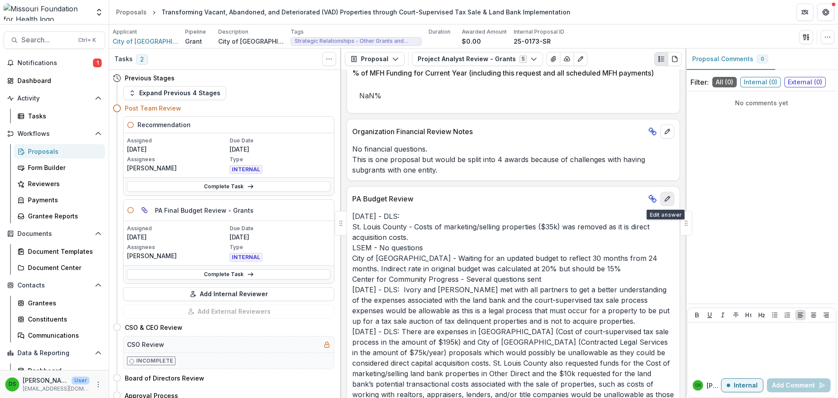
click at [665, 200] on icon "edit" at bounding box center [667, 198] width 7 height 7
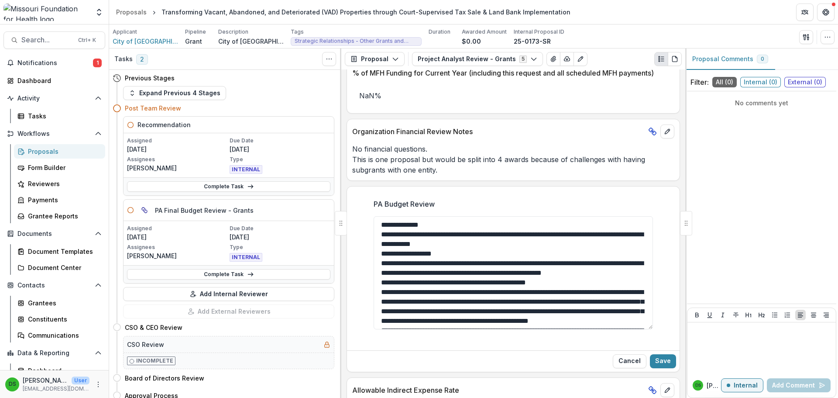
drag, startPoint x: 651, startPoint y: 267, endPoint x: 656, endPoint y: 345, distance: 78.3
click at [656, 345] on div "PA Budget Review" at bounding box center [513, 269] width 293 height 155
drag, startPoint x: 378, startPoint y: 233, endPoint x: 491, endPoint y: 253, distance: 115.3
click at [491, 253] on textarea "PA Budget Review" at bounding box center [513, 272] width 279 height 113
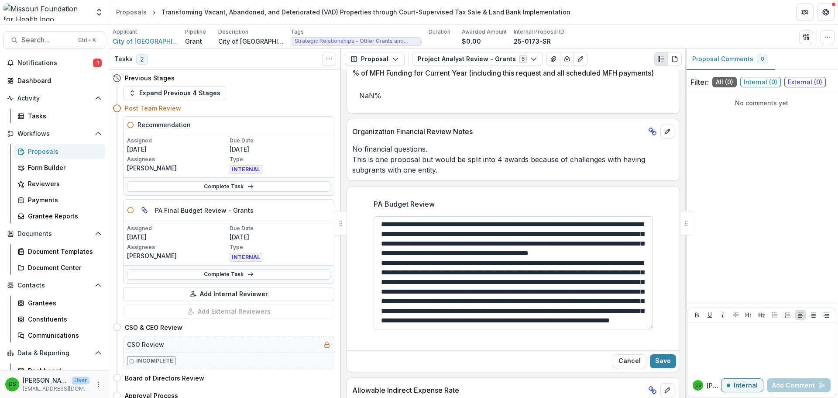
scroll to position [23, 0]
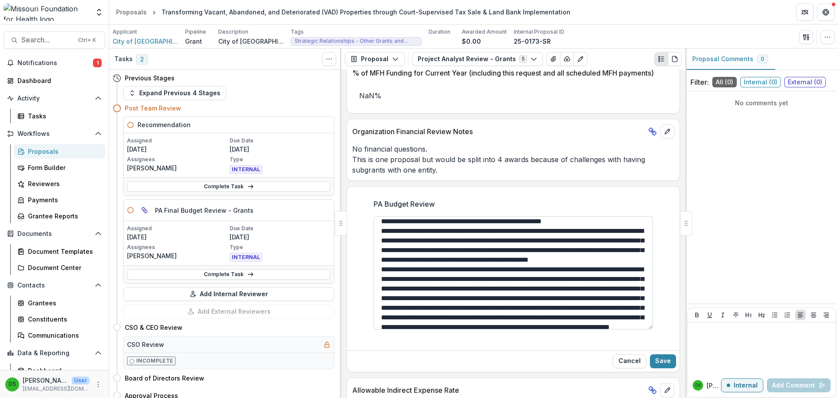
drag, startPoint x: 508, startPoint y: 288, endPoint x: 568, endPoint y: 300, distance: 61.0
click at [568, 300] on textarea "PA Budget Review" at bounding box center [513, 272] width 279 height 113
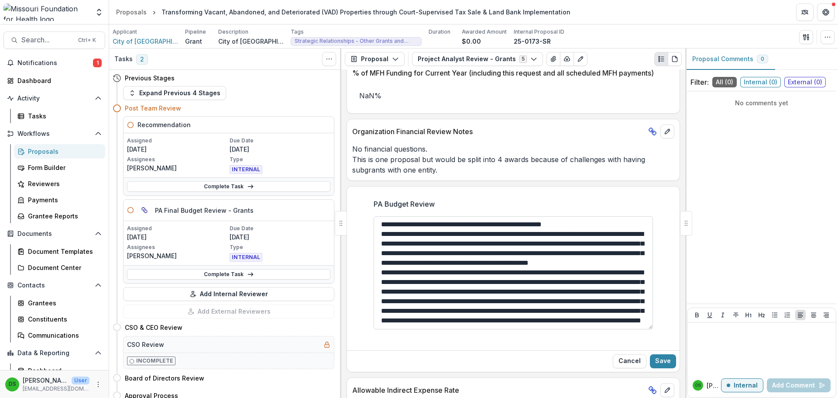
scroll to position [58, 0]
drag, startPoint x: 622, startPoint y: 310, endPoint x: 627, endPoint y: 325, distance: 16.2
click at [627, 325] on textarea "PA Budget Review" at bounding box center [513, 272] width 279 height 113
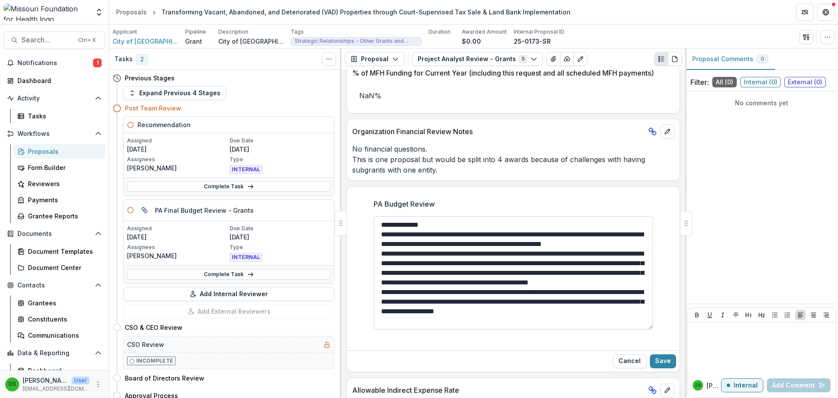
scroll to position [10, 0]
type textarea "**********"
click at [667, 365] on button "Save" at bounding box center [663, 361] width 26 height 14
click at [445, 234] on textarea "**********" at bounding box center [513, 272] width 279 height 113
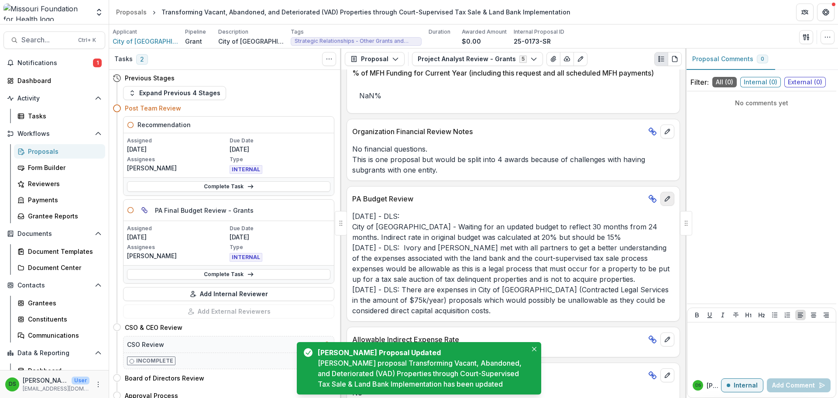
click at [667, 202] on icon "edit" at bounding box center [667, 198] width 7 height 7
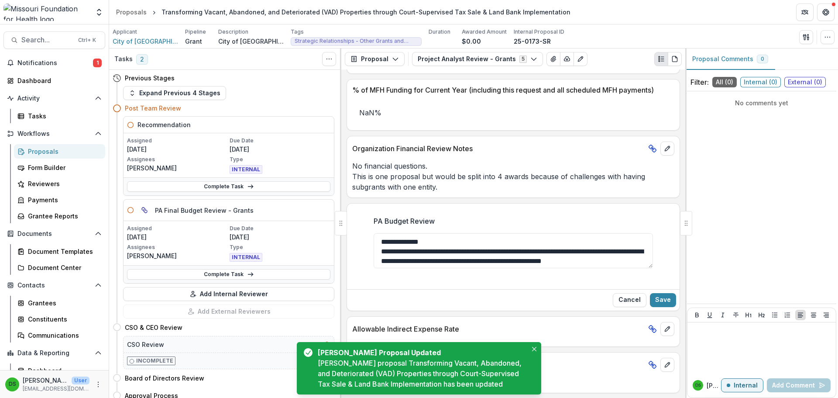
scroll to position [1380, 0]
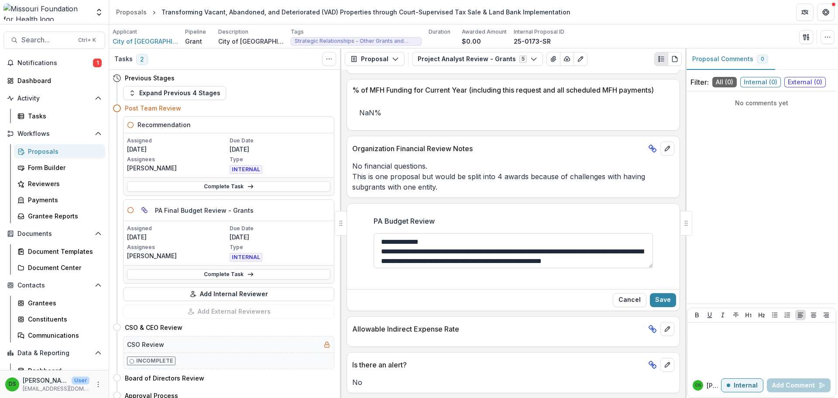
click at [514, 240] on textarea "**********" at bounding box center [513, 250] width 279 height 35
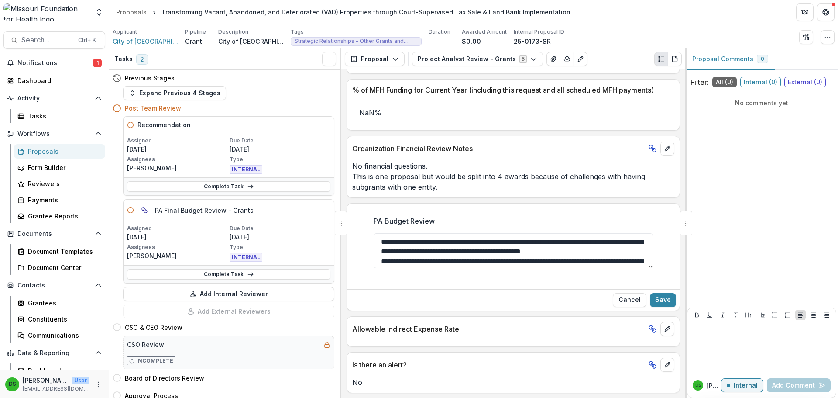
type textarea "**********"
click at [502, 236] on textarea "**********" at bounding box center [513, 250] width 279 height 35
click at [807, 38] on icon "button" at bounding box center [806, 37] width 7 height 7
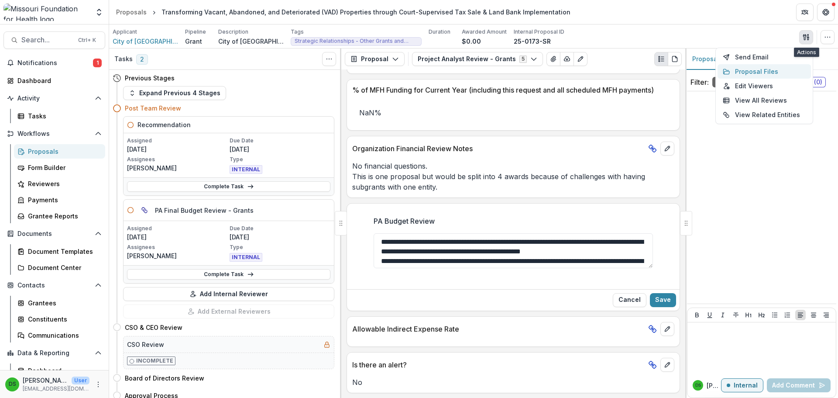
click at [769, 70] on button "Proposal Files" at bounding box center [764, 71] width 93 height 14
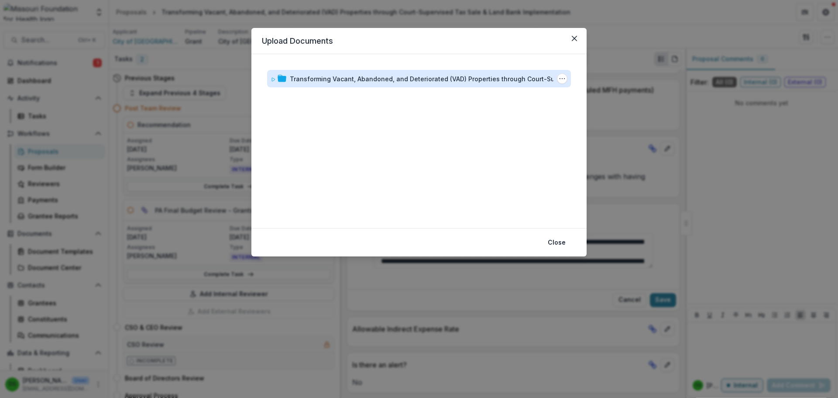
click at [427, 74] on div "Transforming Vacant, Abandoned, and Deteriorated (VAD) Properties through Court…" at bounding box center [434, 78] width 288 height 9
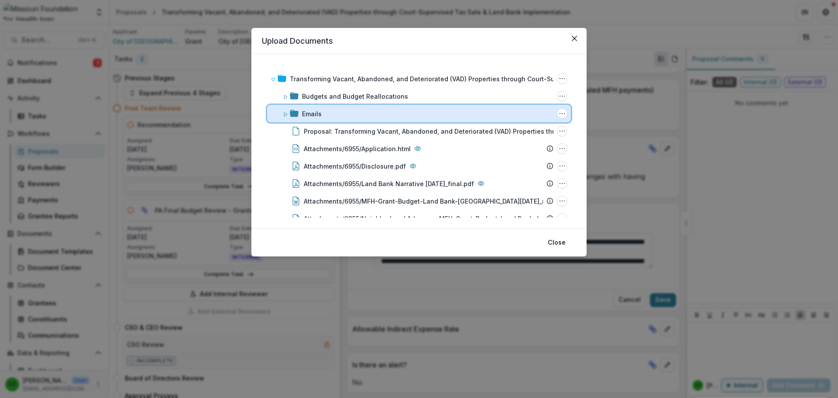
click at [367, 111] on div "Emails" at bounding box center [427, 113] width 251 height 9
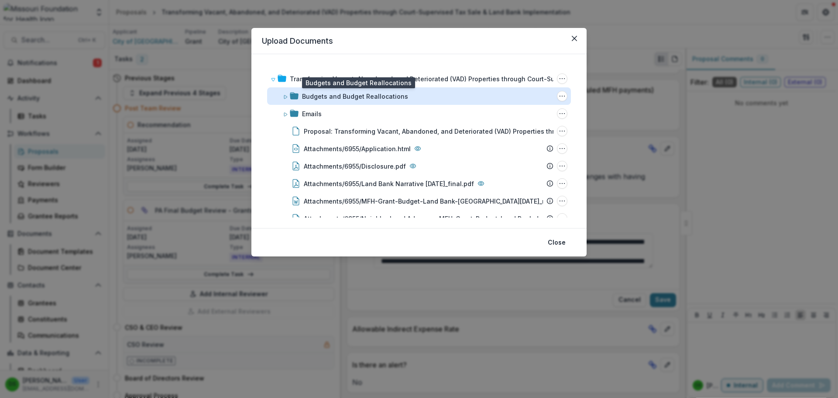
click at [368, 98] on div "Budgets and Budget Reallocations" at bounding box center [355, 96] width 106 height 9
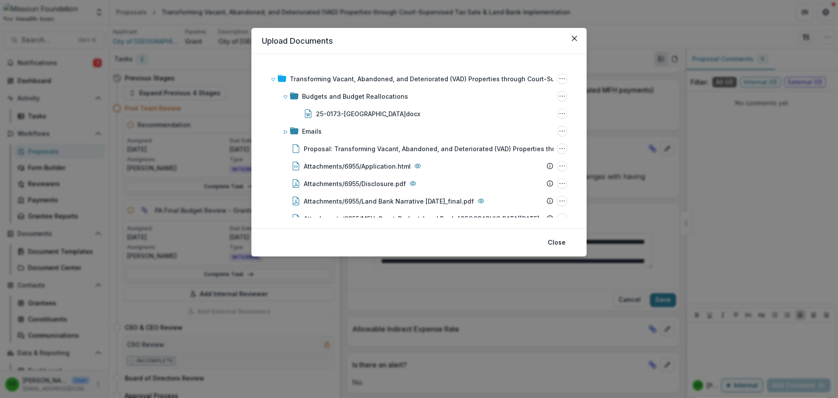
drag, startPoint x: 368, startPoint y: 98, endPoint x: 366, endPoint y: 57, distance: 41.5
click at [366, 57] on div "Transforming Vacant, Abandoned, and Deteriorated (VAD) Properties through Court…" at bounding box center [418, 141] width 335 height 174
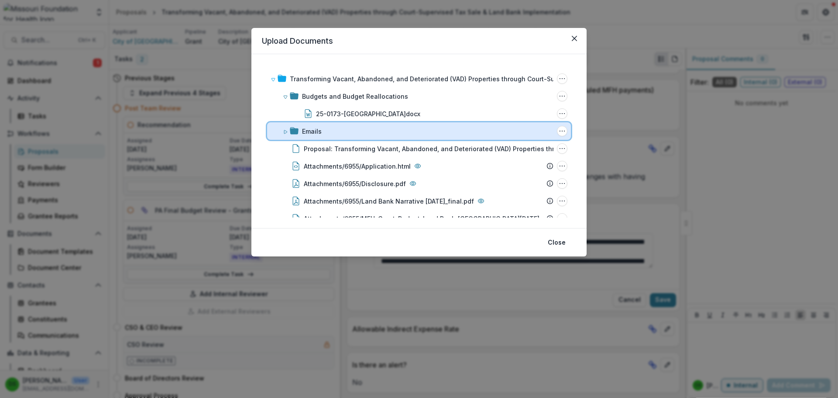
click at [349, 131] on div "Emails" at bounding box center [427, 131] width 251 height 9
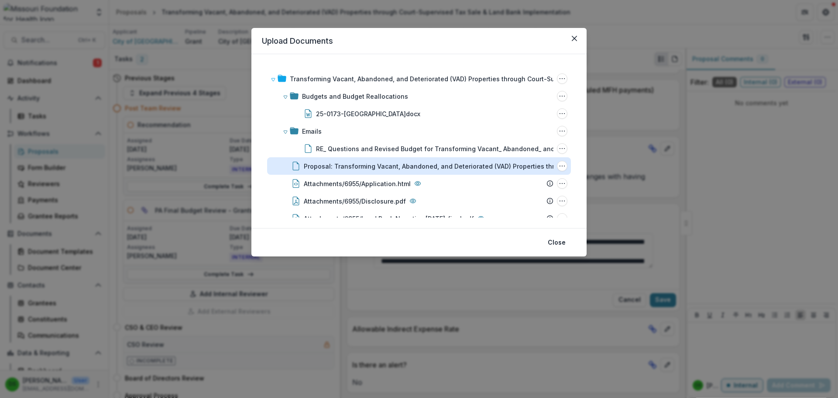
click at [452, 167] on div "Proposal: Transforming Vacant, Abandoned, and Deteriorated (VAD) Properties thr…" at bounding box center [448, 166] width 288 height 9
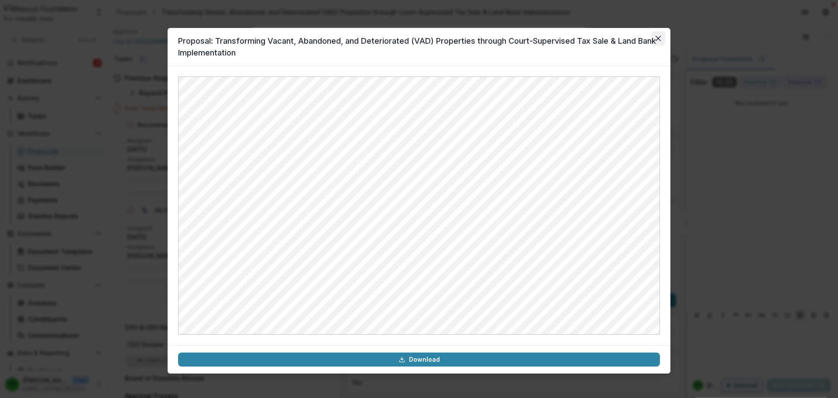
click at [658, 42] on button "Close" at bounding box center [658, 38] width 14 height 14
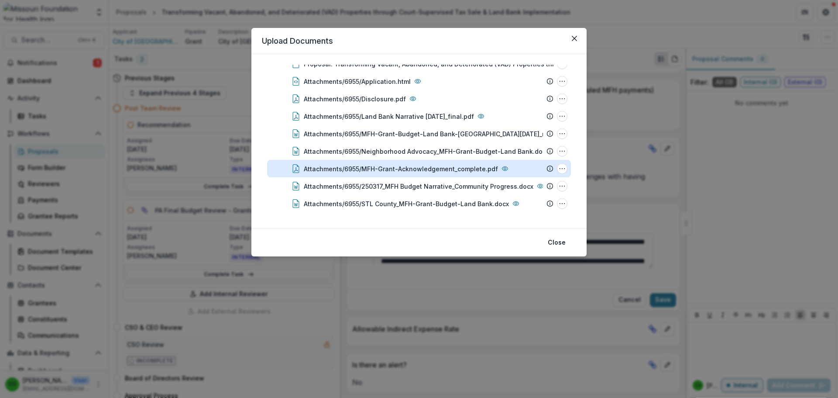
scroll to position [0, 0]
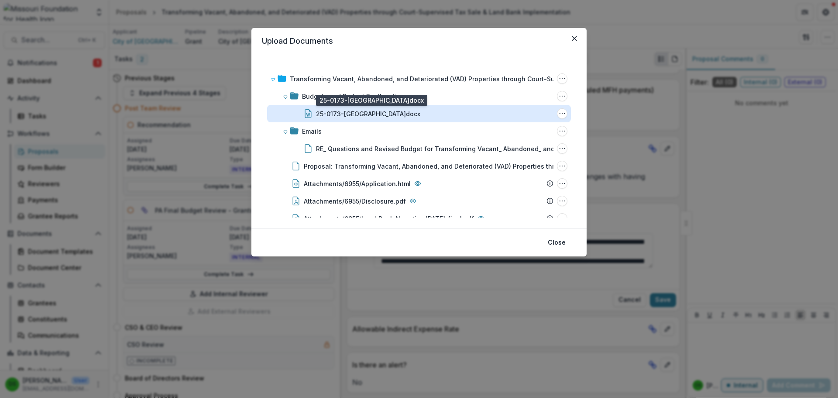
click at [399, 114] on div "25-0173-SR City of Springfield.docx" at bounding box center [368, 113] width 104 height 9
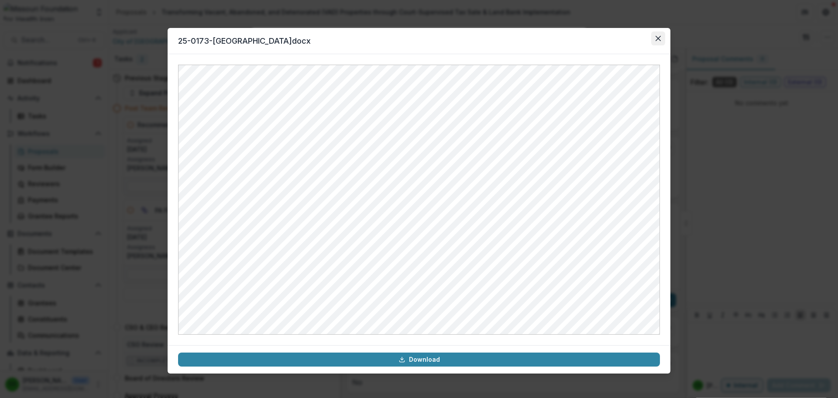
click at [656, 43] on button "Close" at bounding box center [658, 38] width 14 height 14
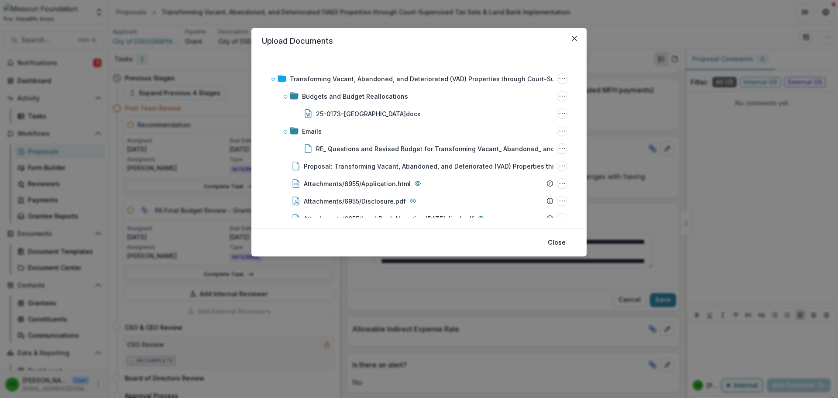
click at [637, 96] on div "Upload Documents Transforming Vacant, Abandoned, and Deteriorated (VAD) Propert…" at bounding box center [419, 199] width 838 height 398
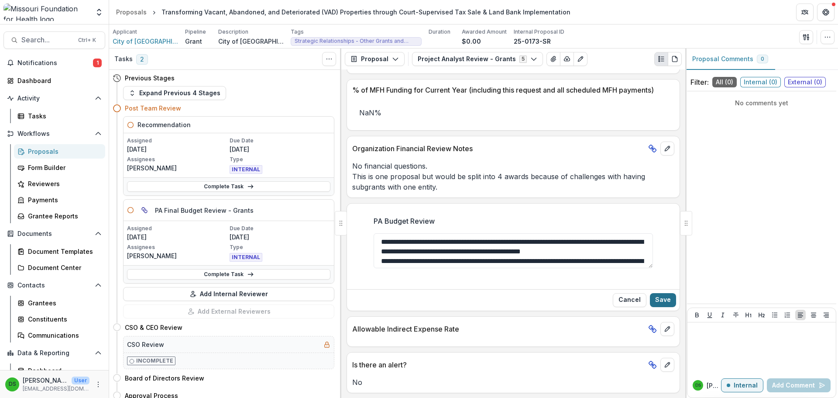
click at [661, 293] on button "Save" at bounding box center [663, 300] width 26 height 14
click at [186, 271] on link "Complete Task" at bounding box center [228, 274] width 203 height 10
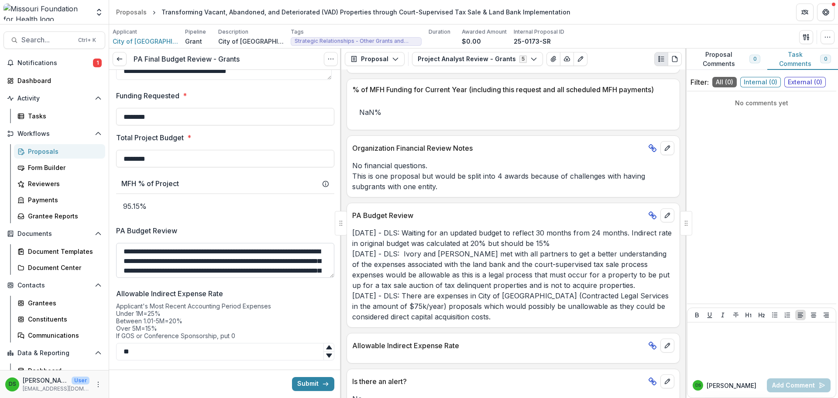
scroll to position [742, 0]
click at [124, 253] on textarea "PA Budget Review" at bounding box center [225, 259] width 218 height 35
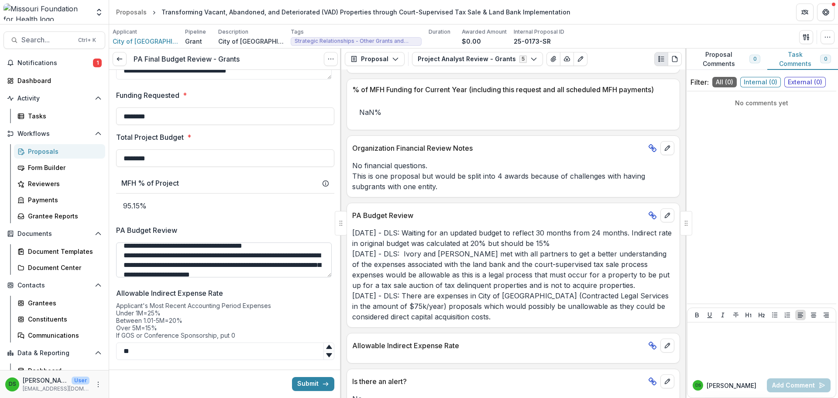
click at [185, 263] on textarea "PA Budget Review" at bounding box center [224, 259] width 216 height 35
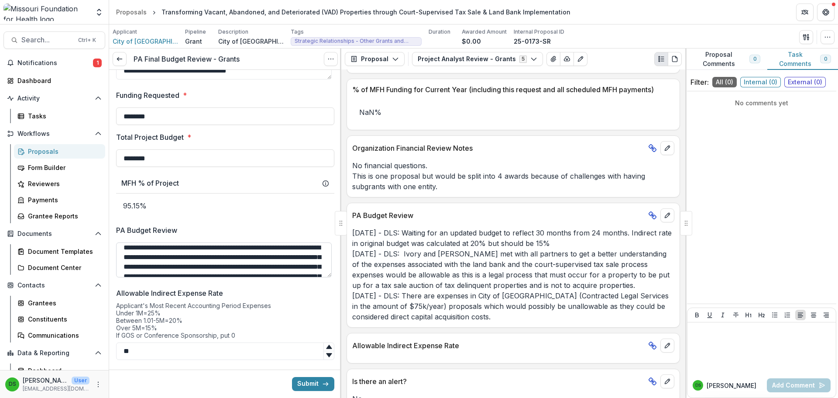
click at [255, 258] on textarea "PA Budget Review" at bounding box center [224, 259] width 216 height 35
type textarea "**********"
click at [139, 121] on input "********" at bounding box center [225, 115] width 218 height 17
type input "********"
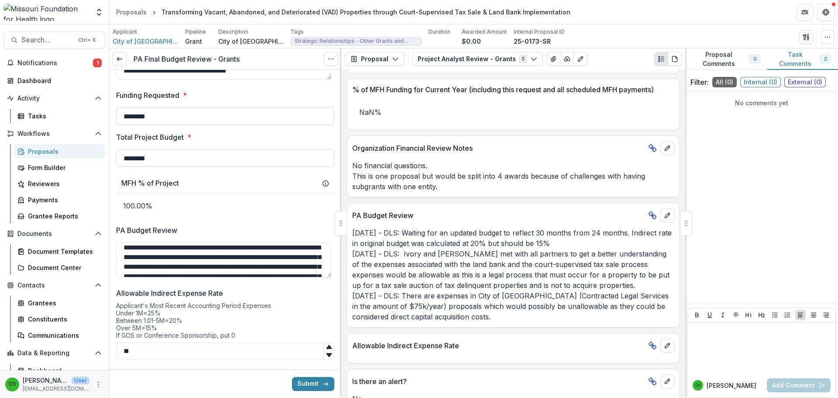
type input "********"
click at [828, 38] on icon "button" at bounding box center [827, 37] width 7 height 7
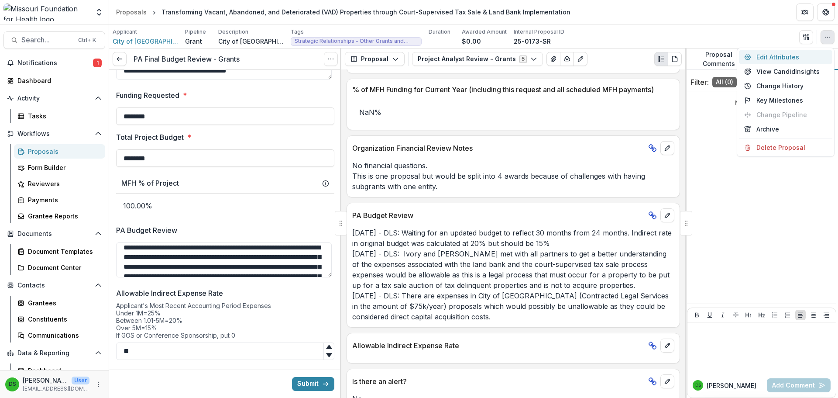
click at [791, 55] on button "Edit Attributes" at bounding box center [785, 57] width 93 height 14
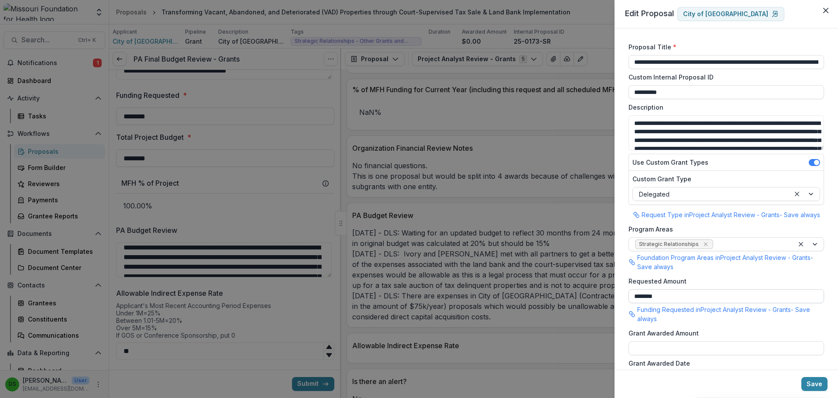
click at [669, 299] on input "********" at bounding box center [727, 296] width 196 height 14
type input "********"
click at [815, 379] on button "Save" at bounding box center [815, 384] width 26 height 14
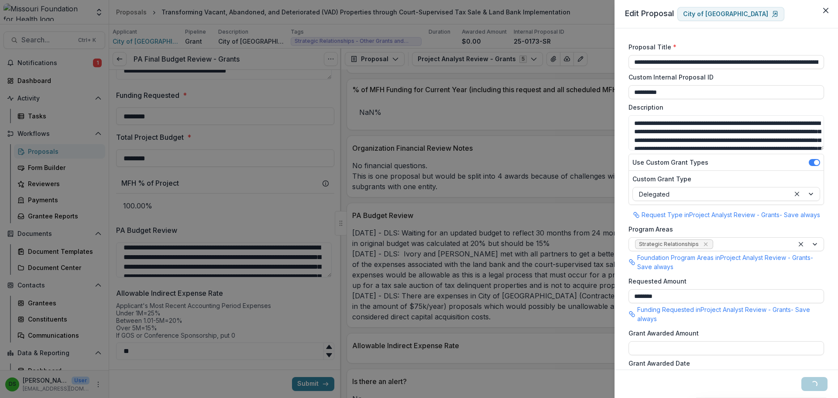
click at [391, 162] on div "**********" at bounding box center [419, 199] width 838 height 398
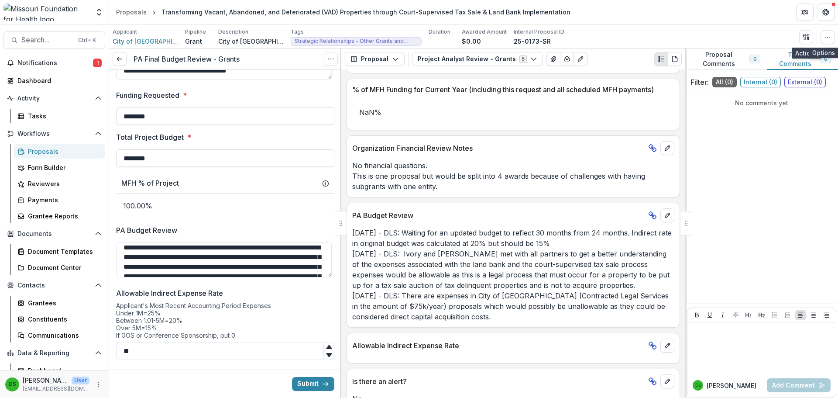
click at [792, 34] on div "Applicant City of Springfield Pipeline Grant Description City of Springfield, S…" at bounding box center [474, 37] width 722 height 18
click at [805, 39] on icon "button" at bounding box center [804, 37] width 3 height 6
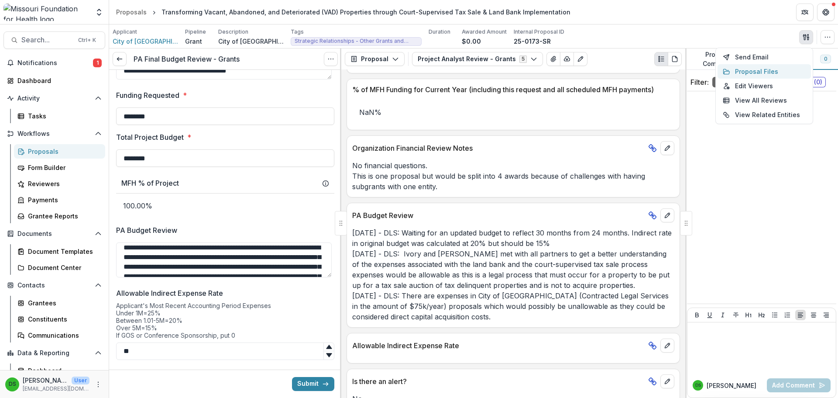
click at [772, 70] on button "Proposal Files" at bounding box center [764, 71] width 93 height 14
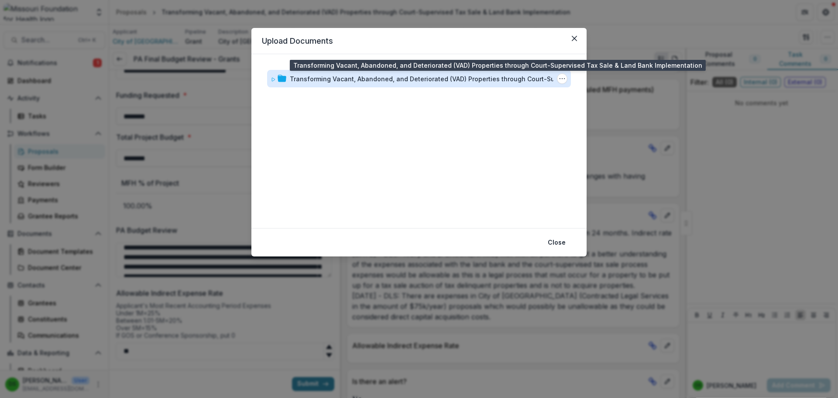
click at [495, 80] on div "Transforming Vacant, Abandoned, and Deteriorated (VAD) Properties through Court…" at bounding box center [434, 78] width 288 height 9
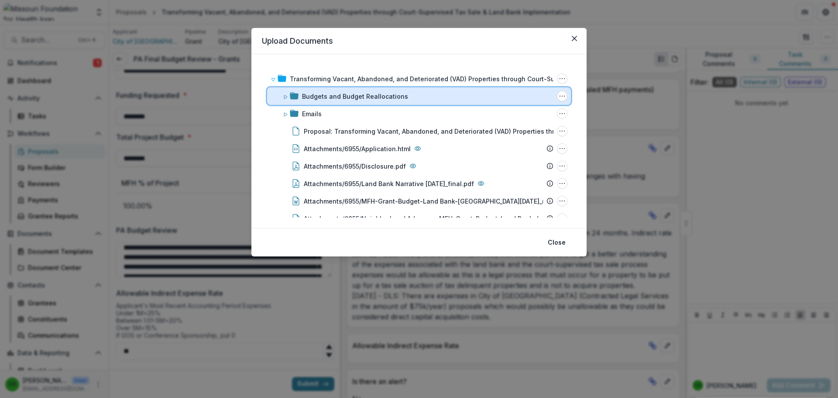
click at [419, 100] on div "Budgets and Budget Reallocations" at bounding box center [427, 96] width 251 height 9
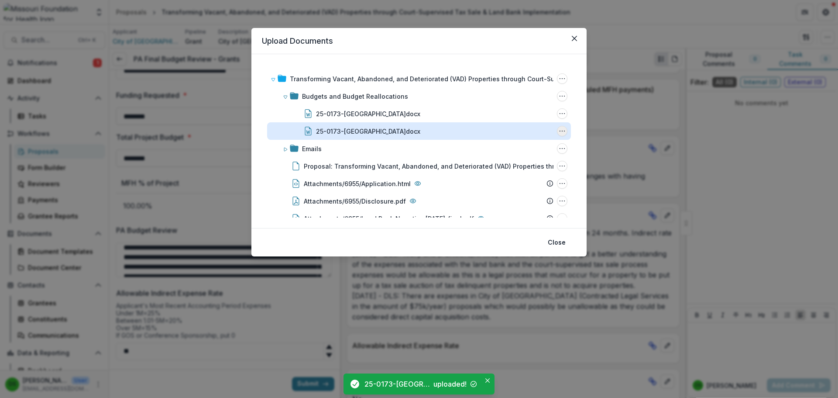
click at [559, 131] on icon "25-0173-SR City of Springfield.docx Options" at bounding box center [562, 130] width 7 height 7
click at [493, 180] on button "Rename" at bounding box center [518, 176] width 93 height 14
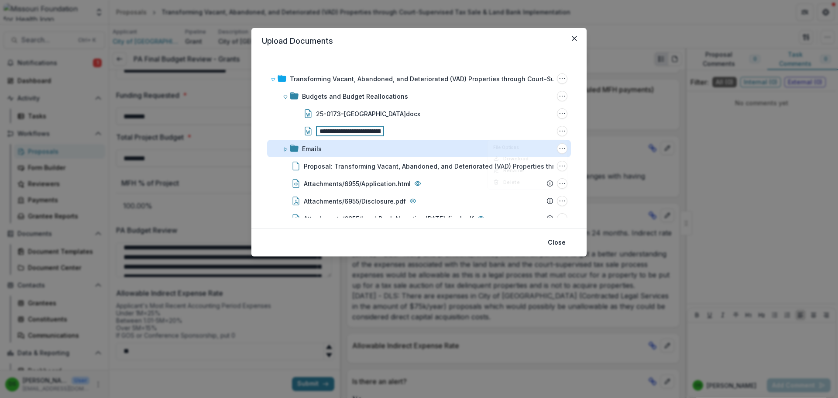
scroll to position [0, 6]
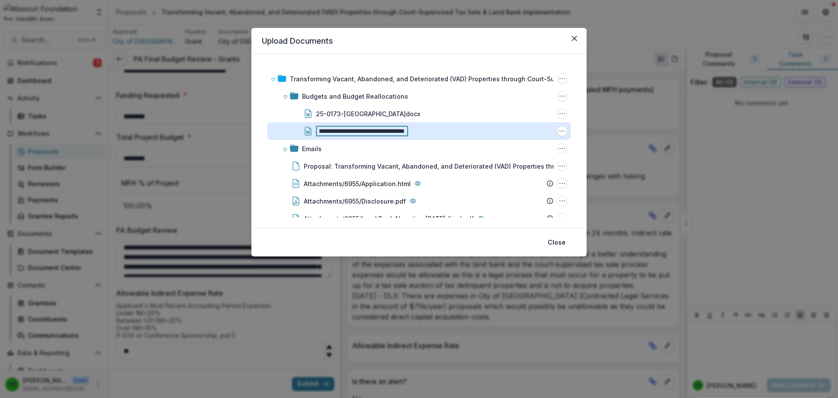
type input "**********"
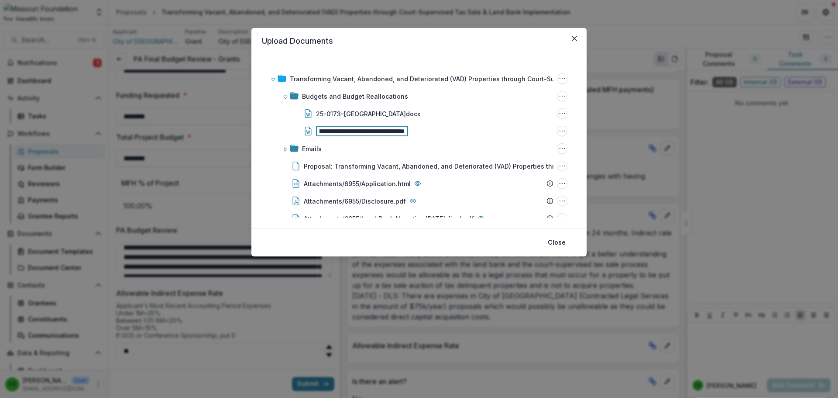
click at [547, 48] on header "Upload Documents" at bounding box center [418, 41] width 335 height 26
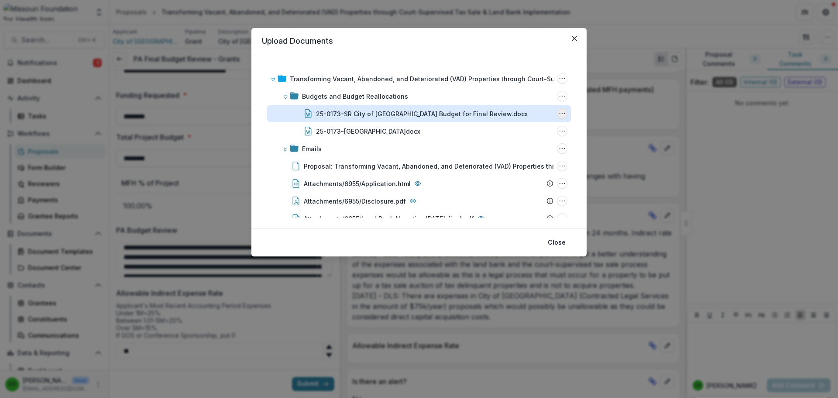
click at [561, 114] on icon "25-0173-SR City of Springfield Budget for Final Review.docx Options" at bounding box center [562, 113] width 7 height 7
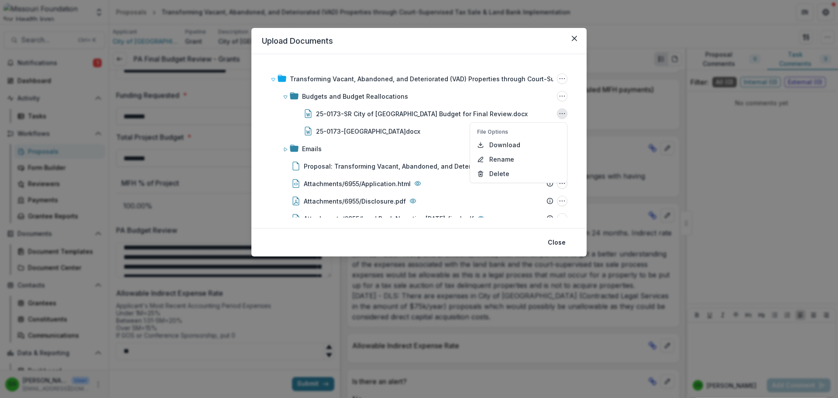
click at [571, 127] on div "Transforming Vacant, Abandoned, and Deteriorated (VAD) Properties through Court…" at bounding box center [419, 141] width 314 height 153
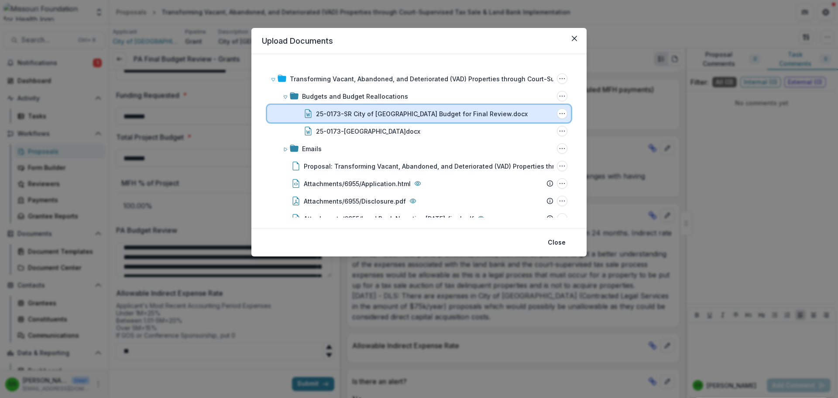
click at [492, 117] on div "25-0173-SR City of Springfield Budget for Final Review.docx" at bounding box center [434, 113] width 237 height 9
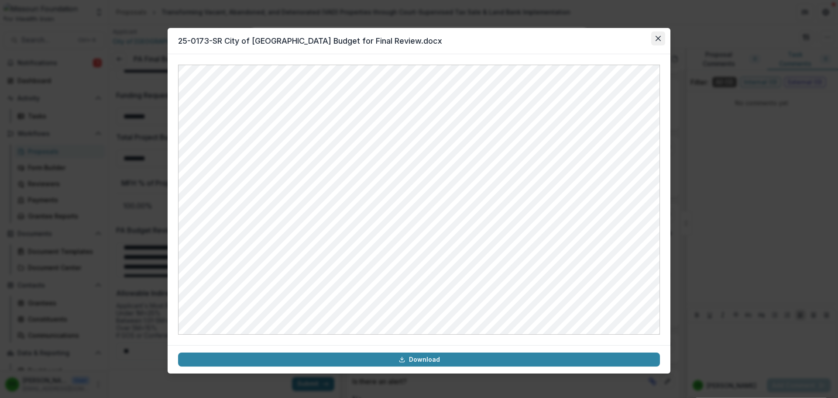
click at [659, 40] on icon "Close" at bounding box center [658, 38] width 5 height 5
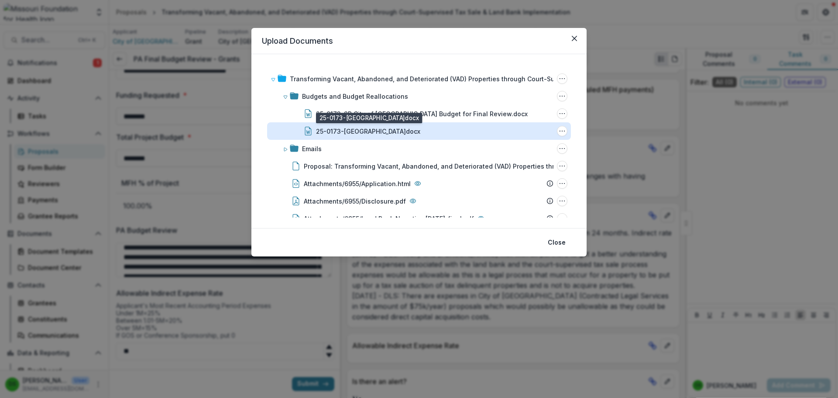
click at [413, 128] on div "25-0173-SR City of Springfield.docx" at bounding box center [368, 131] width 104 height 9
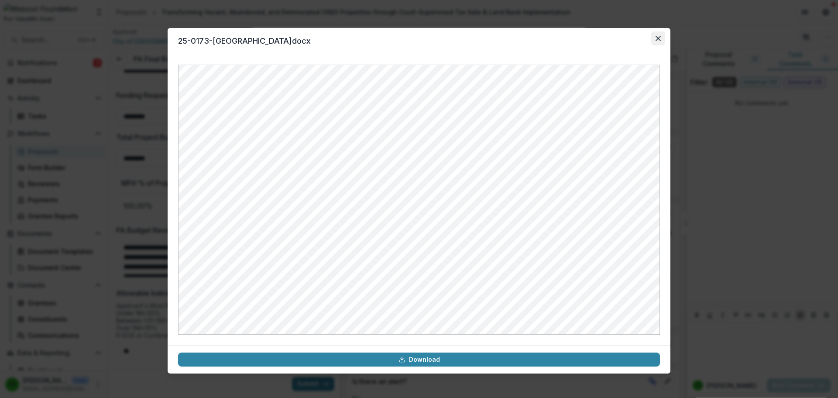
click at [660, 38] on icon "Close" at bounding box center [658, 38] width 5 height 5
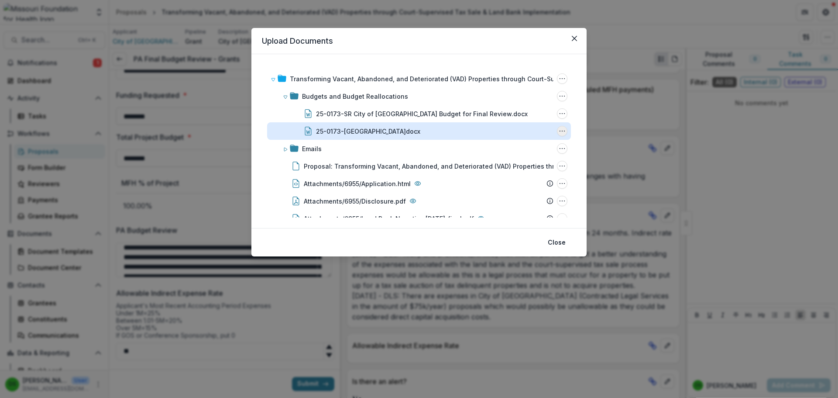
click at [561, 132] on icon "25-0173-SR City of Springfield.docx Options" at bounding box center [562, 130] width 7 height 7
click at [499, 189] on button "Delete" at bounding box center [518, 191] width 93 height 14
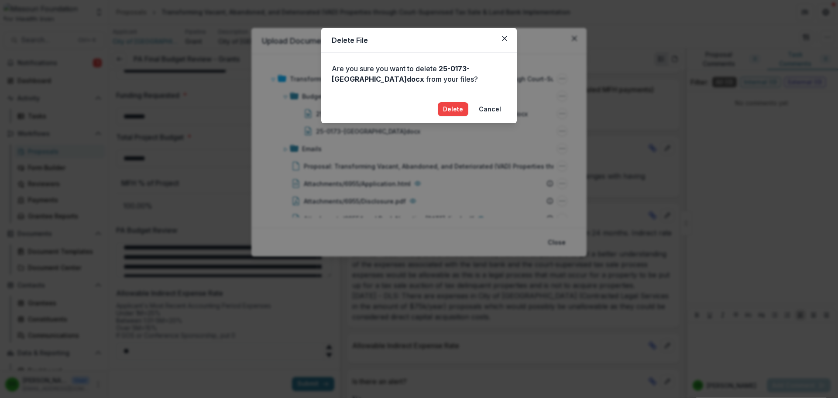
click at [454, 99] on footer "Delete Cancel" at bounding box center [419, 109] width 196 height 28
click at [454, 105] on button "Delete" at bounding box center [453, 109] width 31 height 14
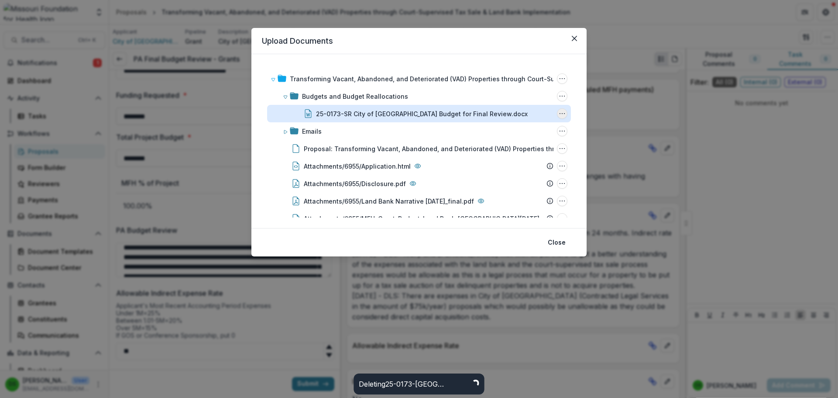
click at [562, 113] on icon "25-0173-SR City of Springfield Budget for Final Review.docx Options" at bounding box center [562, 113] width 7 height 7
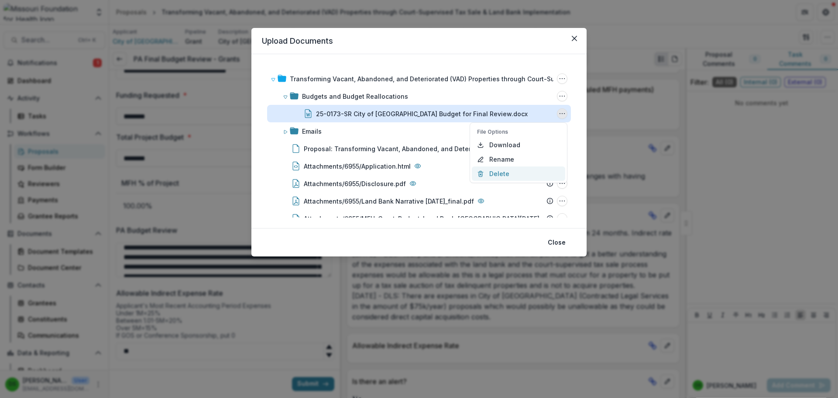
click at [500, 170] on button "Delete" at bounding box center [518, 173] width 93 height 14
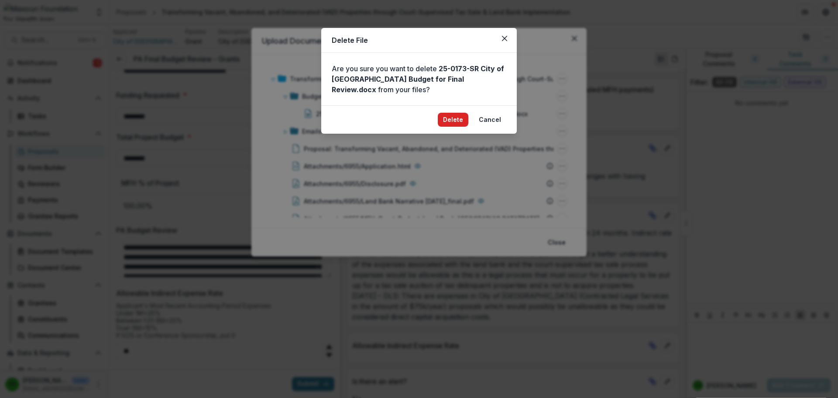
click at [456, 118] on button "Delete" at bounding box center [453, 120] width 31 height 14
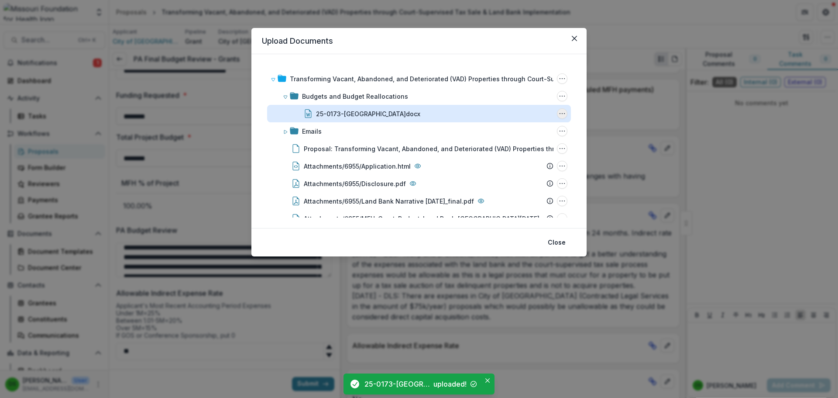
click at [561, 114] on icon "25-0173-SR City of Springfield.docx Options" at bounding box center [562, 113] width 7 height 7
click at [560, 115] on icon "25-0173-SR City of Springfield.docx Options" at bounding box center [562, 113] width 7 height 7
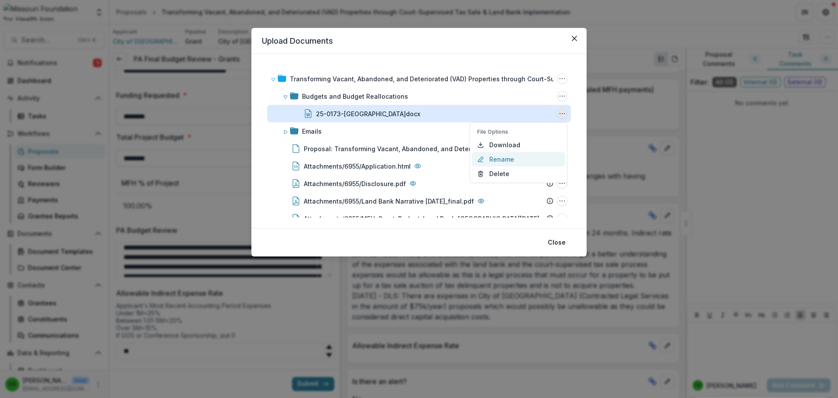
click at [509, 158] on button "Rename" at bounding box center [518, 159] width 93 height 14
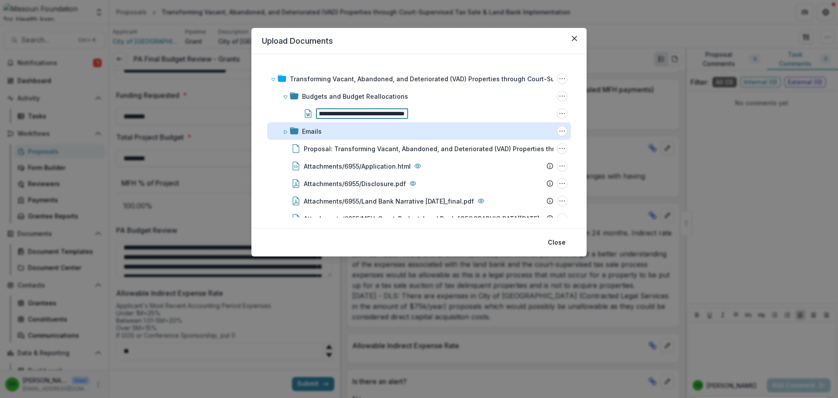
scroll to position [0, 54]
type input "**********"
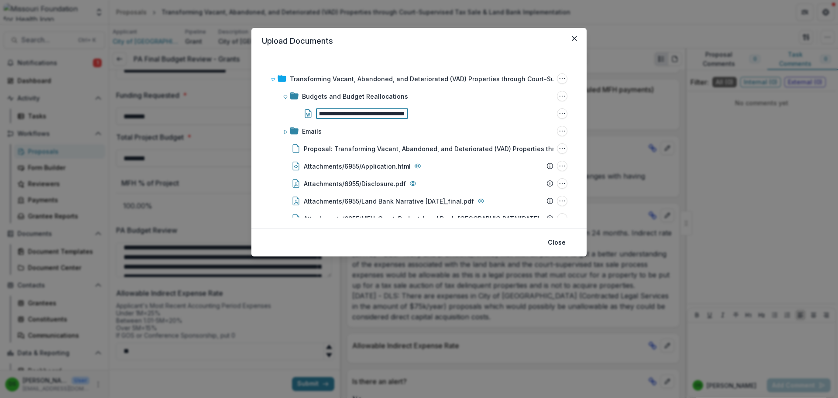
click at [434, 50] on header "Upload Documents" at bounding box center [418, 41] width 335 height 26
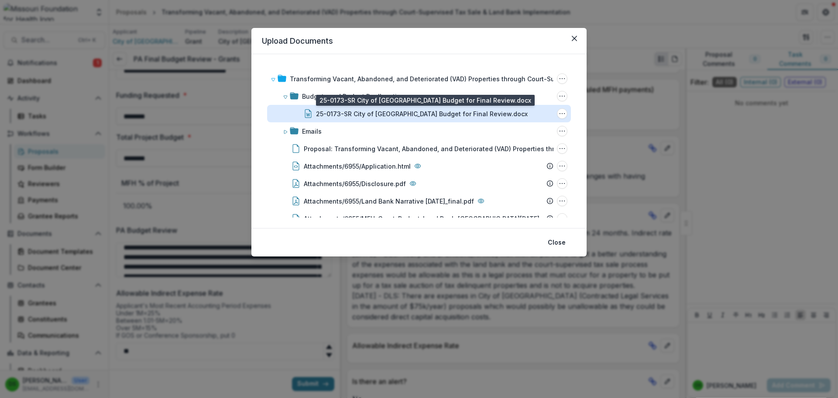
click at [389, 112] on div "25-0173-SR City of Springfield Budget for Final Review.docx" at bounding box center [422, 113] width 212 height 9
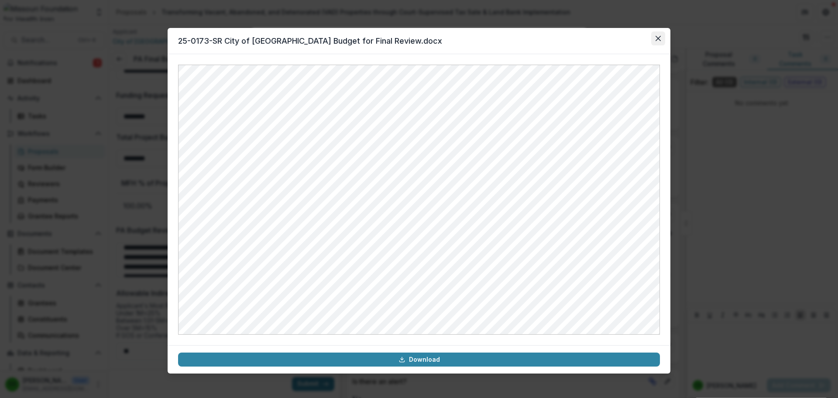
click at [661, 43] on button "Close" at bounding box center [658, 38] width 14 height 14
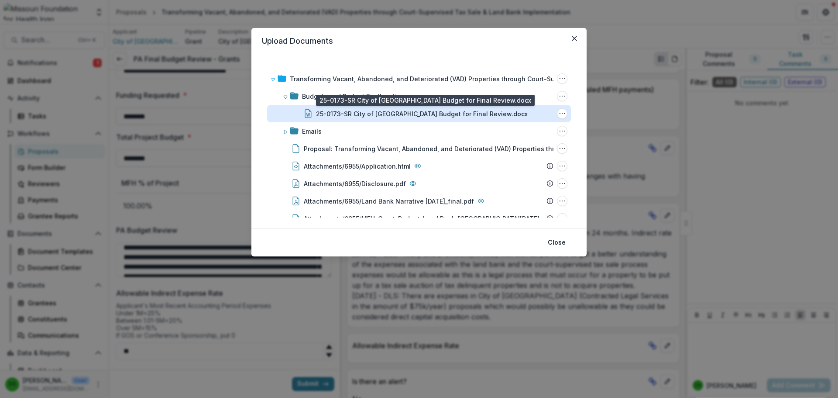
click at [401, 113] on div "25-0173-SR City of Springfield Budget for Final Review.docx" at bounding box center [422, 113] width 212 height 9
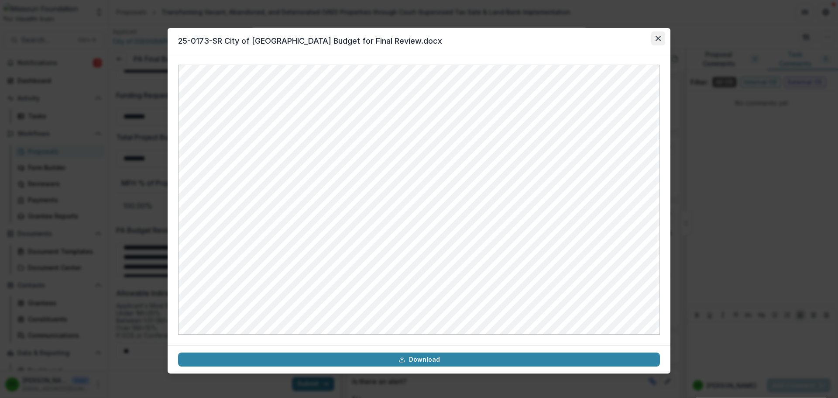
click at [662, 34] on button "Close" at bounding box center [658, 38] width 14 height 14
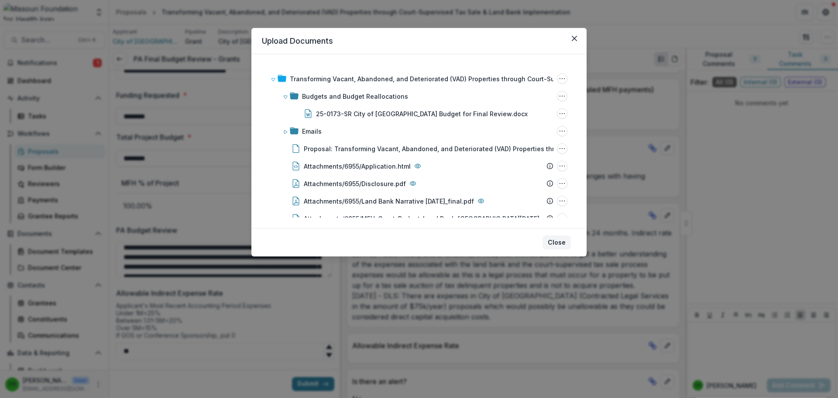
click at [563, 236] on button "Close" at bounding box center [557, 242] width 28 height 14
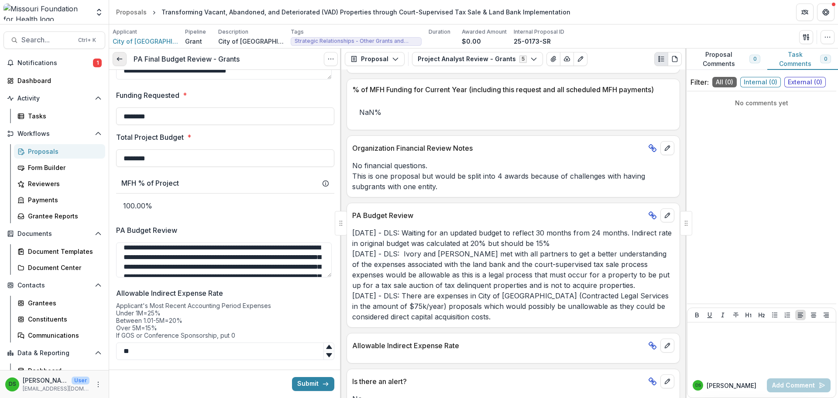
click at [115, 59] on link at bounding box center [120, 59] width 14 height 14
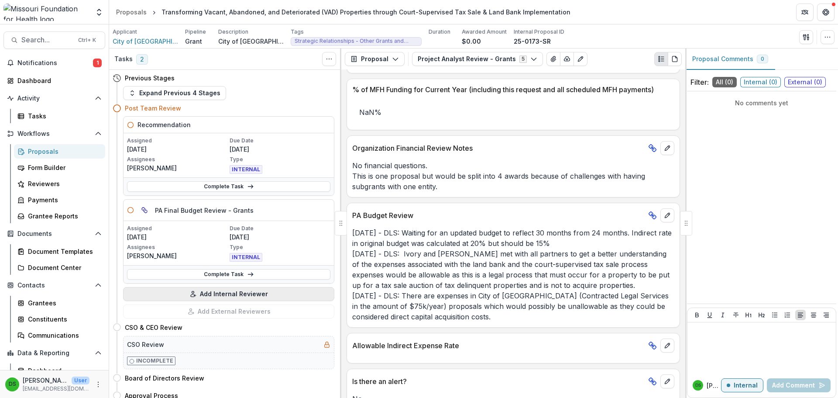
click at [221, 297] on button "Add Internal Reviewer" at bounding box center [228, 294] width 211 height 14
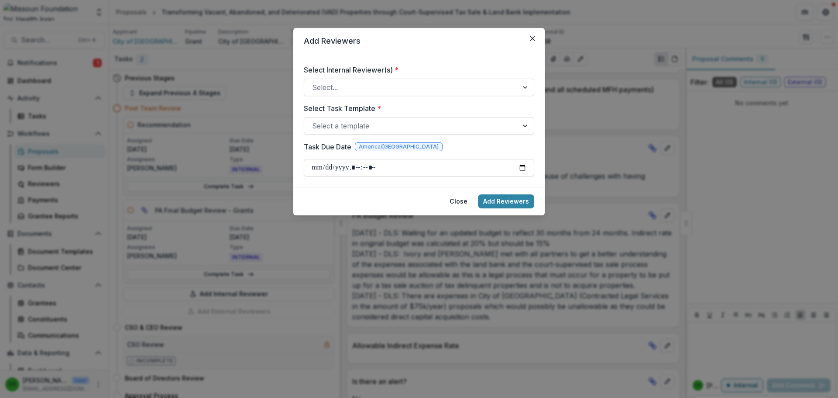
click at [334, 93] on div at bounding box center [411, 87] width 198 height 12
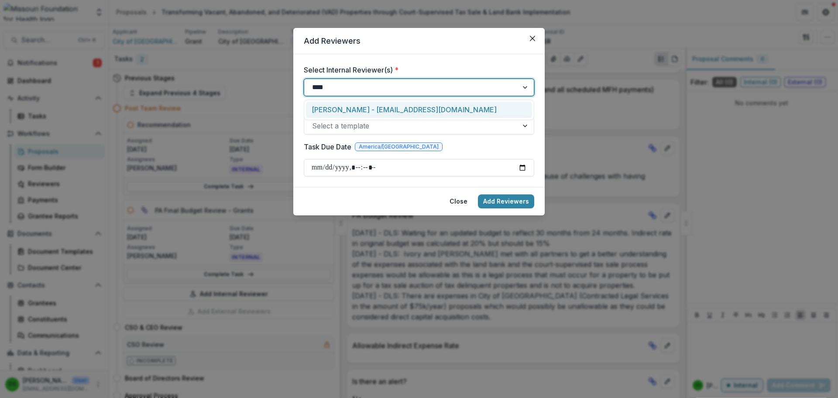
type input "*****"
click at [338, 109] on div "Brandy Boyer - bboyer@mffh.org" at bounding box center [419, 110] width 226 height 16
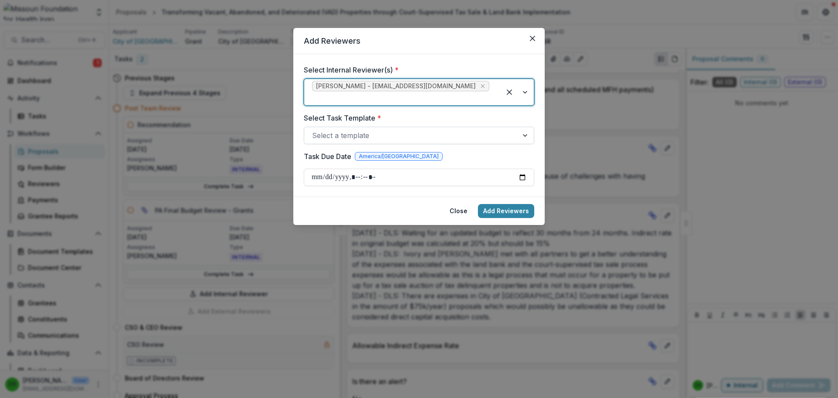
click at [339, 129] on div at bounding box center [411, 135] width 198 height 12
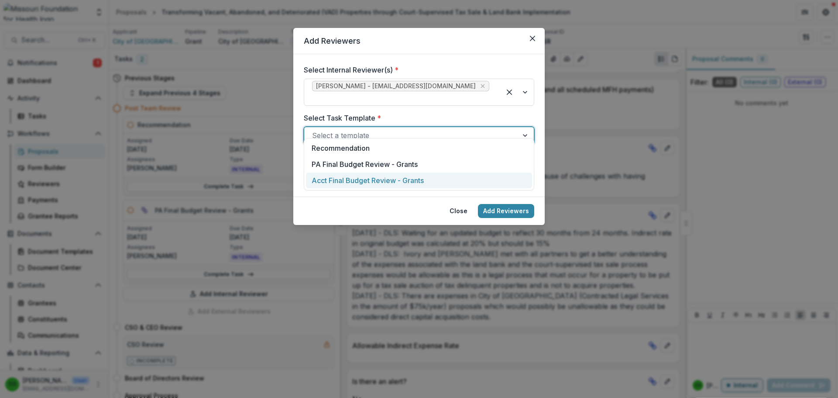
click at [341, 177] on div "Acct Final Budget Review - Grants" at bounding box center [419, 180] width 226 height 16
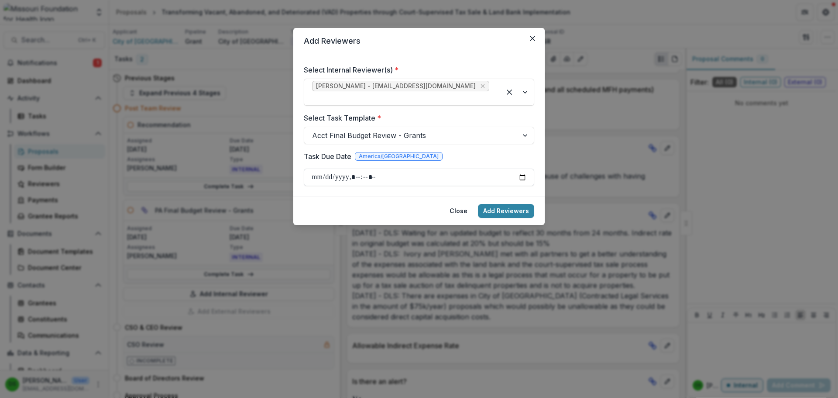
click at [315, 169] on input "Task Due Date" at bounding box center [419, 177] width 231 height 17
type input "**********"
click at [497, 204] on button "Add Reviewers" at bounding box center [506, 211] width 56 height 14
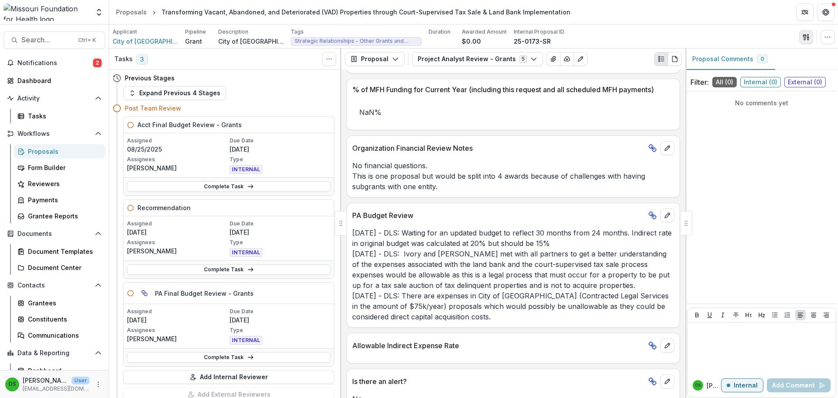
click at [805, 40] on icon "button" at bounding box center [804, 37] width 3 height 6
click at [769, 68] on button "Proposal Files" at bounding box center [764, 71] width 93 height 14
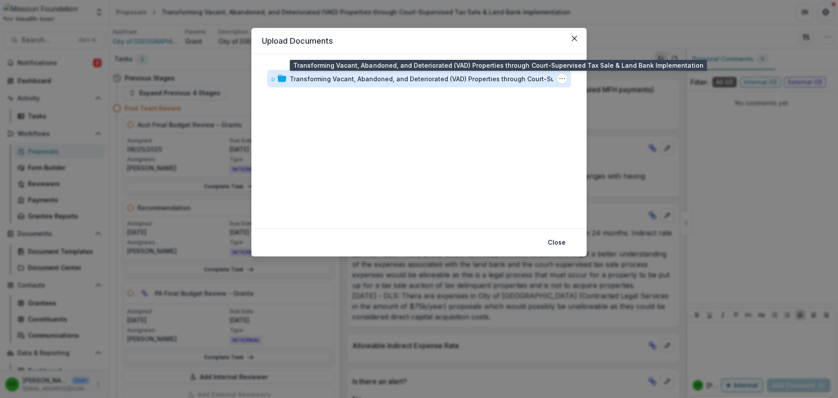
click at [441, 75] on div "Transforming Vacant, Abandoned, and Deteriorated (VAD) Properties through Court…" at bounding box center [434, 78] width 288 height 9
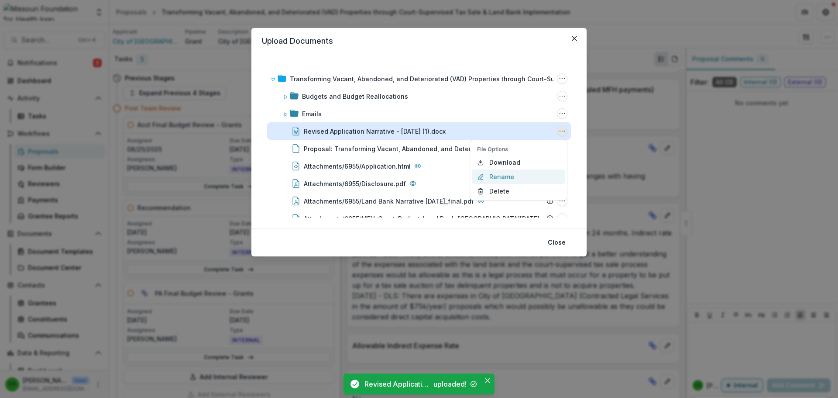
click at [512, 176] on button "Rename" at bounding box center [518, 176] width 93 height 14
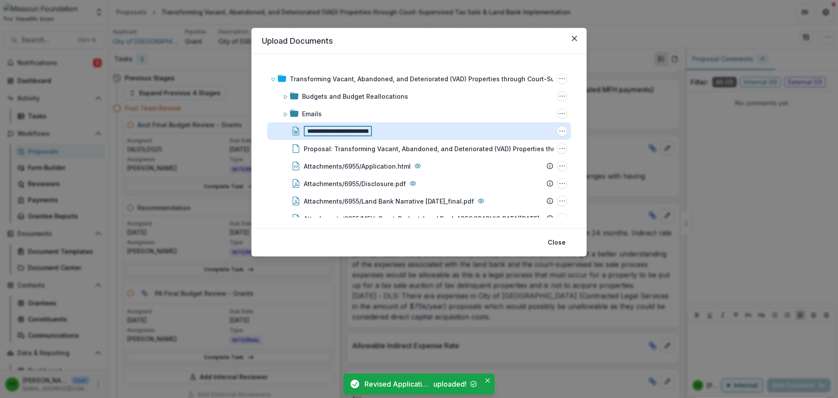
scroll to position [0, 41]
type input "**********"
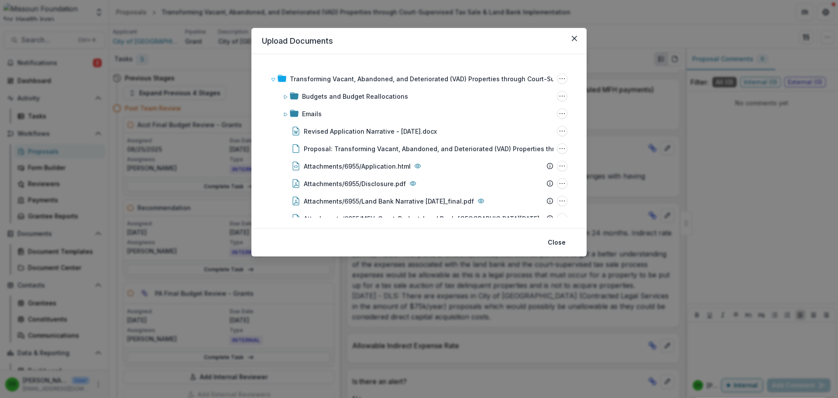
click at [478, 50] on header "Upload Documents" at bounding box center [418, 41] width 335 height 26
click at [574, 37] on icon "Close" at bounding box center [574, 38] width 5 height 5
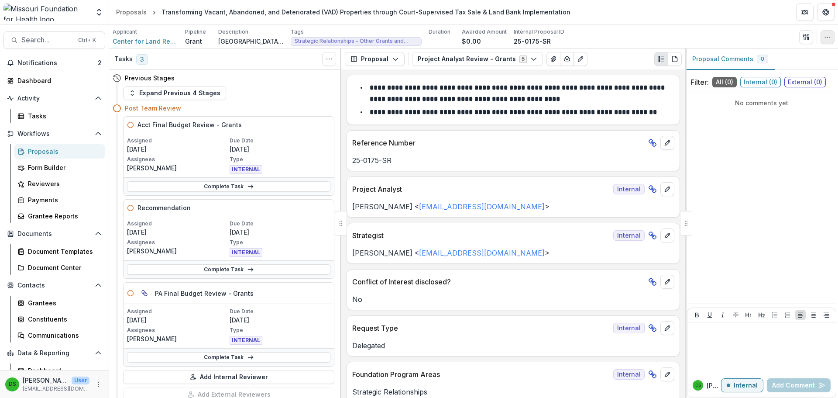
click at [827, 38] on icon "button" at bounding box center [827, 37] width 7 height 7
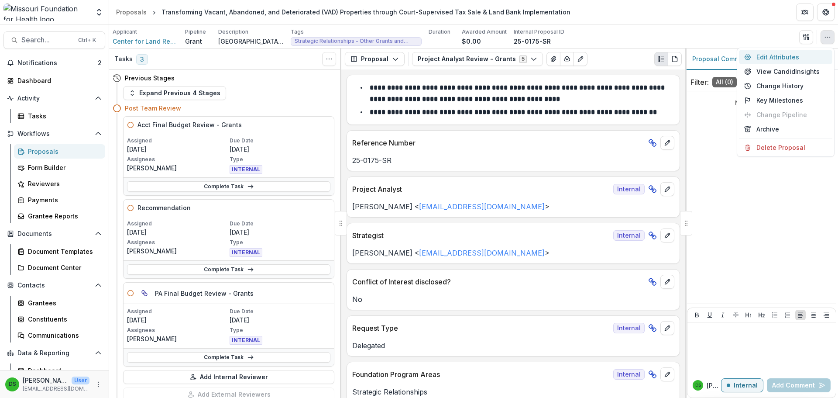
click at [775, 57] on button "Edit Attributes" at bounding box center [785, 57] width 93 height 14
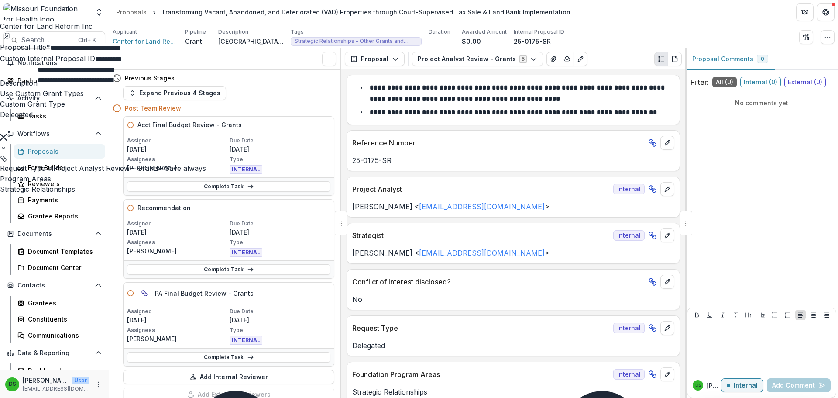
drag, startPoint x: 711, startPoint y: 130, endPoint x: 616, endPoint y: 114, distance: 95.5
click at [114, 86] on textarea "**********" at bounding box center [76, 75] width 76 height 21
paste textarea "**********"
click at [114, 86] on textarea "**********" at bounding box center [76, 75] width 76 height 21
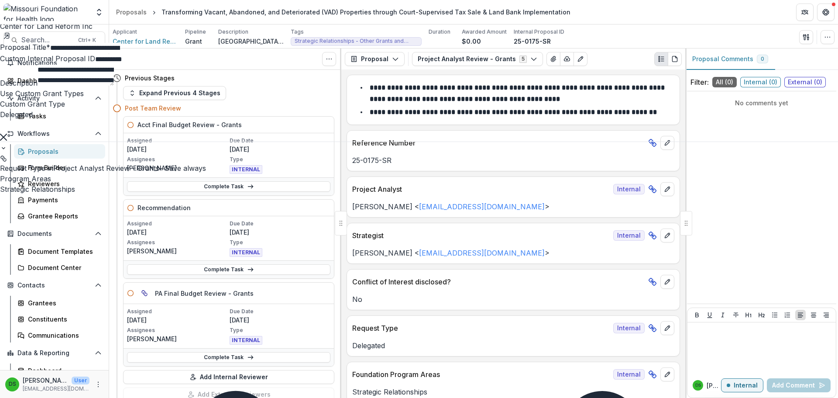
drag, startPoint x: 772, startPoint y: 134, endPoint x: 793, endPoint y: 133, distance: 21.0
click at [114, 86] on textarea "**********" at bounding box center [76, 75] width 76 height 21
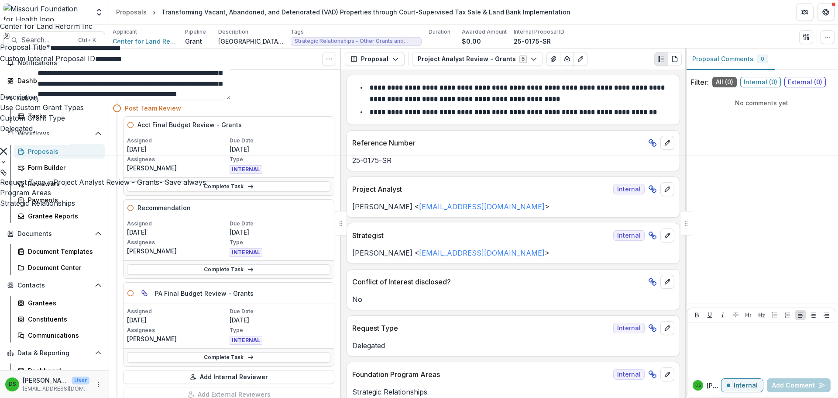
scroll to position [569, 0]
type textarea "**********"
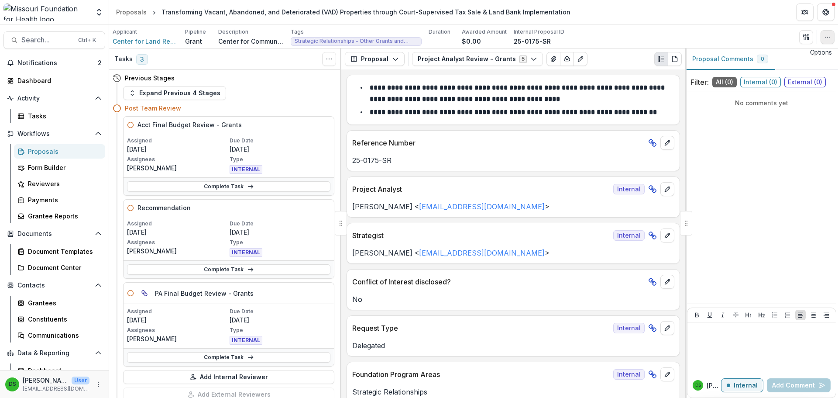
click at [831, 38] on icon "button" at bounding box center [827, 37] width 7 height 7
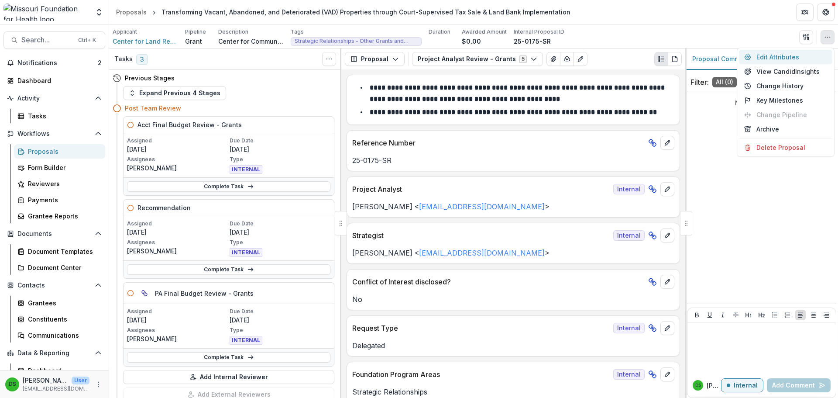
click at [807, 55] on button "Edit Attributes" at bounding box center [785, 57] width 93 height 14
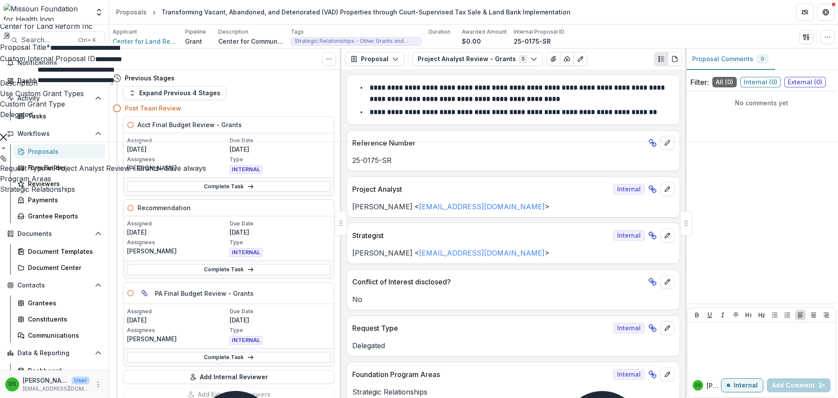
type input "********"
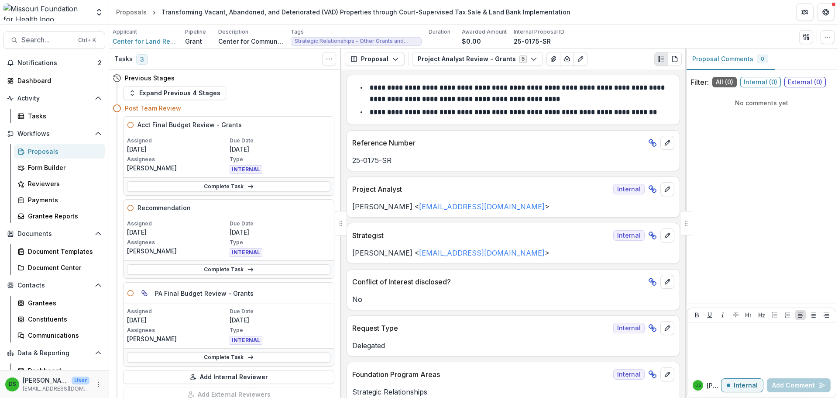
click at [461, 102] on strong "**********" at bounding box center [518, 93] width 297 height 18
click at [827, 31] on button "button" at bounding box center [828, 37] width 14 height 14
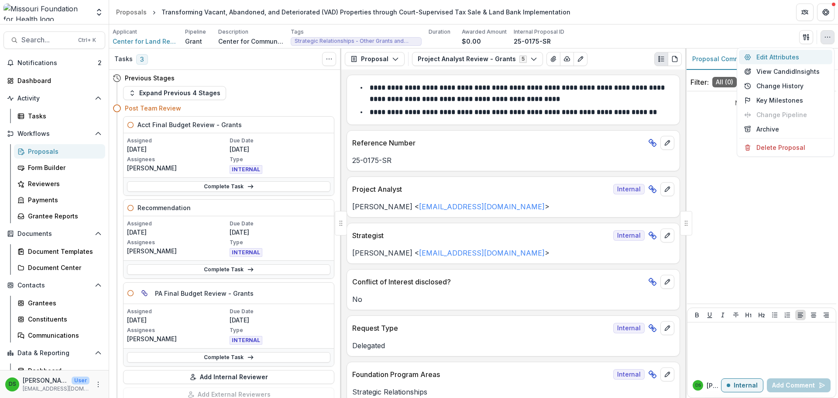
click at [797, 53] on button "Edit Attributes" at bounding box center [785, 57] width 93 height 14
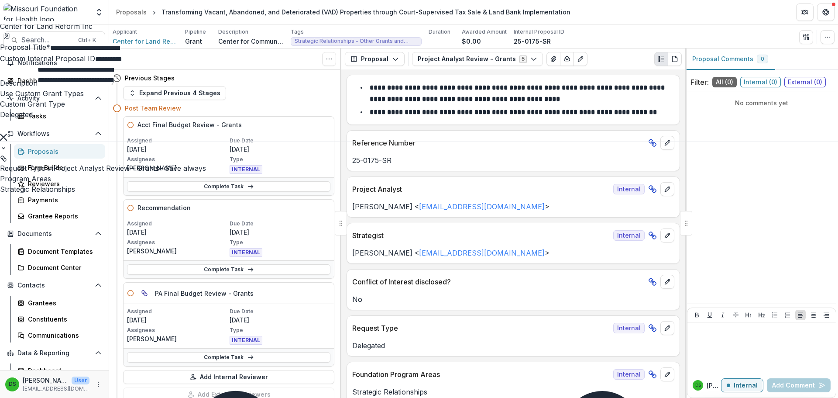
click at [487, 397] on div "**********" at bounding box center [419, 398] width 838 height 0
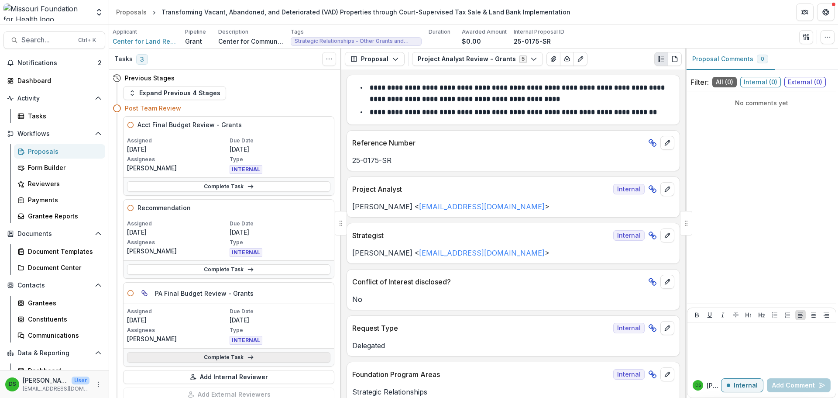
click at [216, 356] on link "Complete Task" at bounding box center [228, 357] width 203 height 10
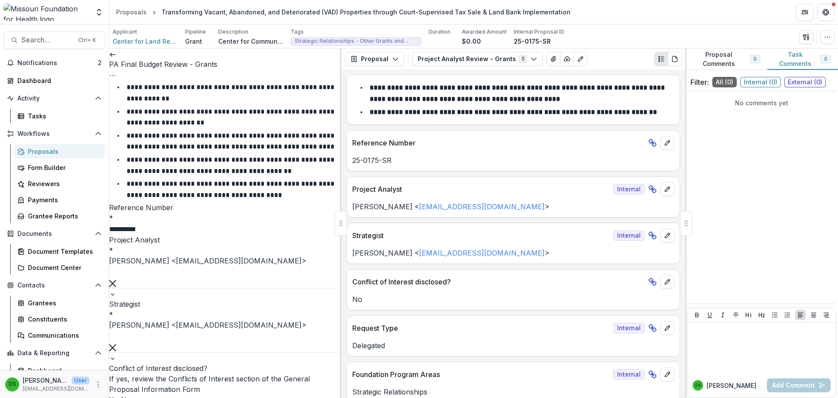
scroll to position [786, 0]
click at [805, 36] on icon "button" at bounding box center [806, 37] width 7 height 7
click at [731, 73] on button "Proposal Files" at bounding box center [764, 71] width 93 height 14
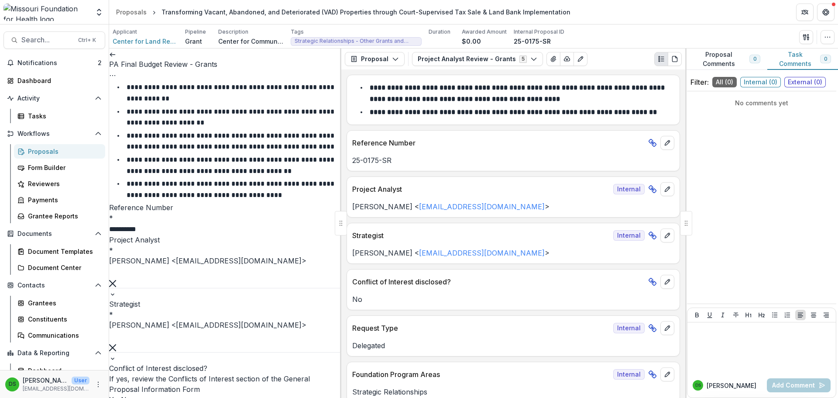
click at [804, 38] on icon "button" at bounding box center [804, 37] width 3 height 6
click at [747, 69] on button "Proposal Files" at bounding box center [764, 71] width 93 height 14
